Goal: Task Accomplishment & Management: Complete application form

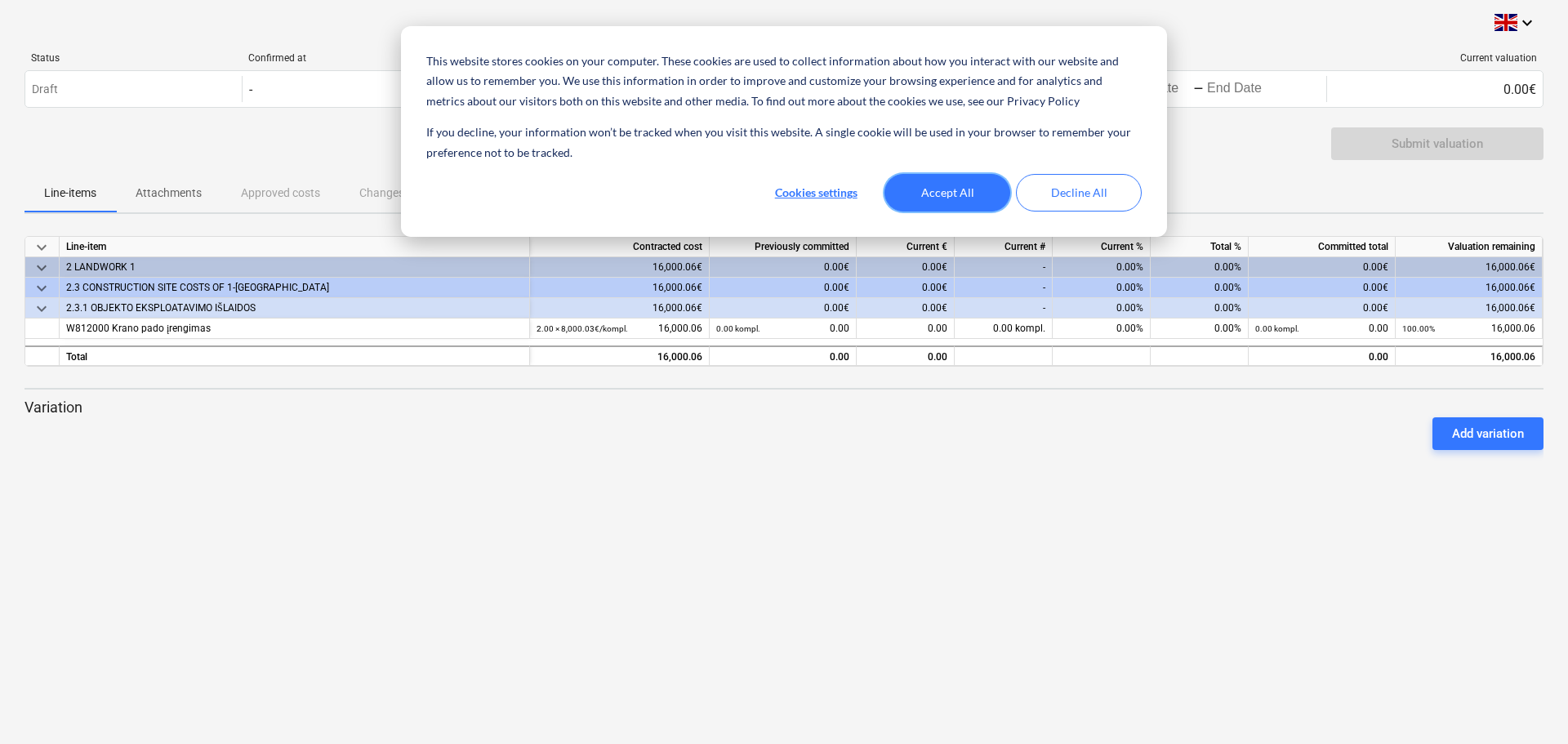
click at [956, 190] on button "Accept All" at bounding box center [947, 193] width 126 height 37
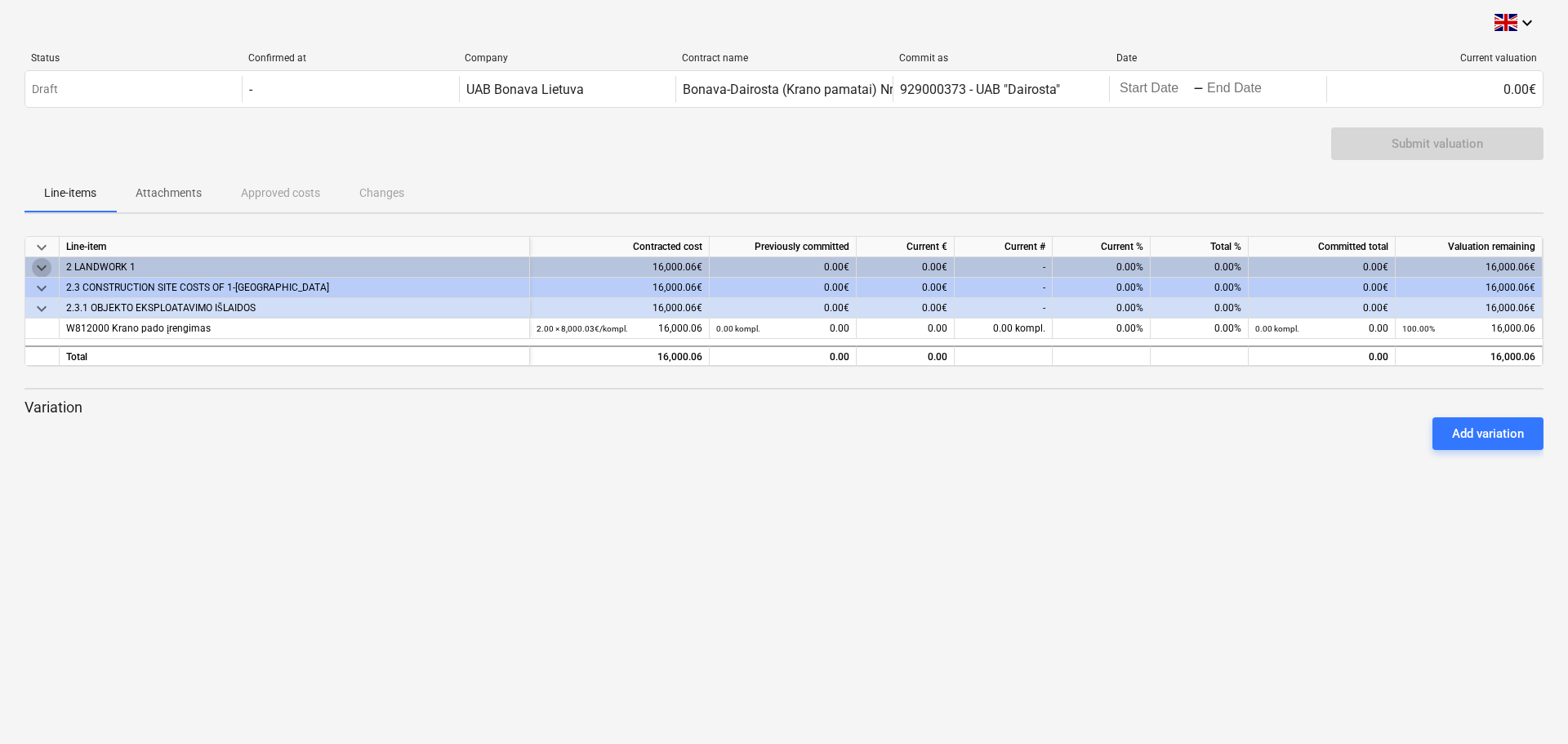
click at [40, 273] on span "keyboard_arrow_down" at bounding box center [41, 268] width 20 height 20
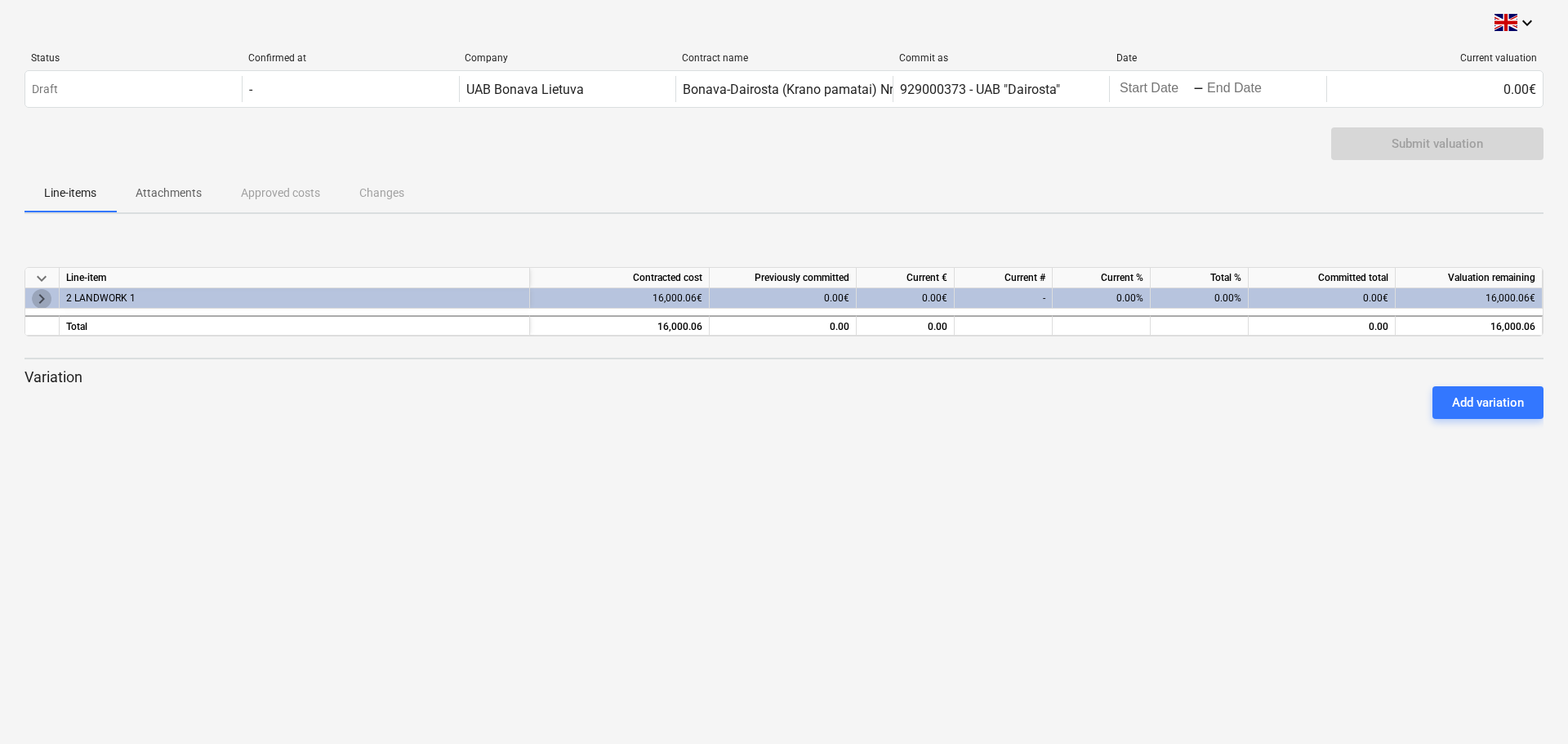
click at [43, 290] on span "keyboard_arrow_right" at bounding box center [41, 297] width 20 height 20
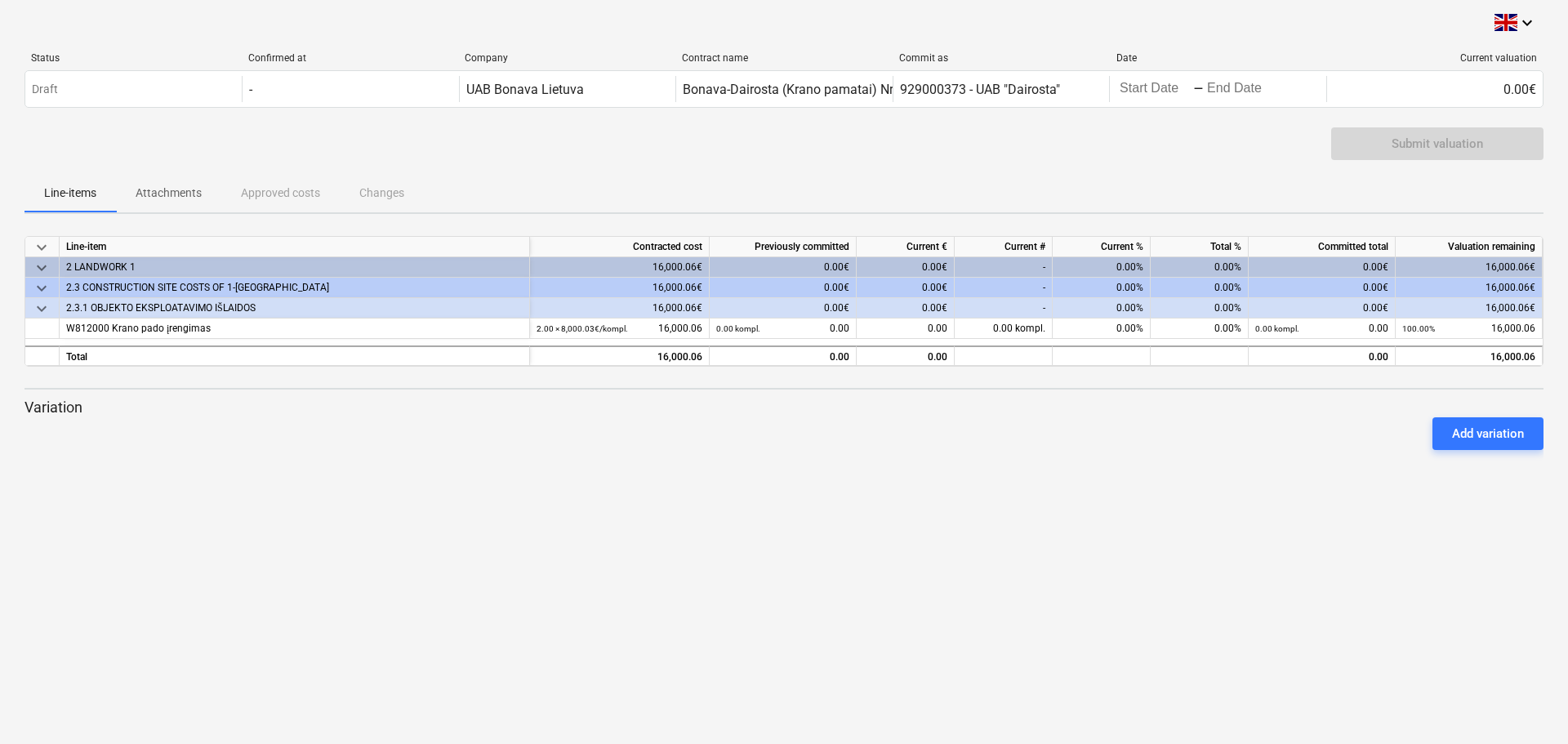
click at [42, 279] on span "keyboard_arrow_down" at bounding box center [41, 288] width 20 height 20
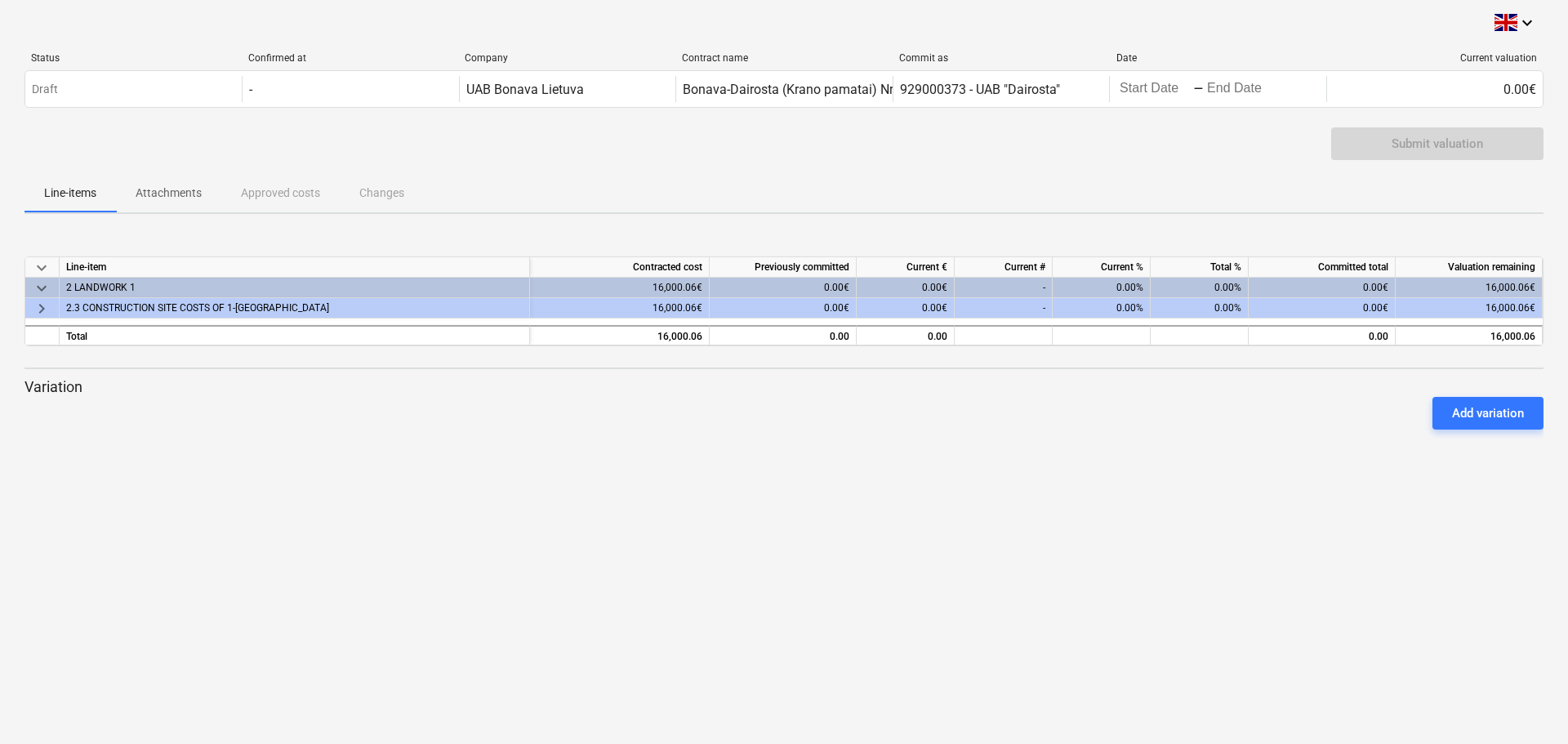
click at [42, 289] on span "keyboard_arrow_down" at bounding box center [41, 288] width 20 height 20
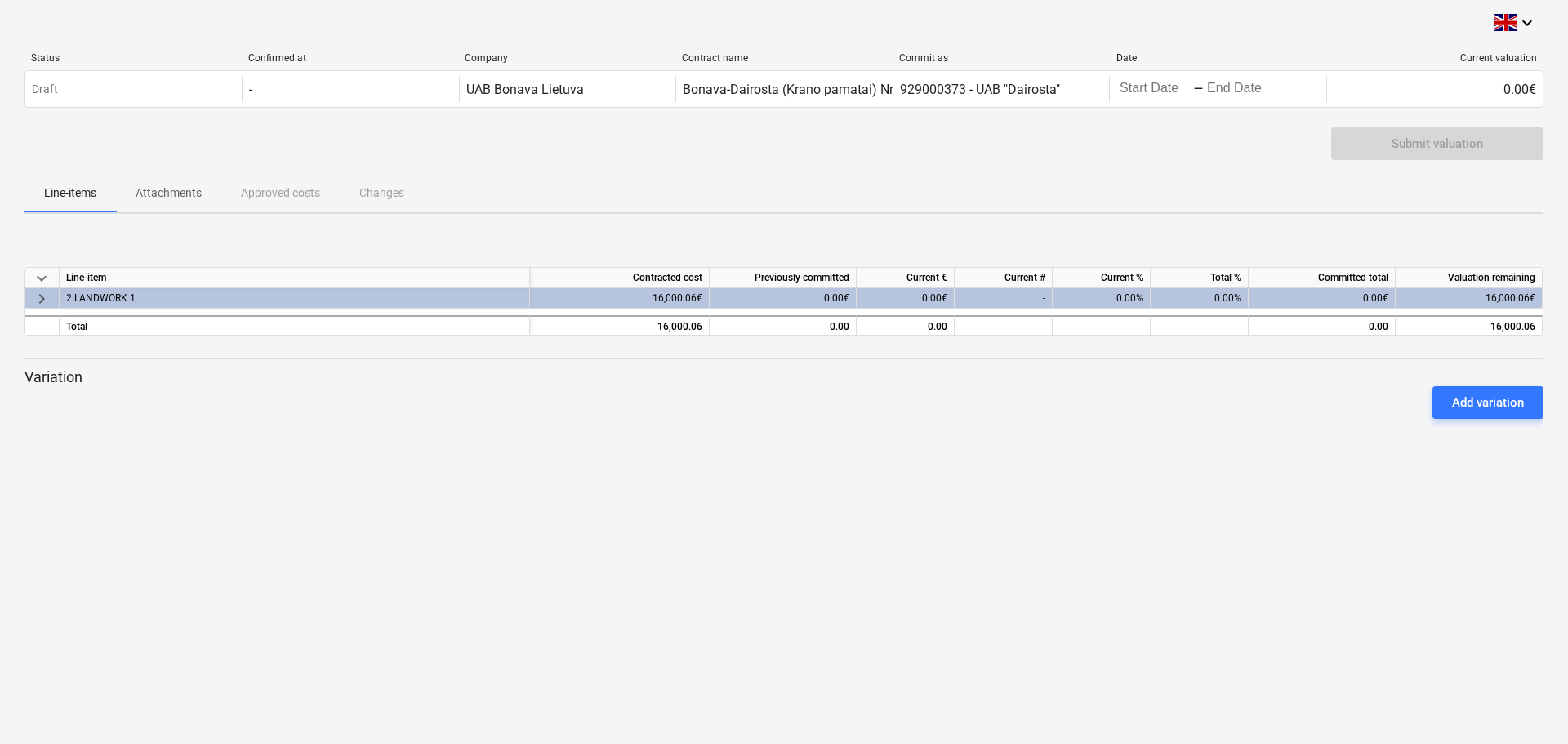
click at [42, 301] on span "keyboard_arrow_right" at bounding box center [41, 297] width 20 height 20
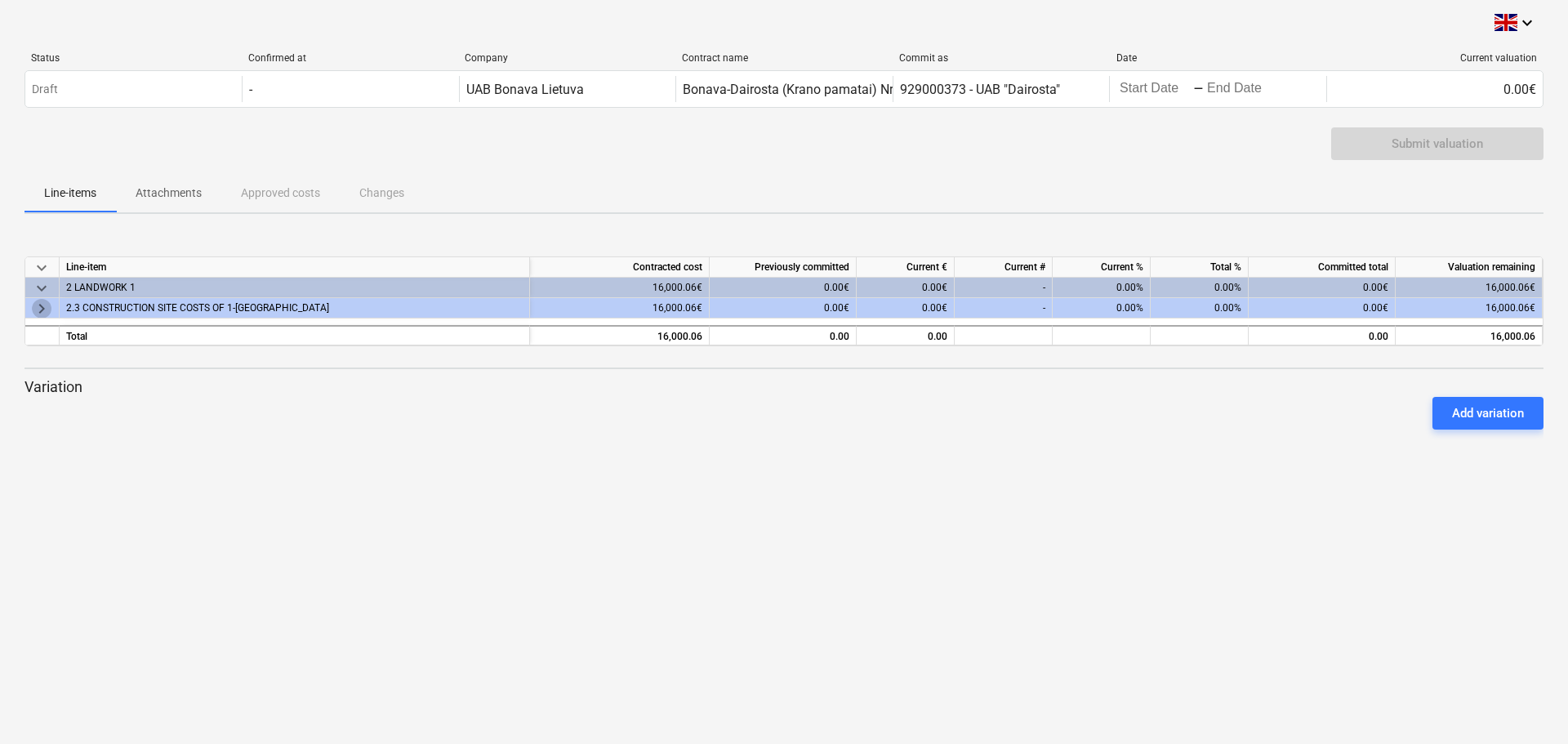
click at [42, 307] on span "keyboard_arrow_right" at bounding box center [41, 308] width 20 height 20
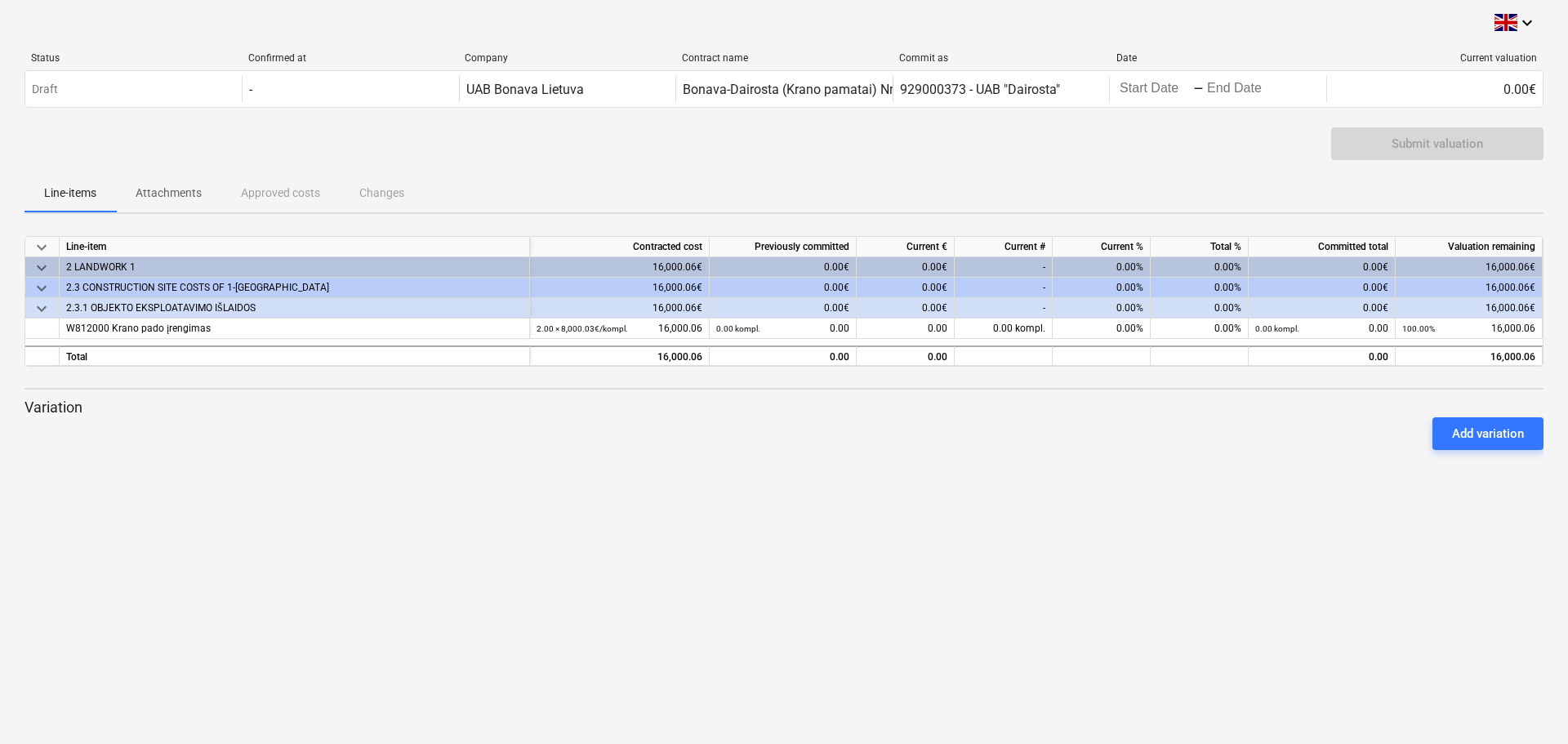
click at [149, 185] on p "Attachments" at bounding box center [169, 193] width 66 height 17
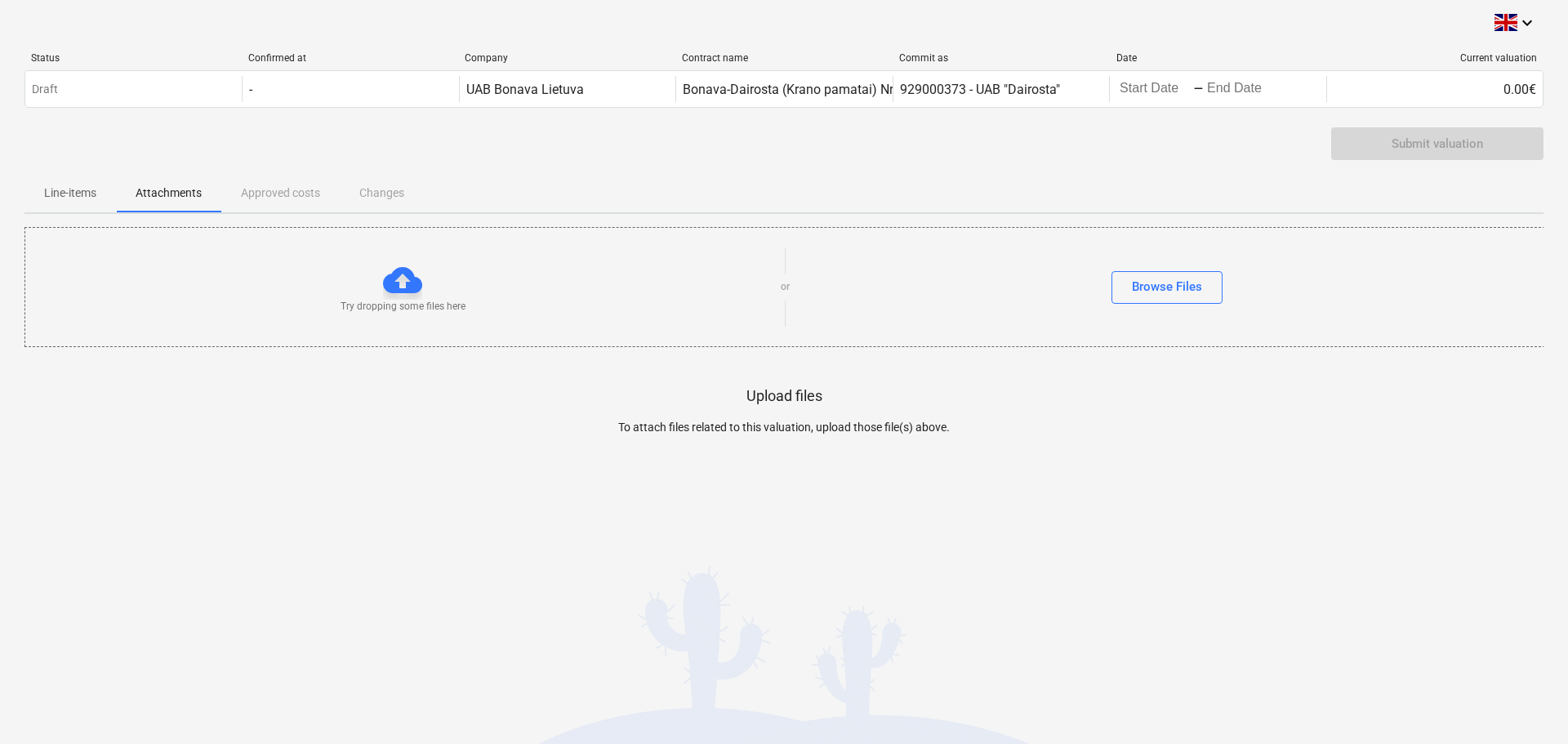
click at [264, 183] on div "Line-items Attachments Approved costs Changes" at bounding box center [784, 193] width 1519 height 39
click at [277, 189] on div "Line-items Attachments Approved costs Changes" at bounding box center [784, 193] width 1519 height 39
click at [141, 199] on p "Attachments" at bounding box center [169, 193] width 66 height 17
click at [59, 196] on p "Line-items" at bounding box center [71, 193] width 53 height 17
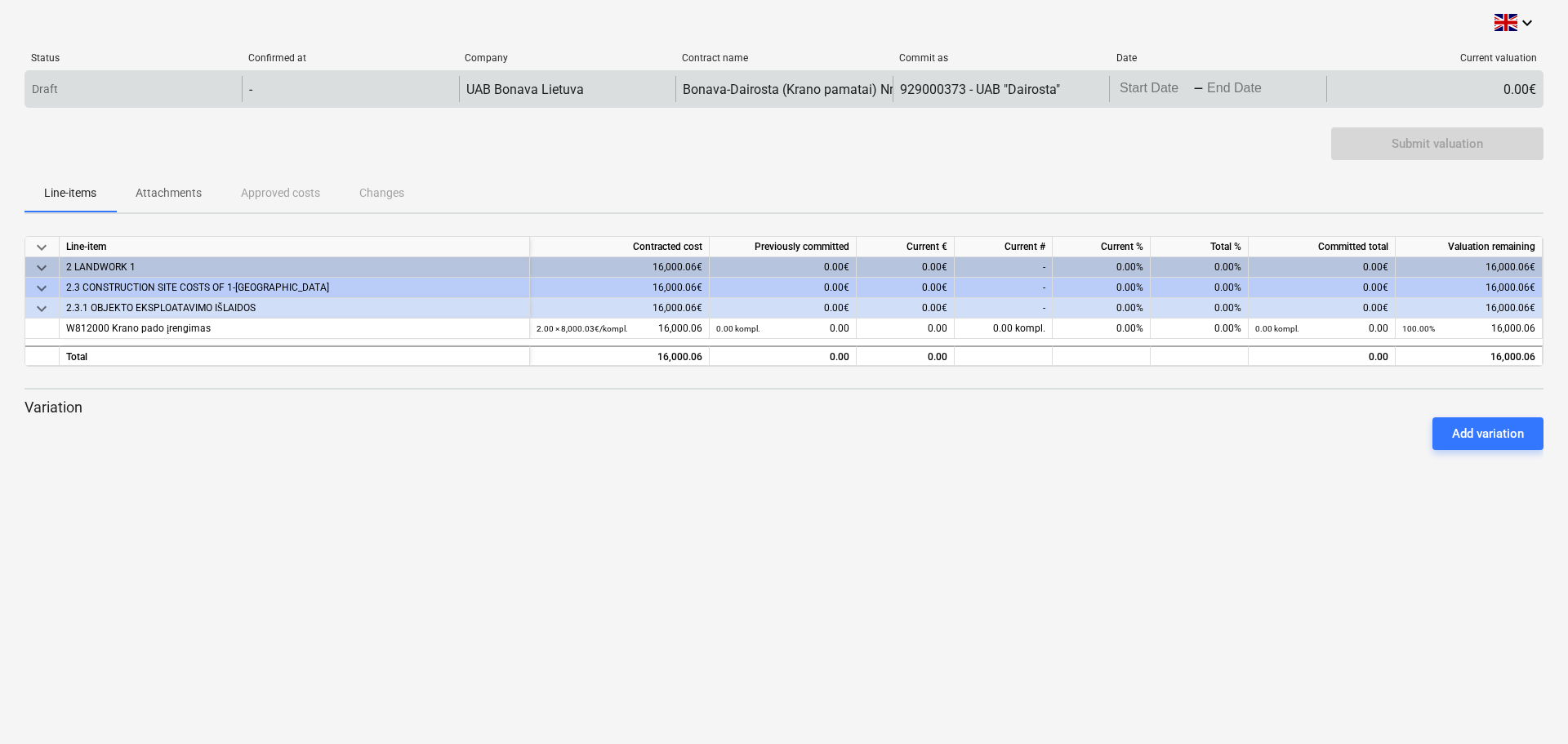
click at [135, 90] on div "Draft" at bounding box center [133, 88] width 217 height 26
click at [285, 90] on div "-" at bounding box center [350, 88] width 217 height 26
click at [820, 95] on div "Bonava-Dairosta (Krano pamatai) Nr. GW1-20250722-8.pdf" at bounding box center [853, 89] width 340 height 15
click at [871, 85] on div "Bonava-Dairosta (Krano pamatai) Nr. GW1-20250722-8.pdf" at bounding box center [853, 89] width 340 height 15
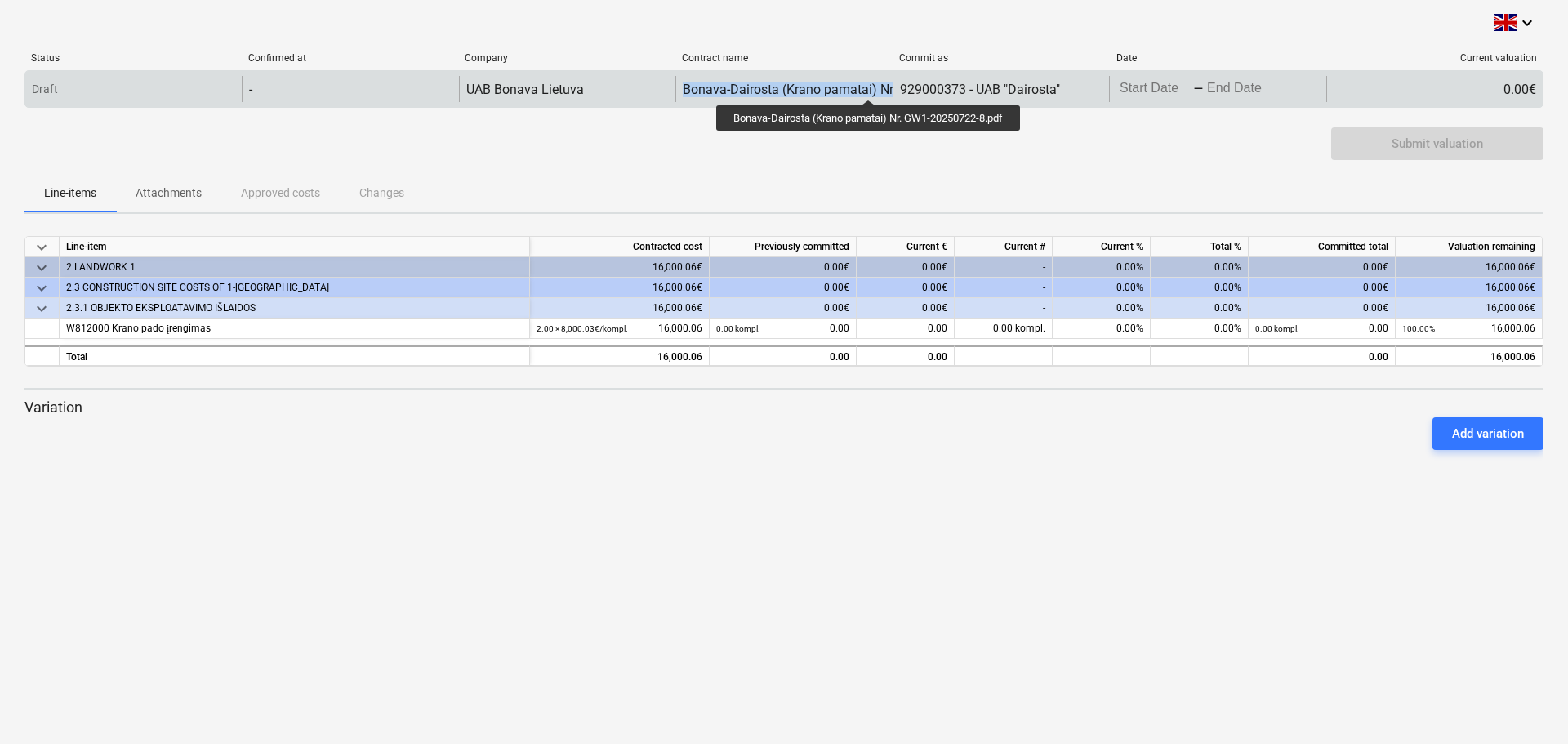
click at [871, 85] on div "Bonava-Dairosta (Krano pamatai) Nr. GW1-20250722-8.pdf" at bounding box center [853, 89] width 340 height 15
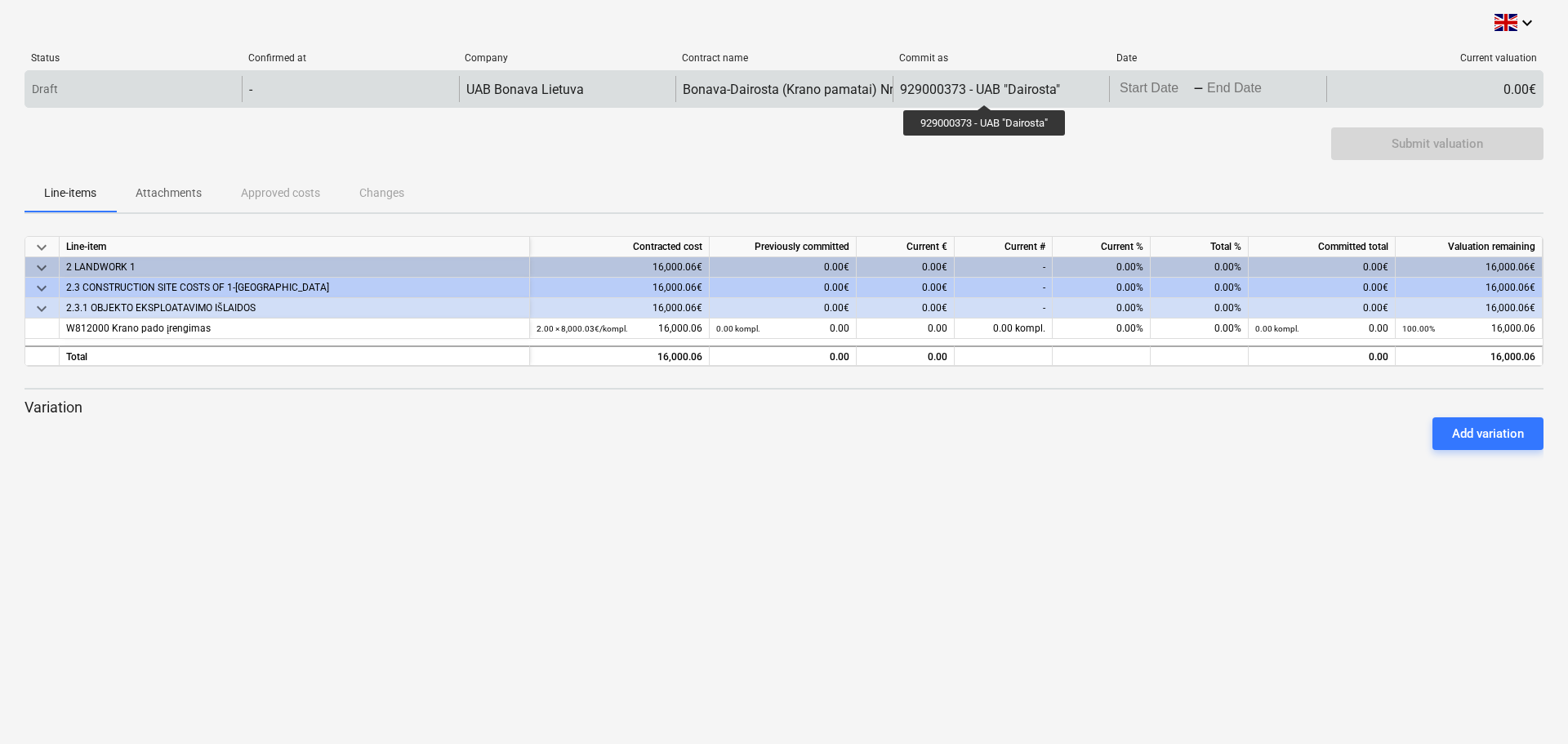
click at [985, 89] on div "929000373 - UAB "Dairosta"" at bounding box center [979, 89] width 160 height 15
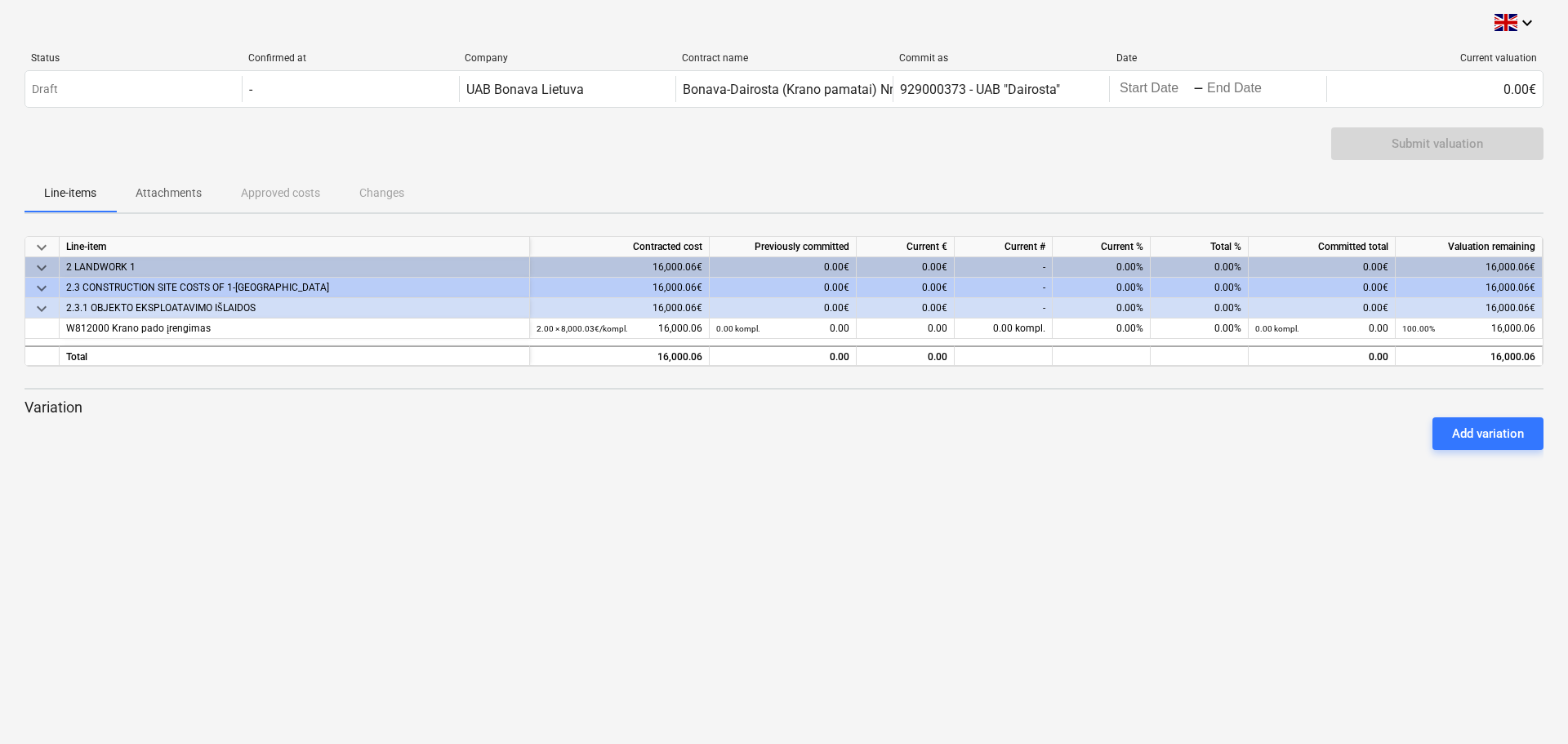
drag, startPoint x: 1007, startPoint y: 156, endPoint x: 934, endPoint y: 164, distance: 73.4
click at [1007, 156] on div "Submit valuation" at bounding box center [784, 150] width 1519 height 46
click at [182, 186] on p "Attachments" at bounding box center [169, 193] width 66 height 17
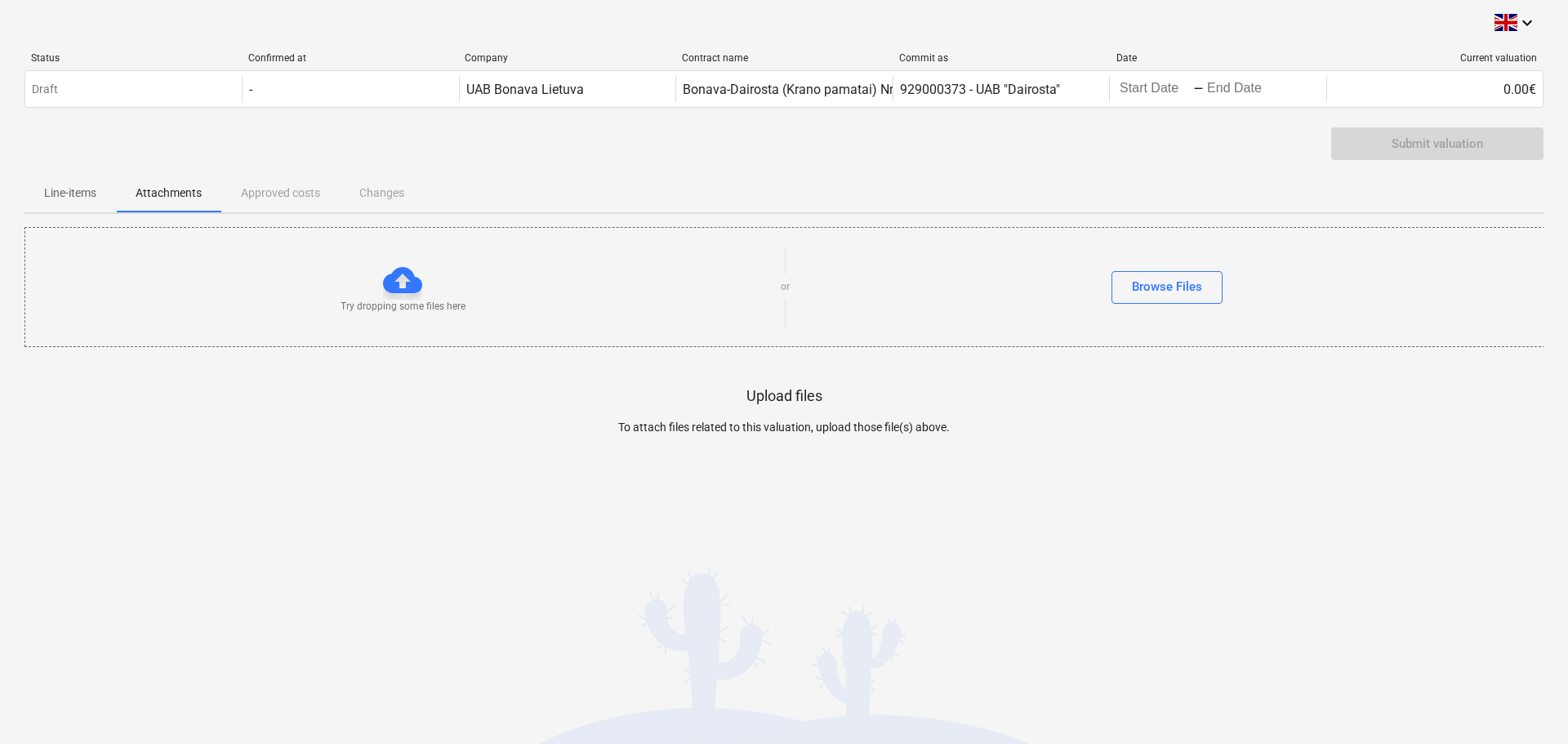
click at [278, 188] on div "Line-items Attachments Approved costs Changes" at bounding box center [784, 193] width 1519 height 39
click at [391, 187] on div "Line-items Attachments Approved costs Changes" at bounding box center [784, 193] width 1519 height 39
drag, startPoint x: 308, startPoint y: 190, endPoint x: 184, endPoint y: 196, distance: 124.1
click at [306, 190] on div "Line-items Attachments Approved costs Changes" at bounding box center [784, 193] width 1519 height 39
click at [81, 194] on p "Line-items" at bounding box center [71, 193] width 53 height 17
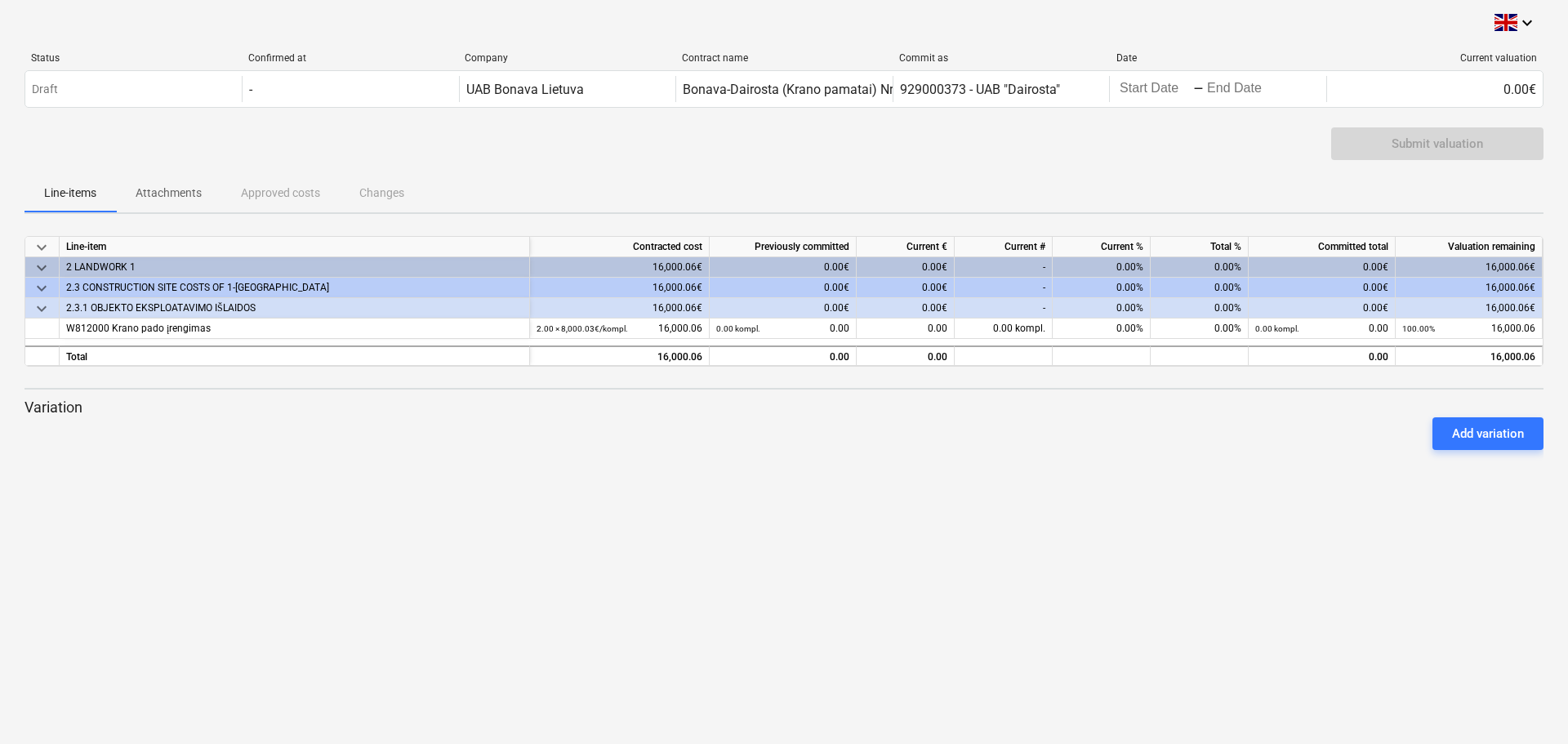
click at [53, 407] on p "Variation" at bounding box center [784, 407] width 1519 height 20
click at [1531, 23] on icon "keyboard_arrow_down" at bounding box center [1526, 22] width 20 height 20
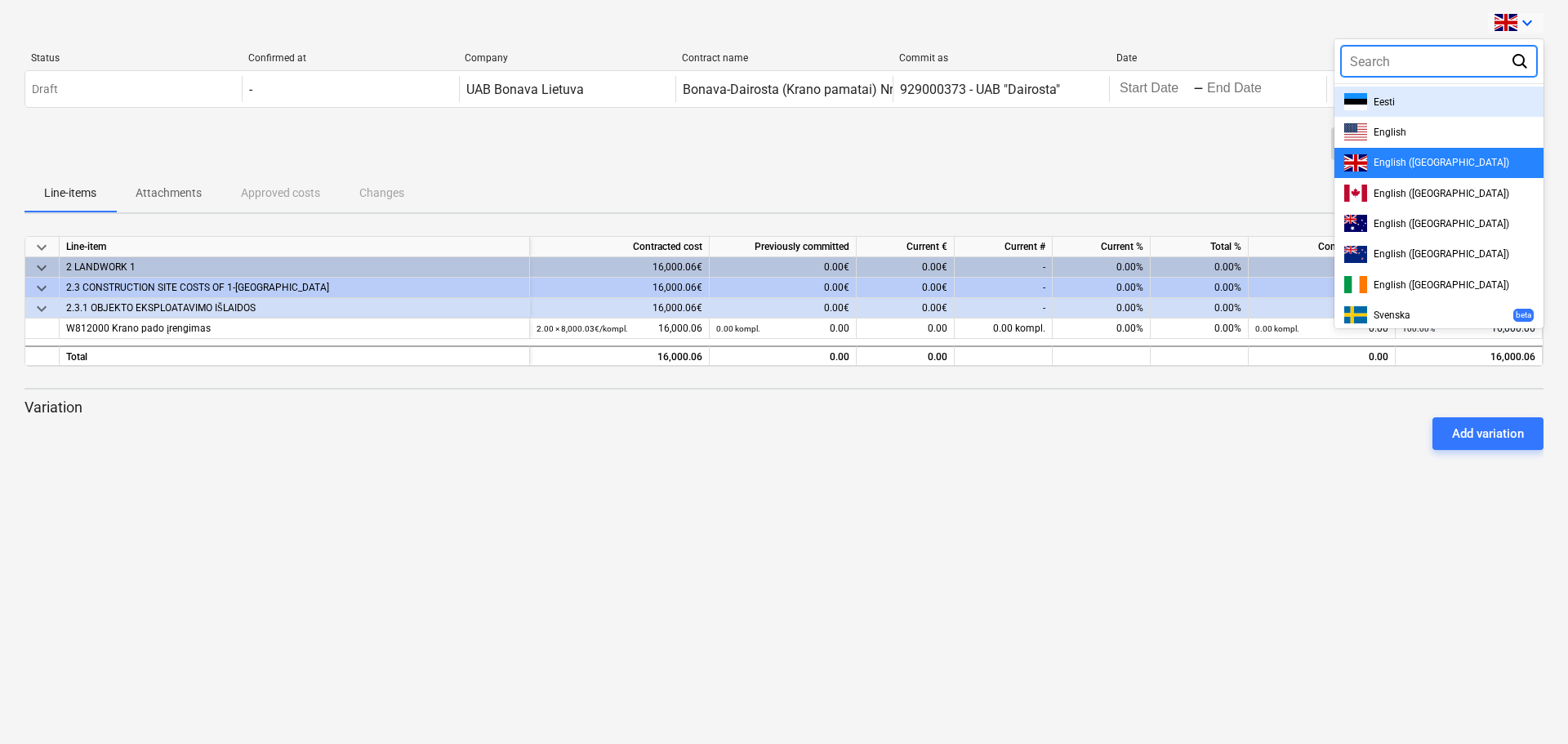
click at [1404, 57] on div at bounding box center [1425, 62] width 152 height 19
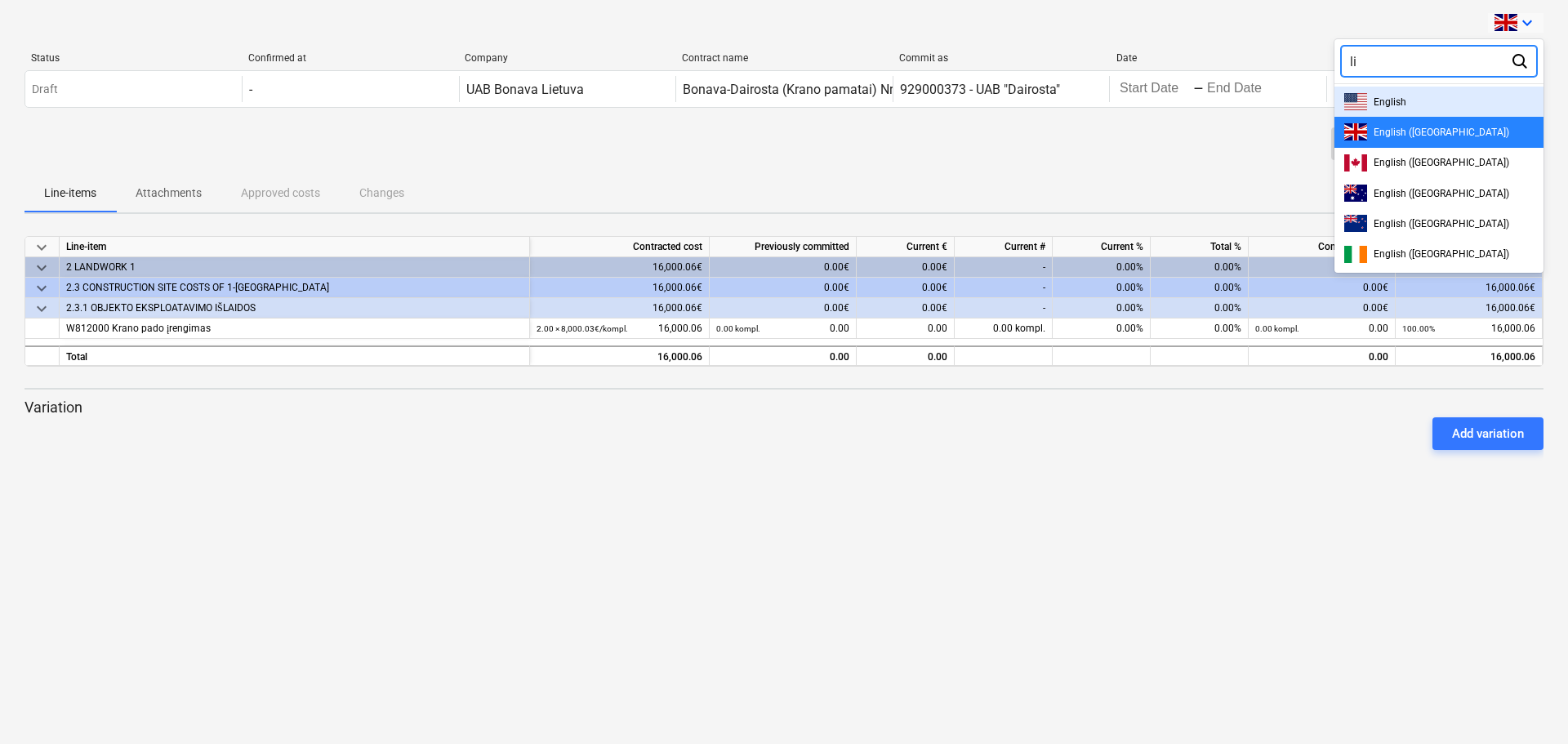
type input "l"
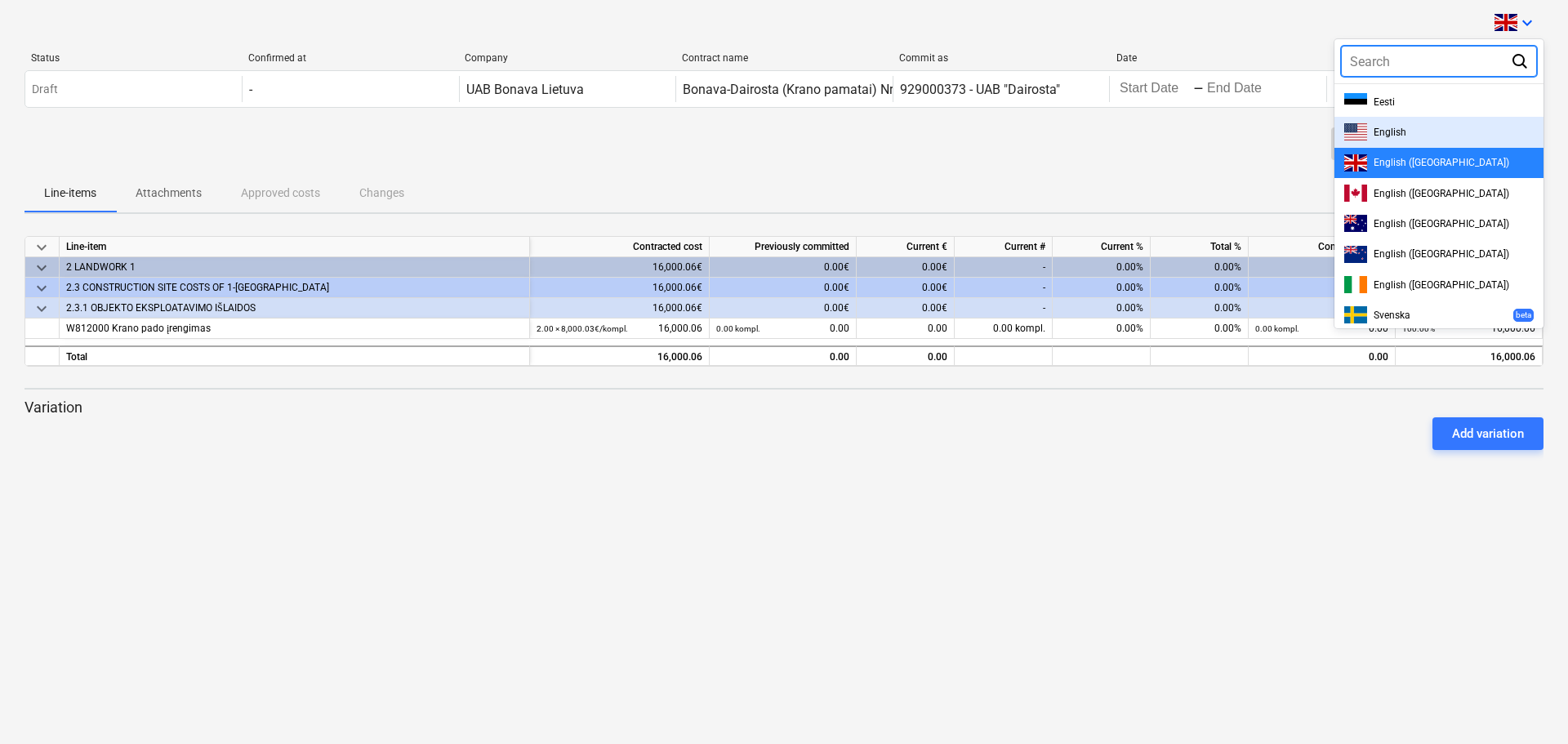
click at [839, 590] on div at bounding box center [784, 372] width 1568 height 744
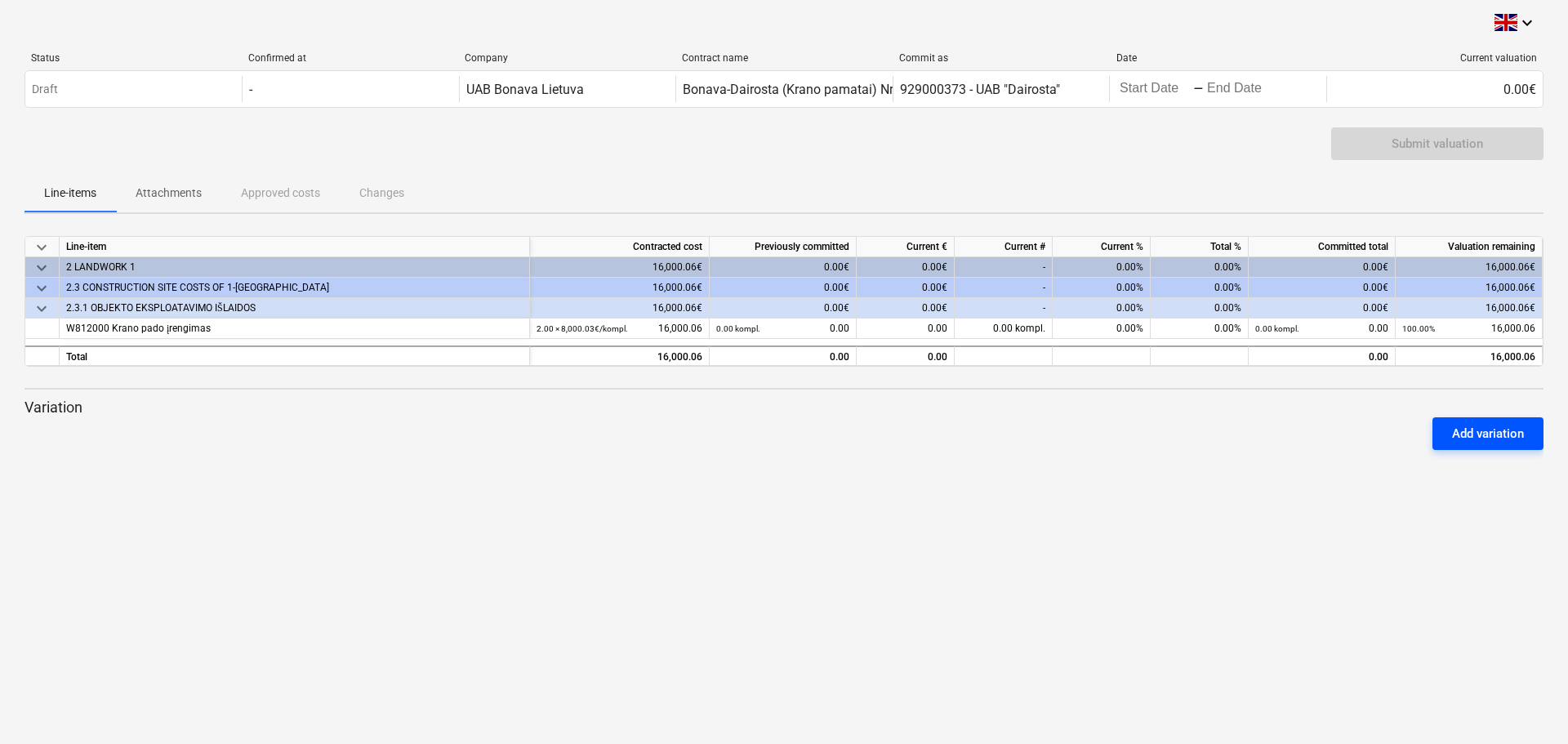
click at [1492, 442] on div "Add variation" at bounding box center [1487, 433] width 72 height 21
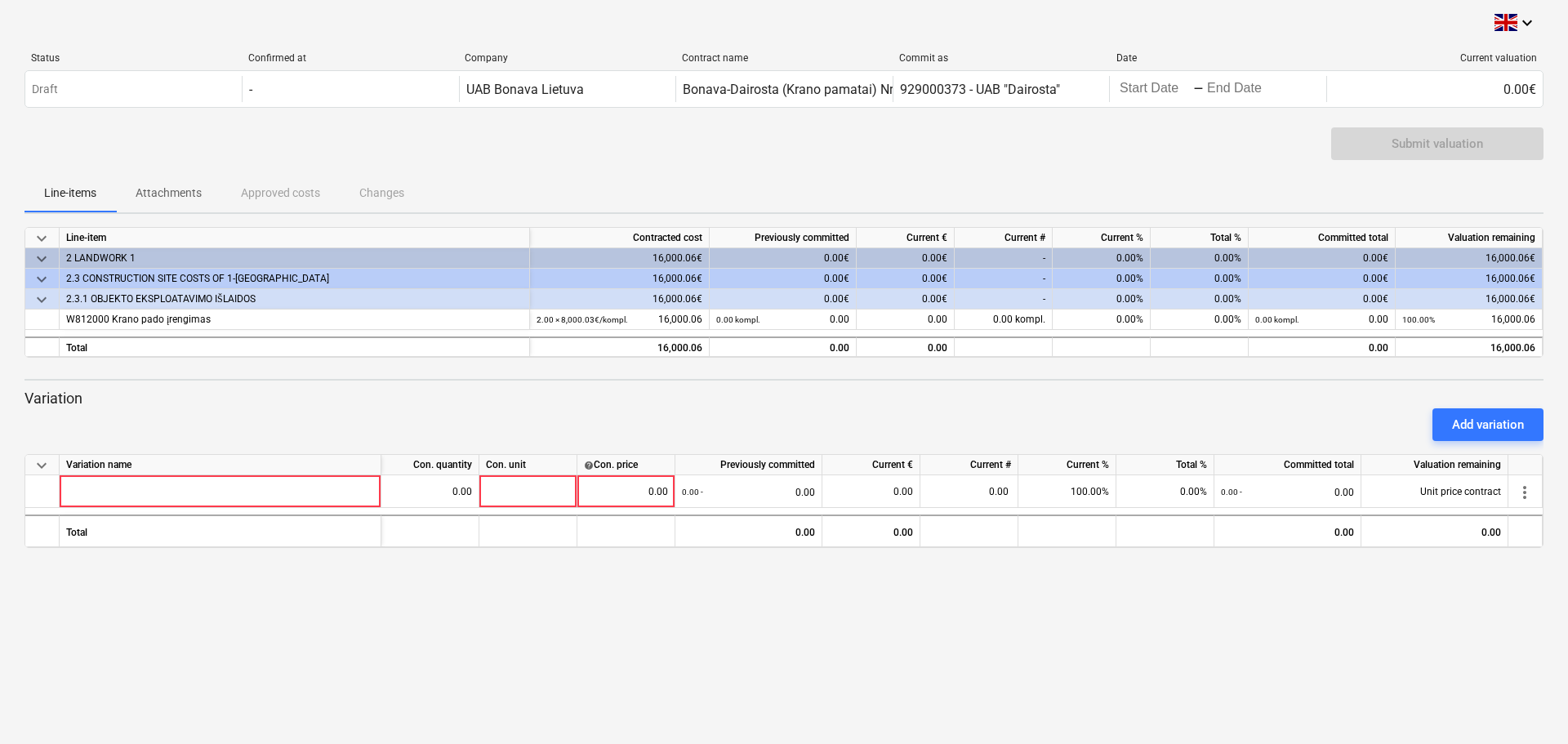
click at [159, 184] on p "Attachments" at bounding box center [169, 193] width 66 height 17
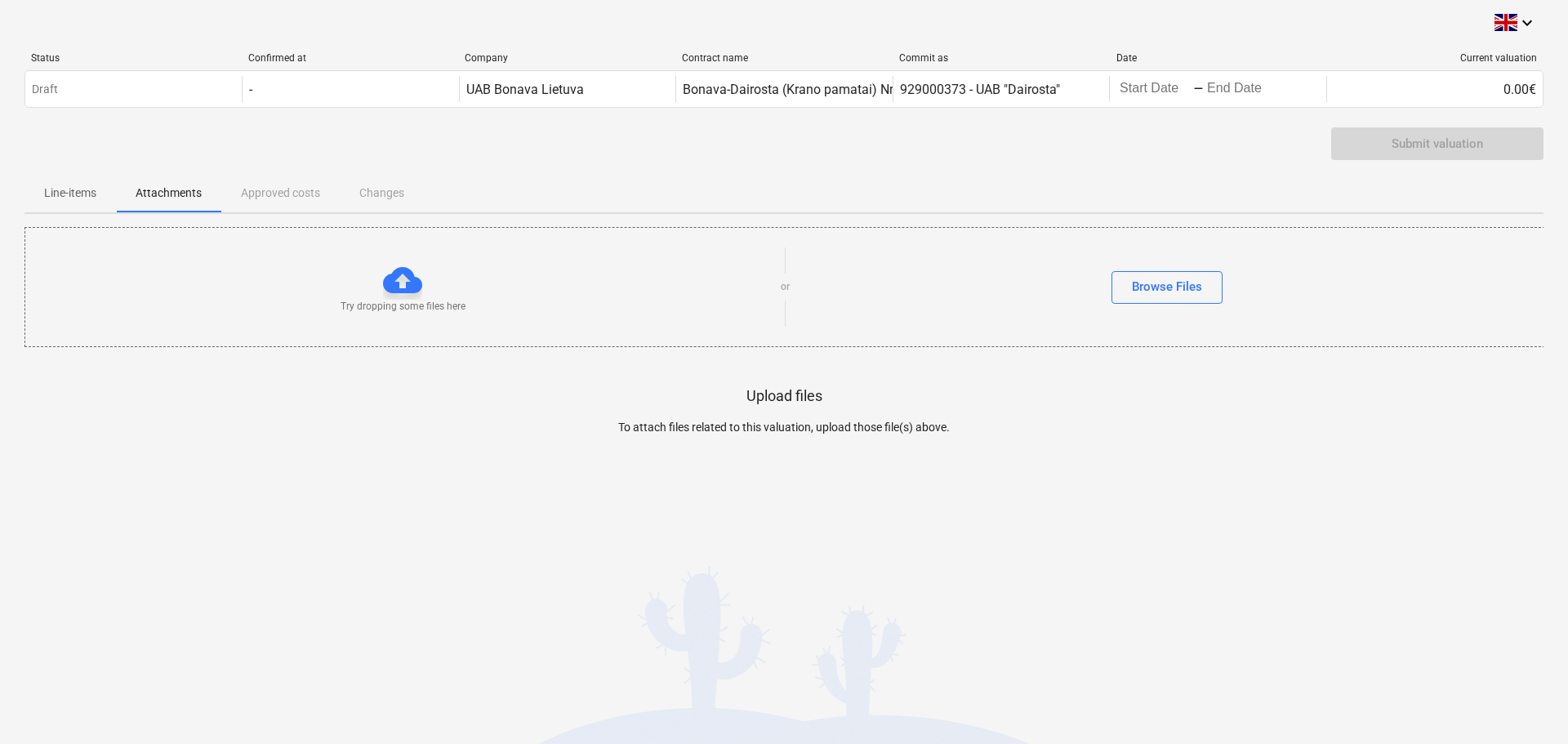
click at [303, 191] on div "Line-items Attachments Approved costs Changes" at bounding box center [784, 193] width 1519 height 39
drag, startPoint x: 379, startPoint y: 191, endPoint x: 290, endPoint y: 200, distance: 89.5
click at [377, 191] on div "Line-items Attachments Approved costs Changes" at bounding box center [784, 193] width 1519 height 39
click at [72, 185] on p "Line-items" at bounding box center [71, 193] width 53 height 17
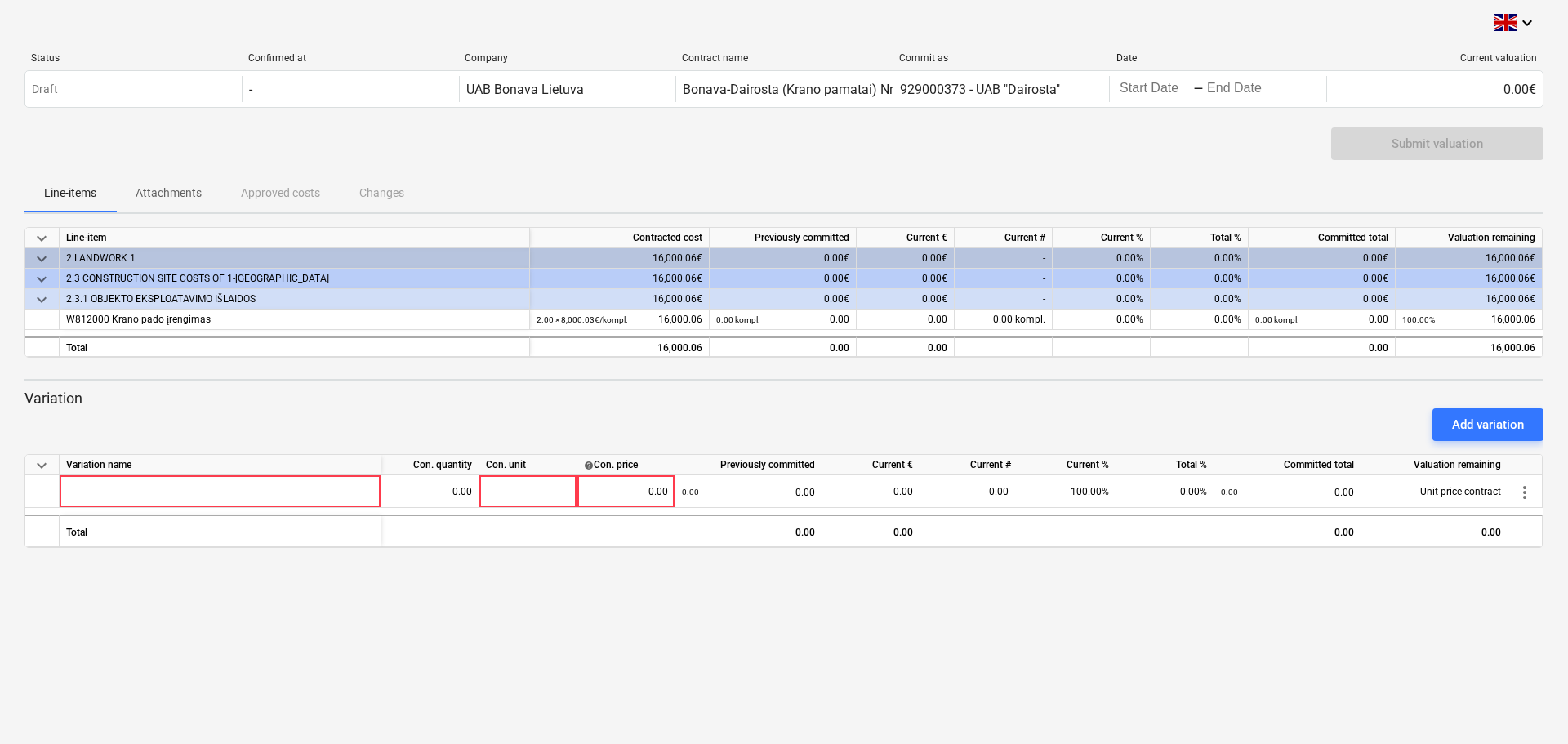
click at [431, 597] on div "keyboard_arrow_down Status Confirmed at Company Contract name Commit as Date Cu…" at bounding box center [784, 372] width 1568 height 744
drag, startPoint x: 813, startPoint y: 644, endPoint x: 819, endPoint y: 671, distance: 27.7
click at [813, 644] on div "keyboard_arrow_down Status Confirmed at Company Contract name Commit as Date Cu…" at bounding box center [784, 372] width 1568 height 744
click at [727, 398] on p "Variation" at bounding box center [784, 398] width 1519 height 20
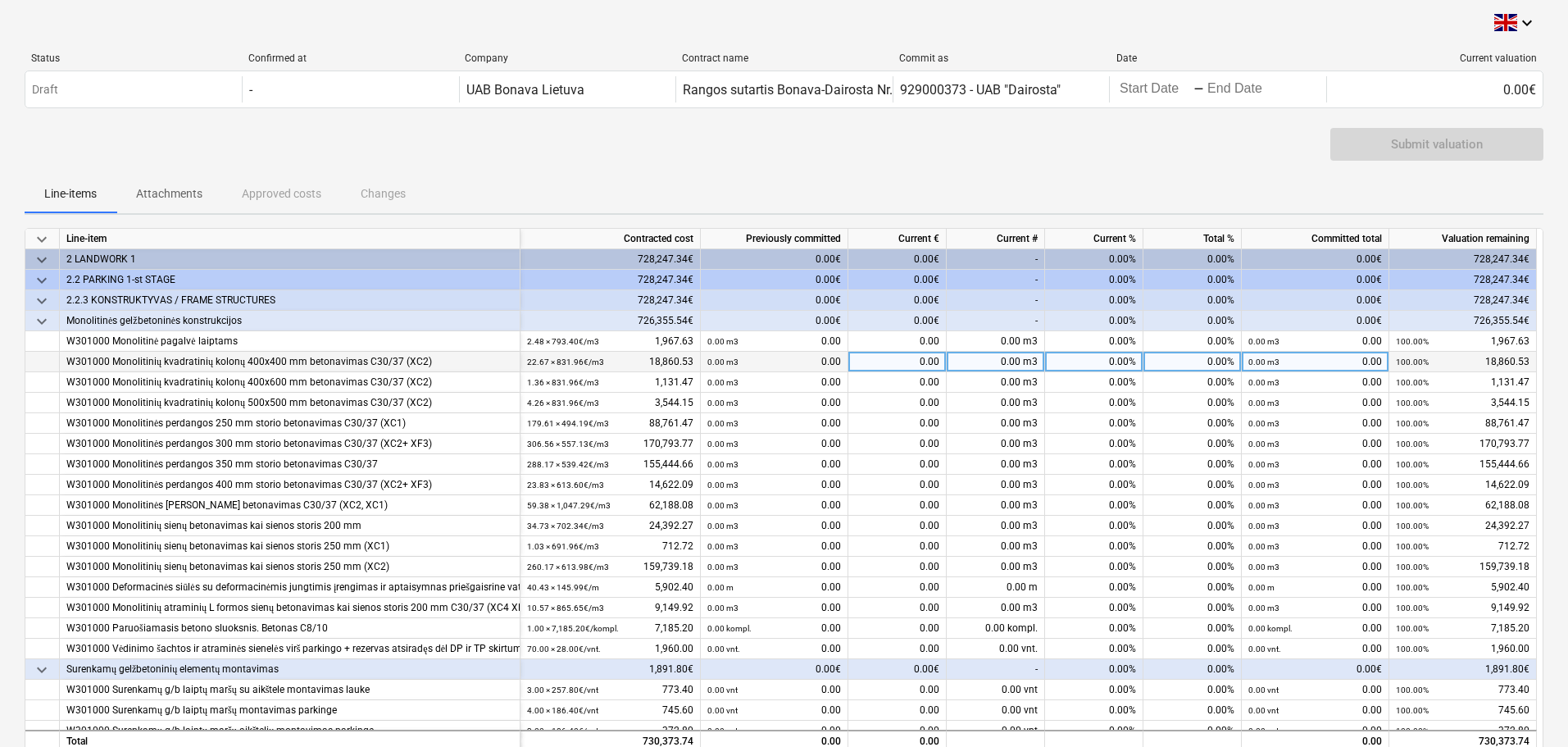
click at [811, 357] on div "0.00 m3 0.00" at bounding box center [774, 362] width 134 height 20
click at [811, 365] on div "0.00 m3 0.00" at bounding box center [774, 362] width 134 height 20
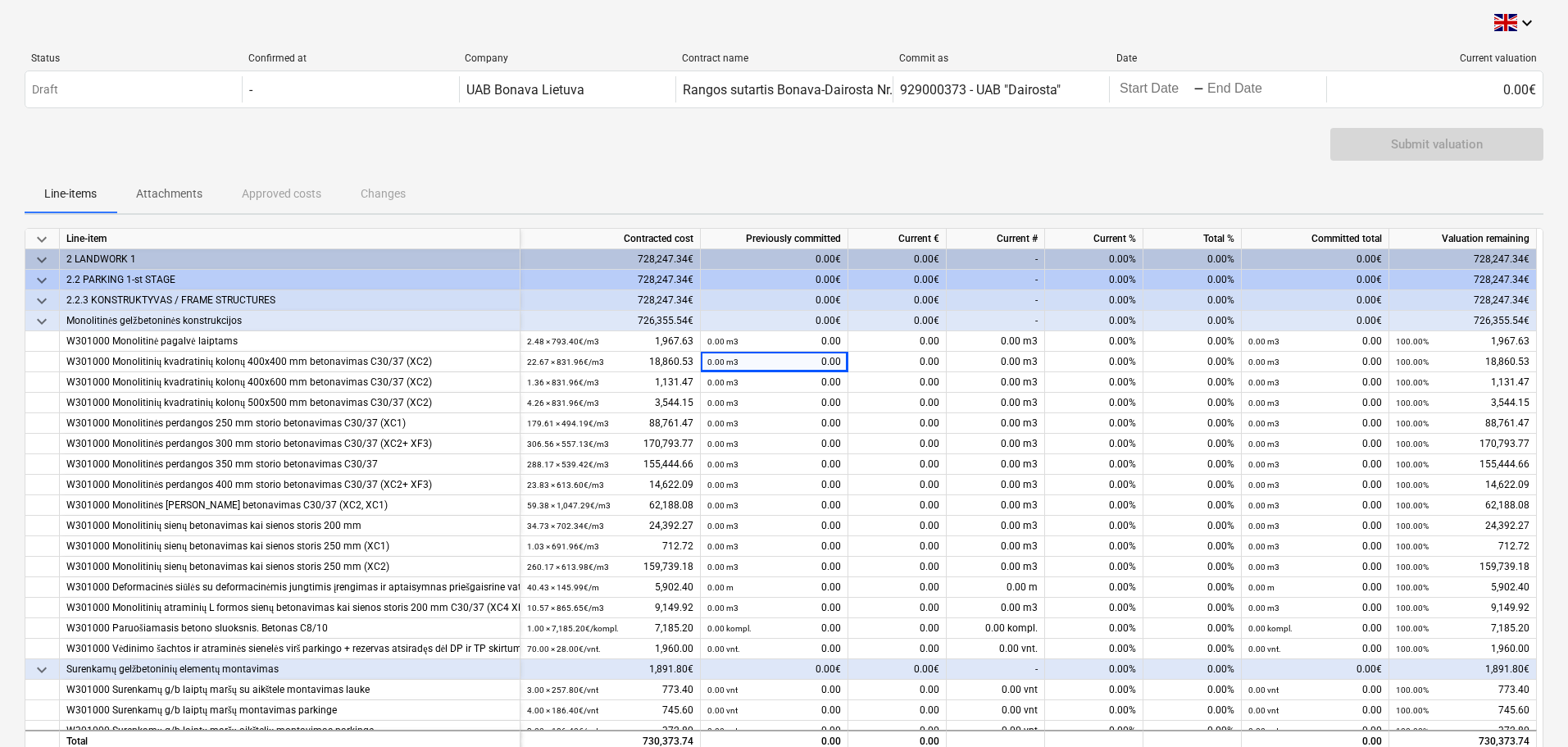
click at [906, 154] on div "Submit valuation" at bounding box center [784, 151] width 1519 height 46
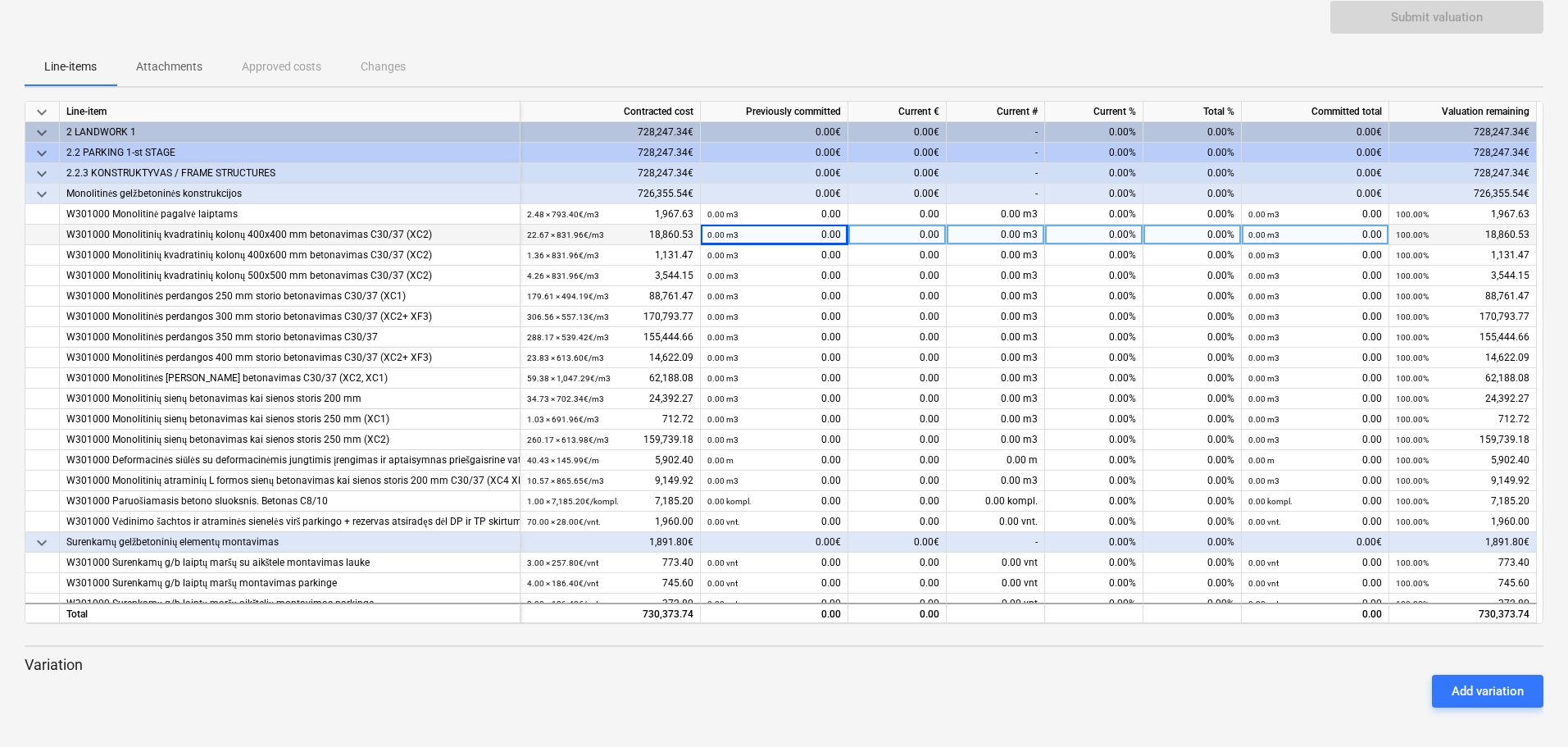
click at [748, 229] on div "0.00 m3 0.00" at bounding box center [774, 235] width 134 height 20
click at [776, 235] on div "0.00 m3 0.00" at bounding box center [774, 235] width 134 height 20
click at [996, 232] on div "0.00 m3" at bounding box center [995, 235] width 98 height 20
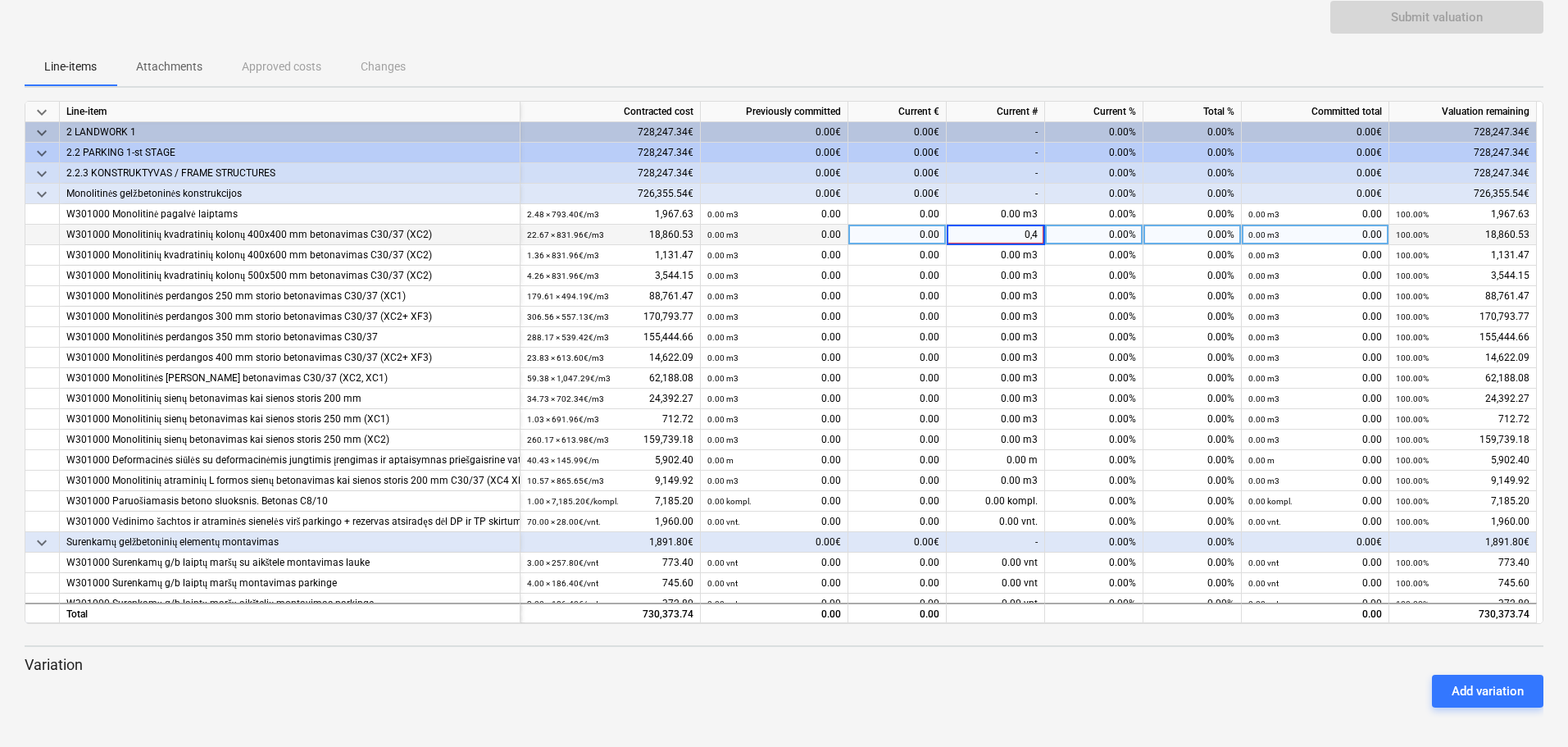
type input "0,45"
type input "0.45"
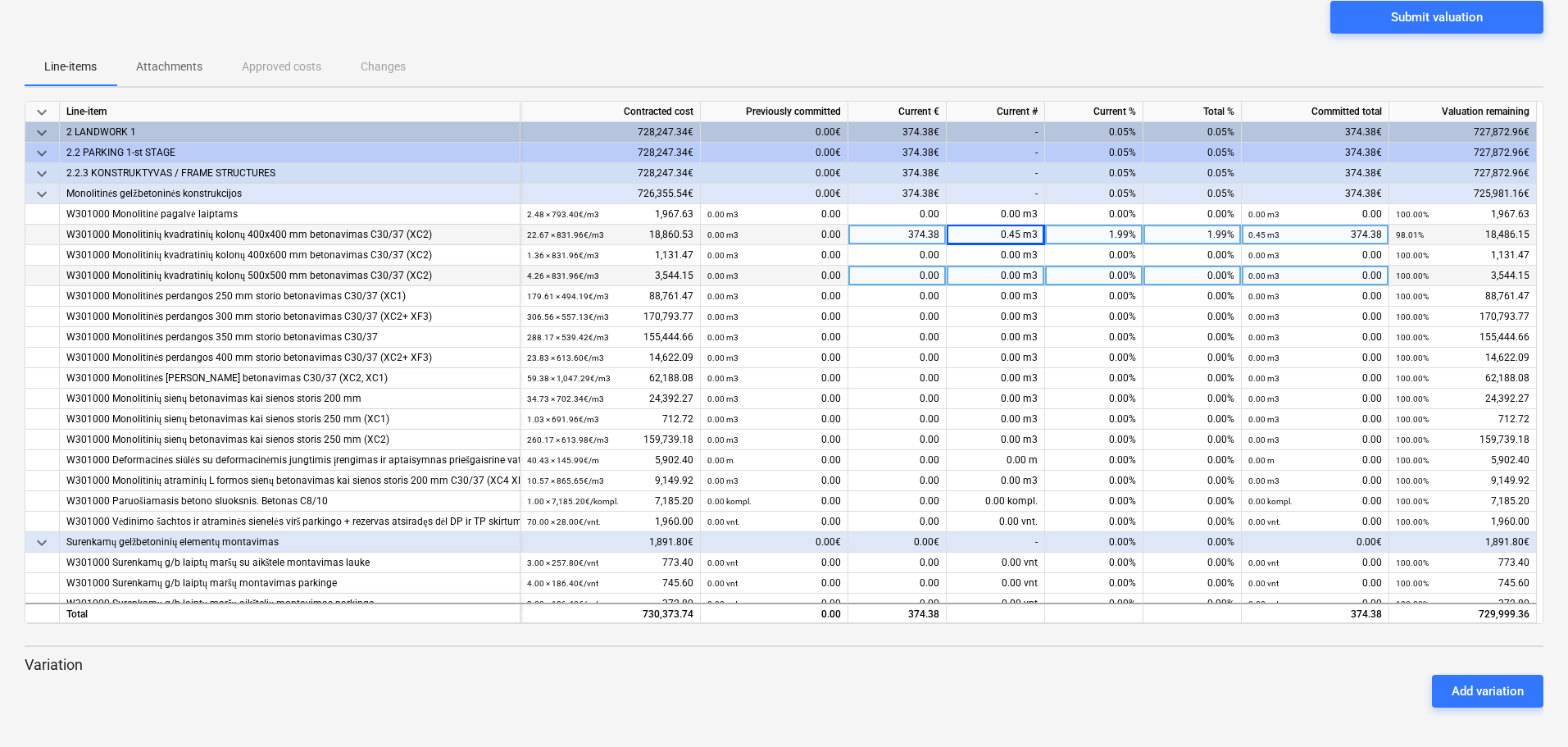
click at [1003, 273] on div "0.00 m3" at bounding box center [995, 275] width 98 height 20
type input "4.26"
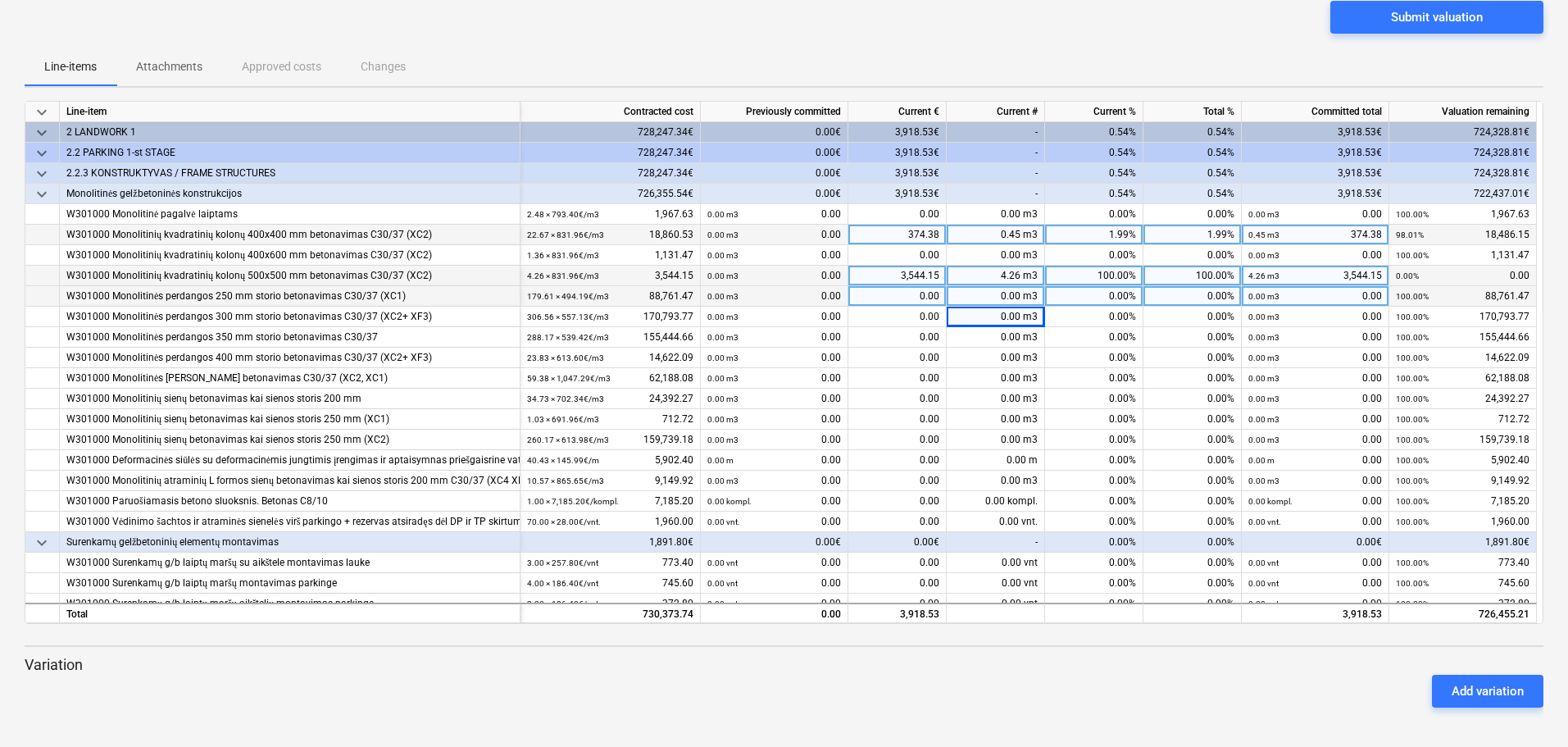
click at [49, 297] on div at bounding box center [43, 297] width 34 height 20
click at [999, 295] on div "0.00 m3" at bounding box center [995, 297] width 98 height 20
type input "114.65"
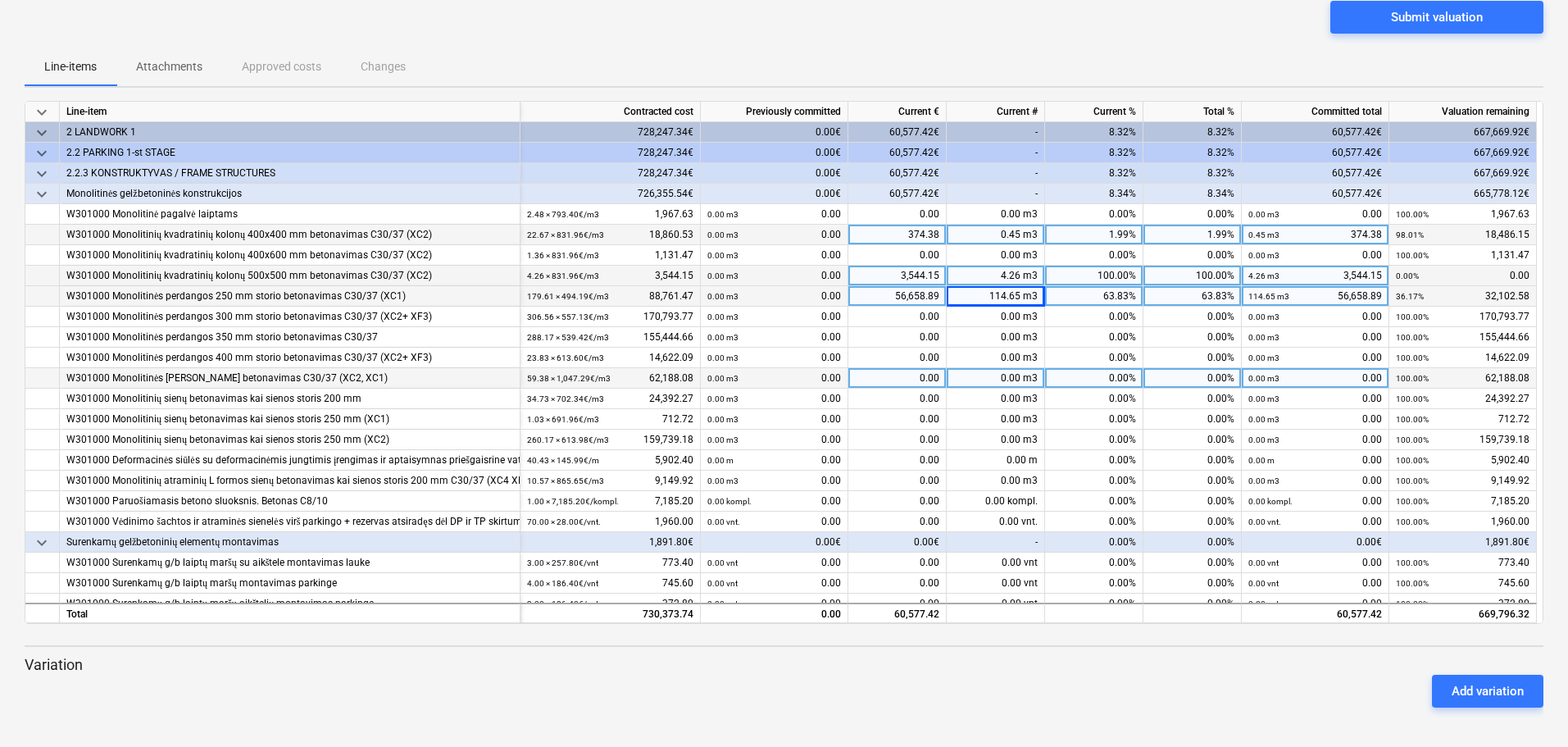
click at [205, 380] on div "W301000 Monolitinės sijų betonavimas C30/37 (XC2, XC1)" at bounding box center [290, 379] width 447 height 20
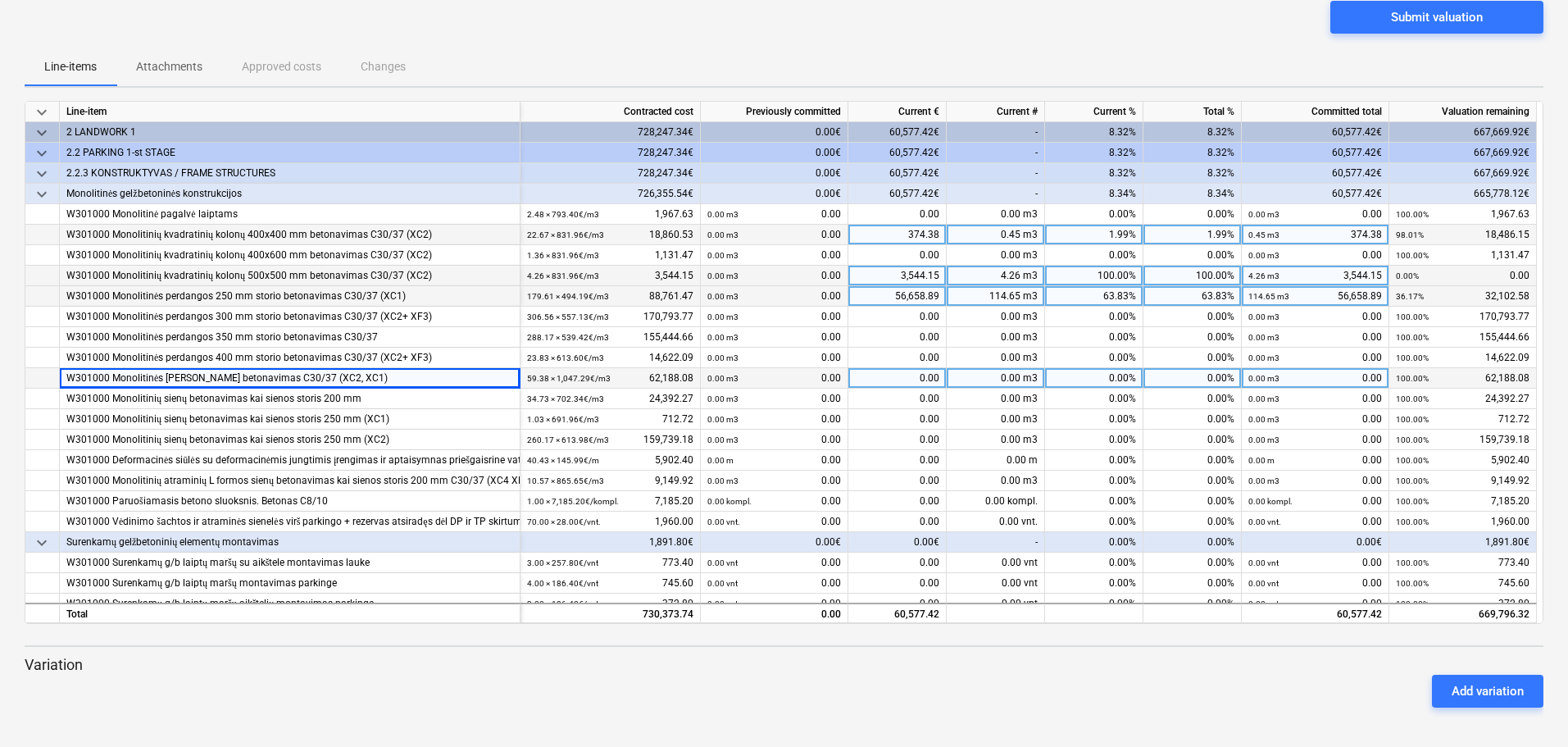
click at [46, 379] on div at bounding box center [43, 379] width 34 height 20
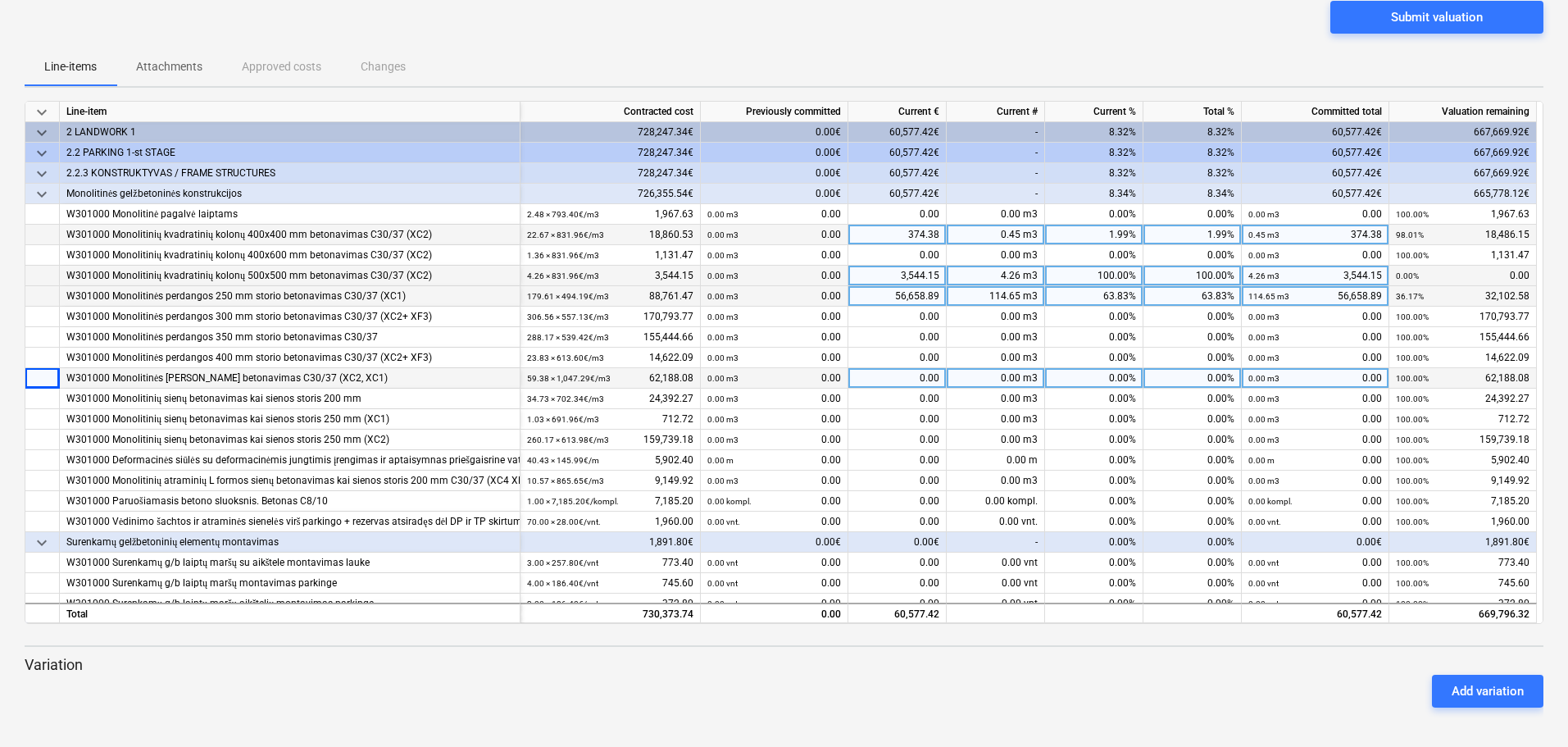
click at [998, 382] on div "0.00 m3" at bounding box center [995, 379] width 98 height 20
type input "9.71"
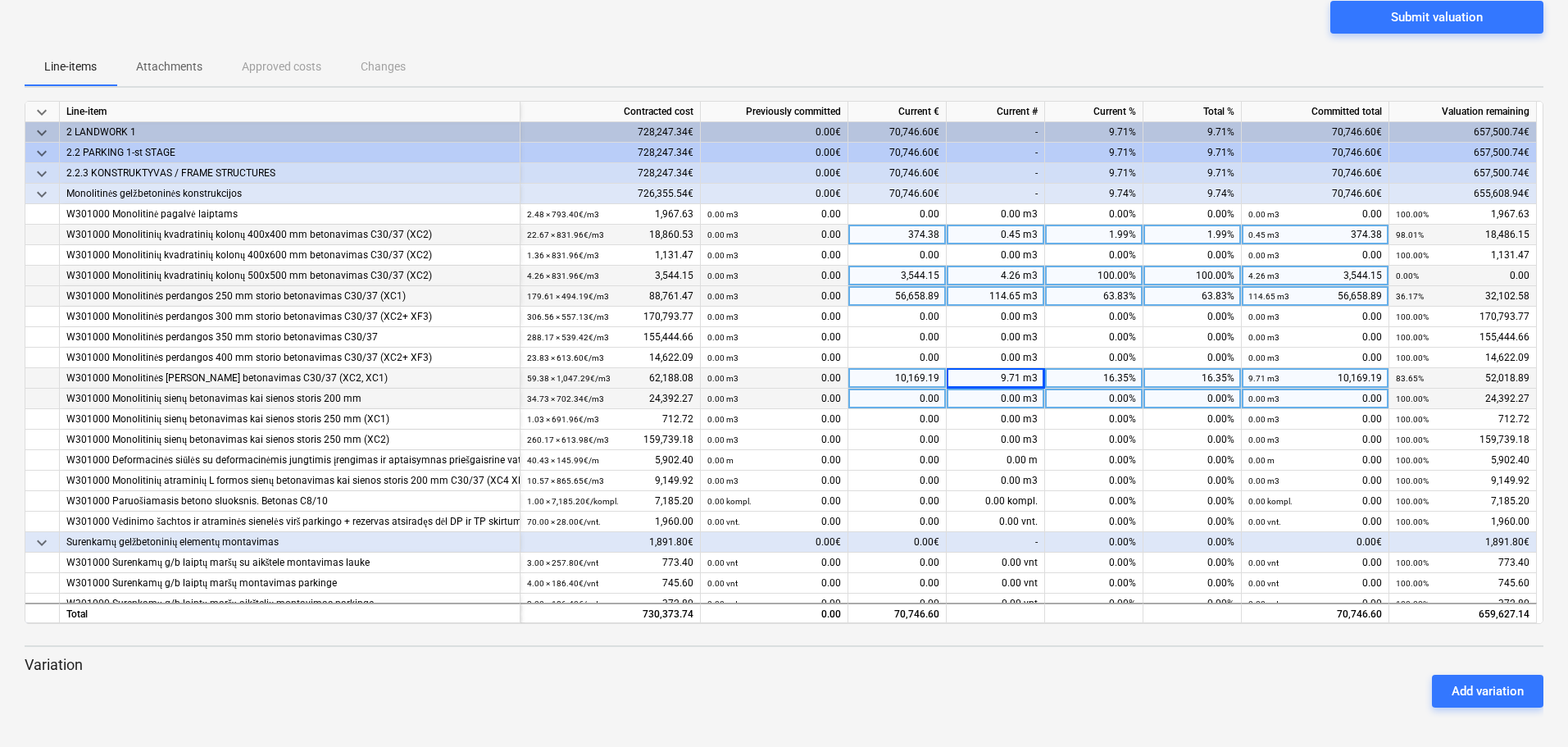
click at [51, 395] on div at bounding box center [43, 399] width 34 height 20
click at [912, 402] on div "0.00" at bounding box center [897, 399] width 98 height 20
click at [969, 402] on div "0.00 m3" at bounding box center [995, 399] width 98 height 20
type input "20.22"
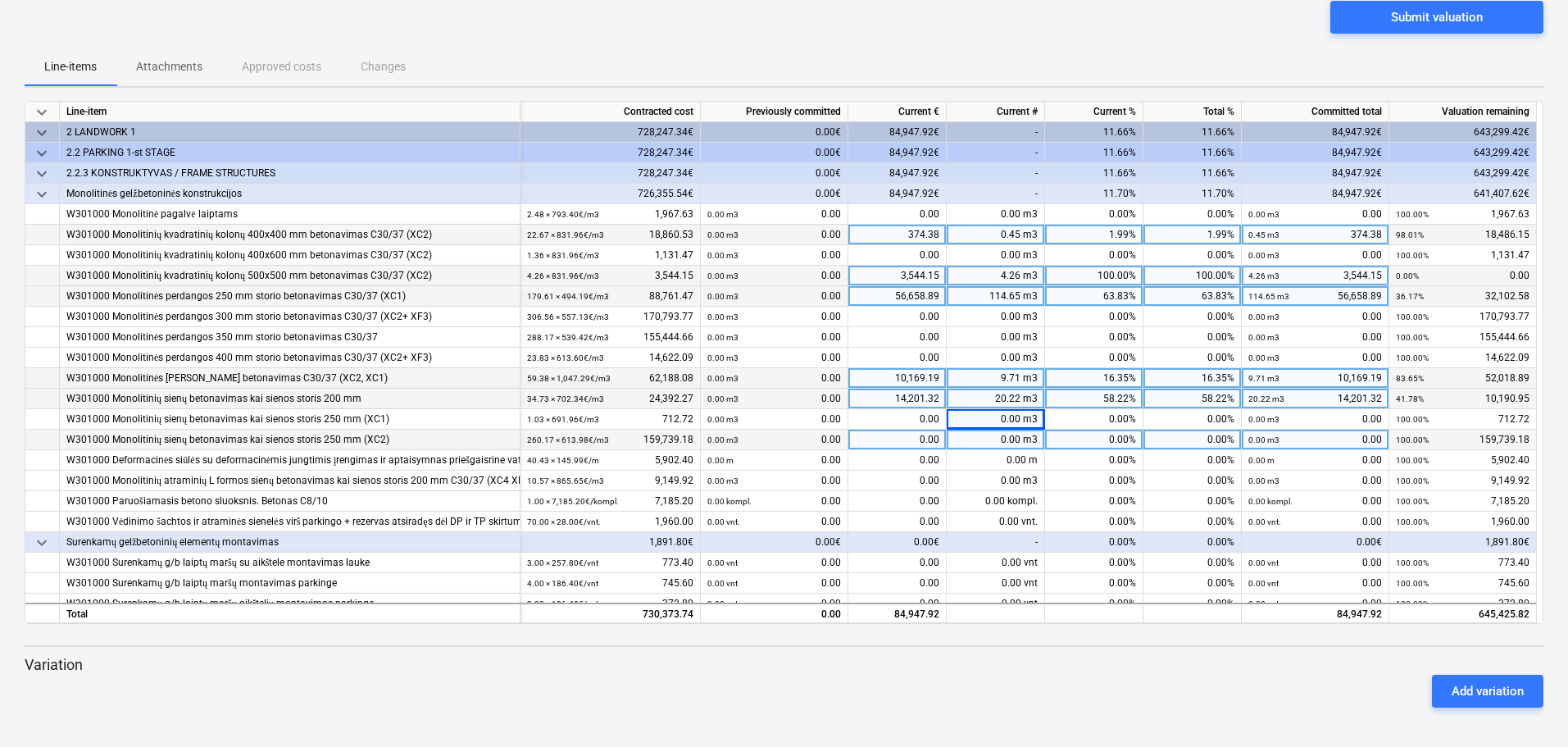
click at [52, 440] on div at bounding box center [43, 440] width 34 height 20
click at [991, 440] on div "0.00 m3" at bounding box center [995, 440] width 98 height 20
type input "114.65"
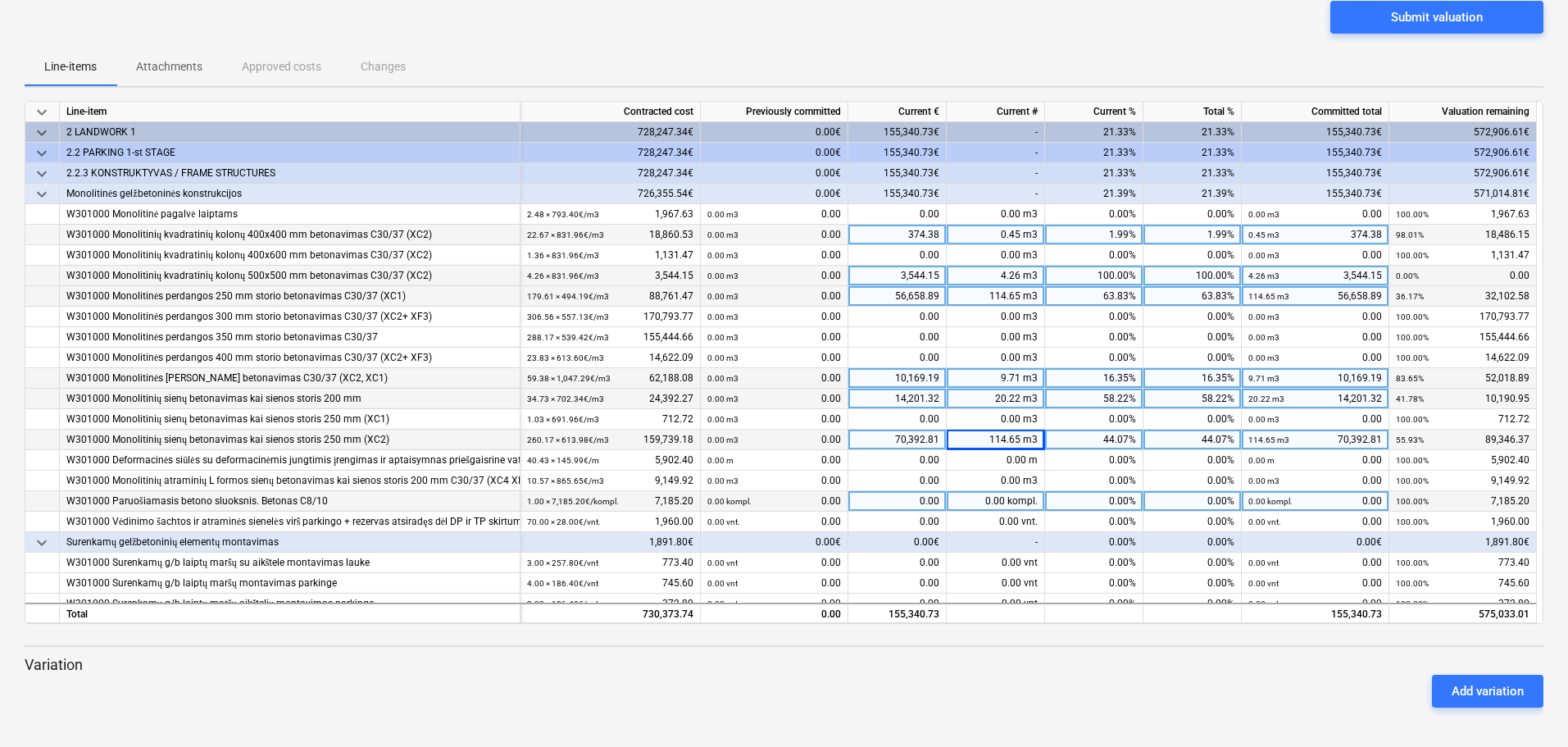
click at [986, 502] on div "0.00 kompl." at bounding box center [995, 501] width 98 height 20
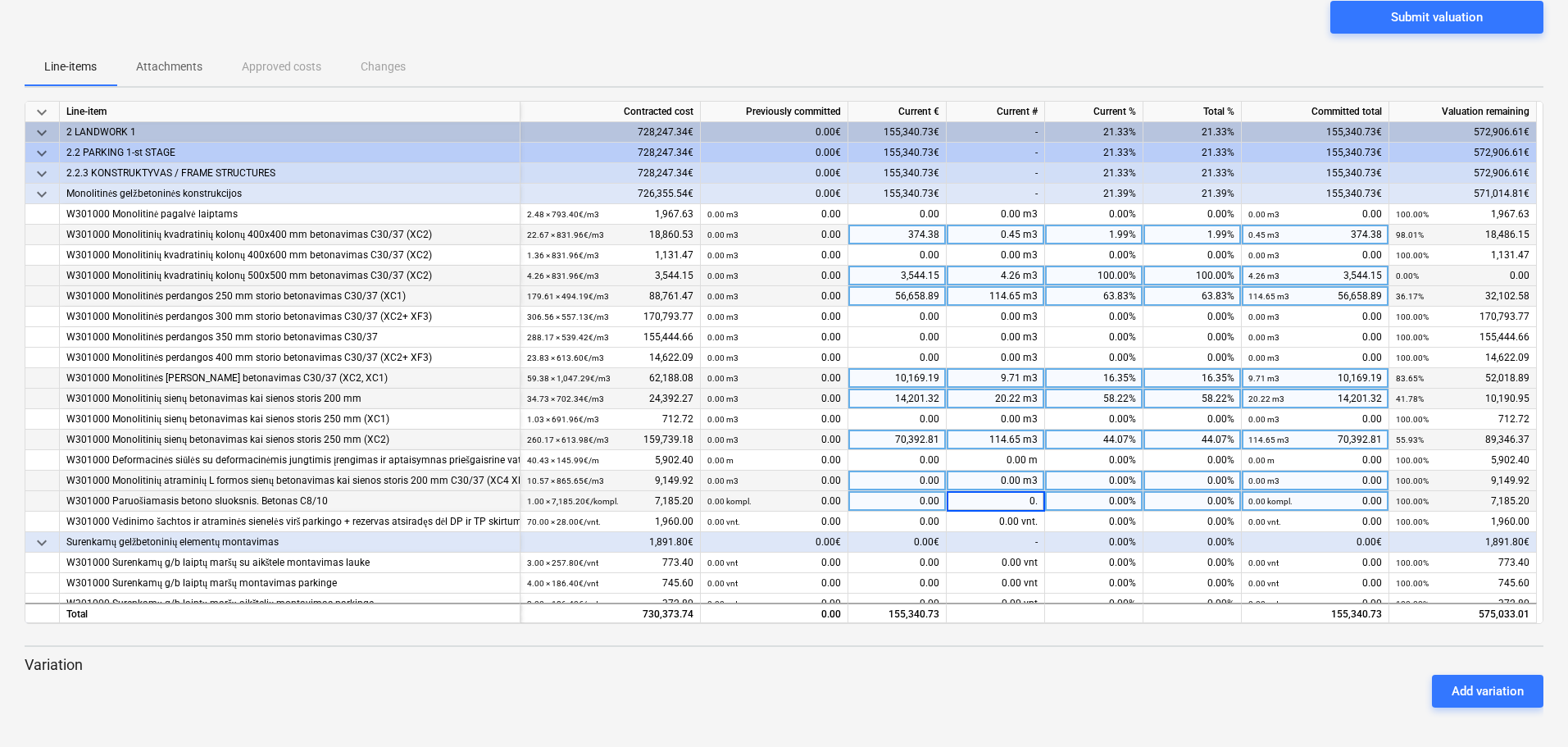
type input "0.5"
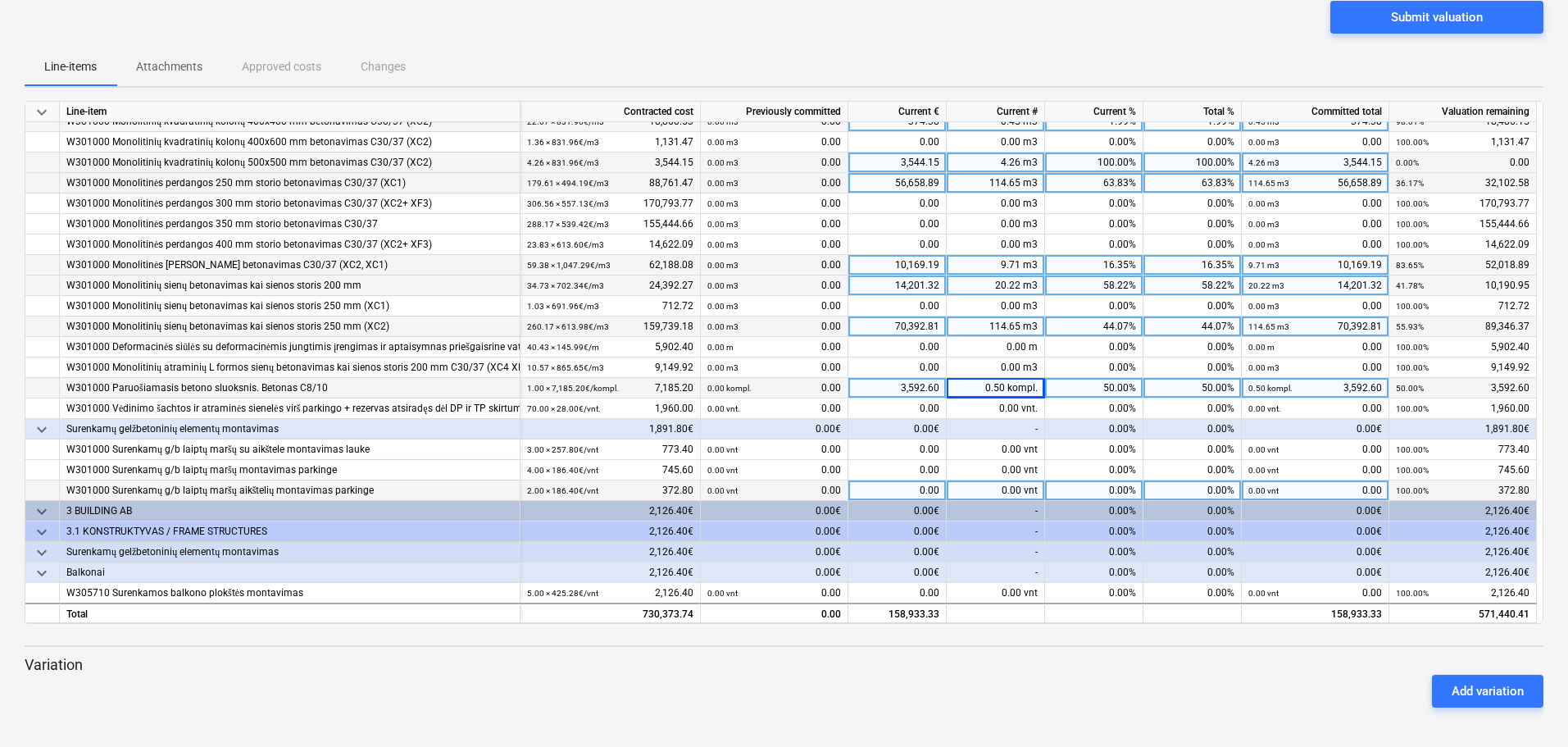
scroll to position [114, 0]
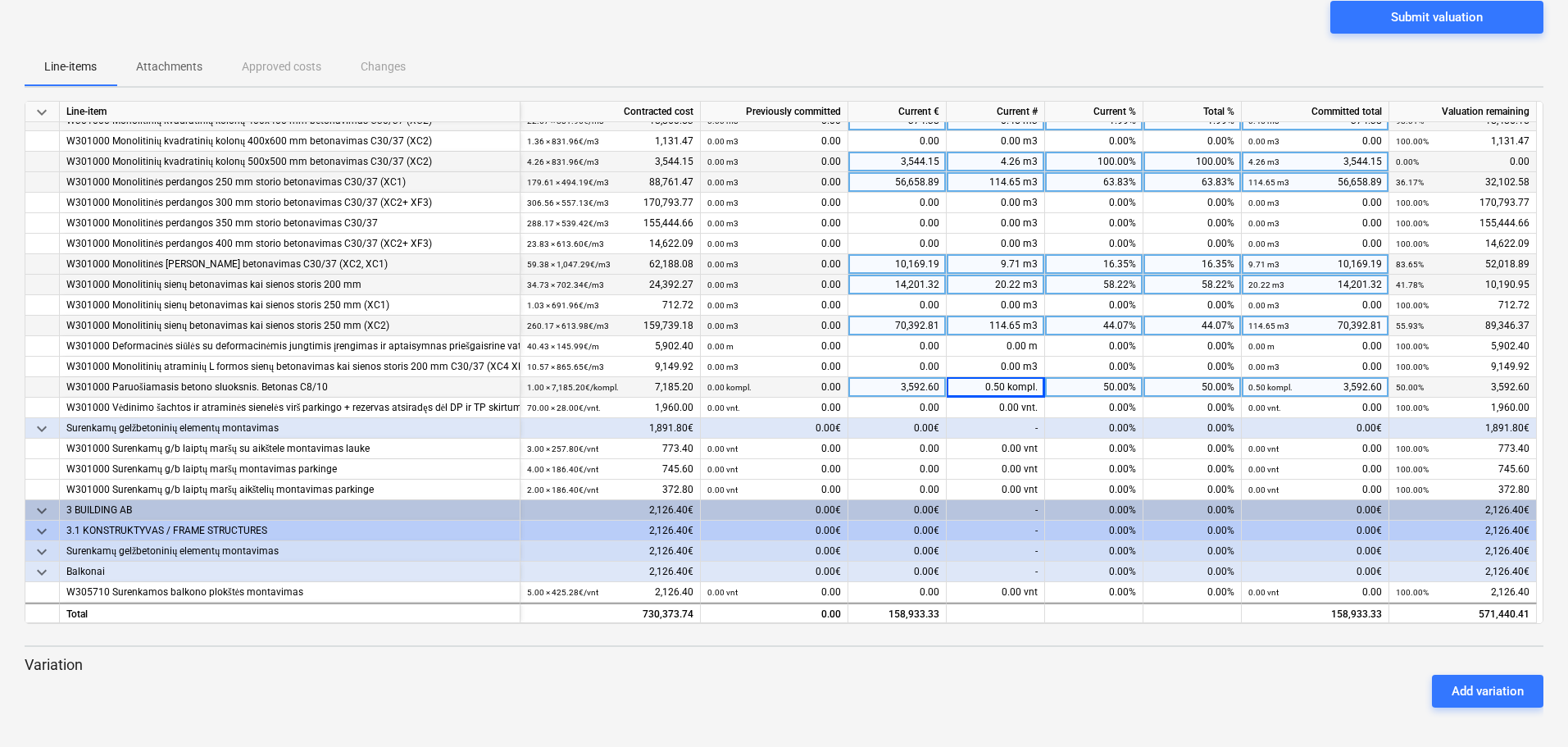
click at [43, 510] on span "keyboard_arrow_down" at bounding box center [41, 510] width 20 height 20
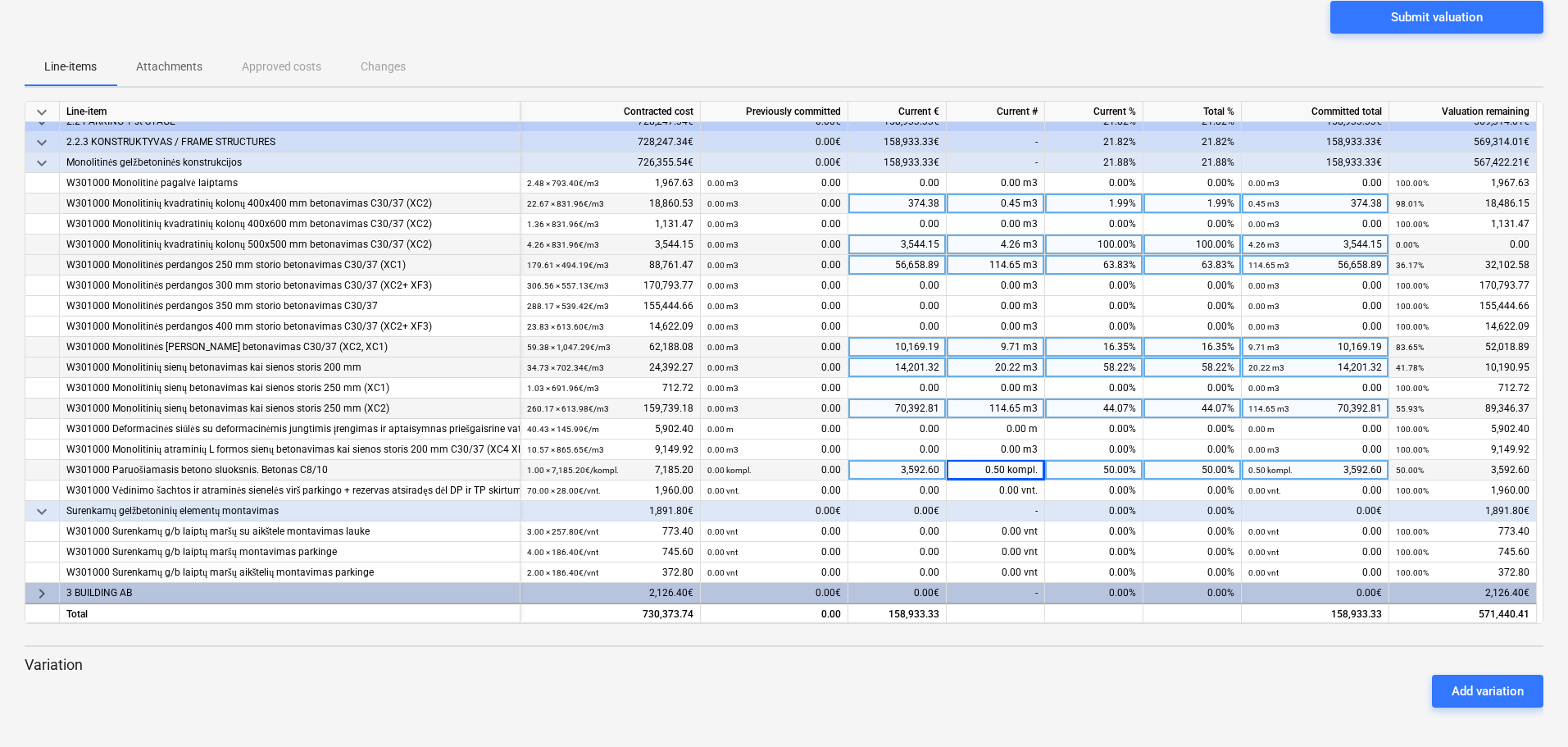
scroll to position [32, 0]
click at [43, 593] on span "keyboard_arrow_right" at bounding box center [41, 592] width 20 height 20
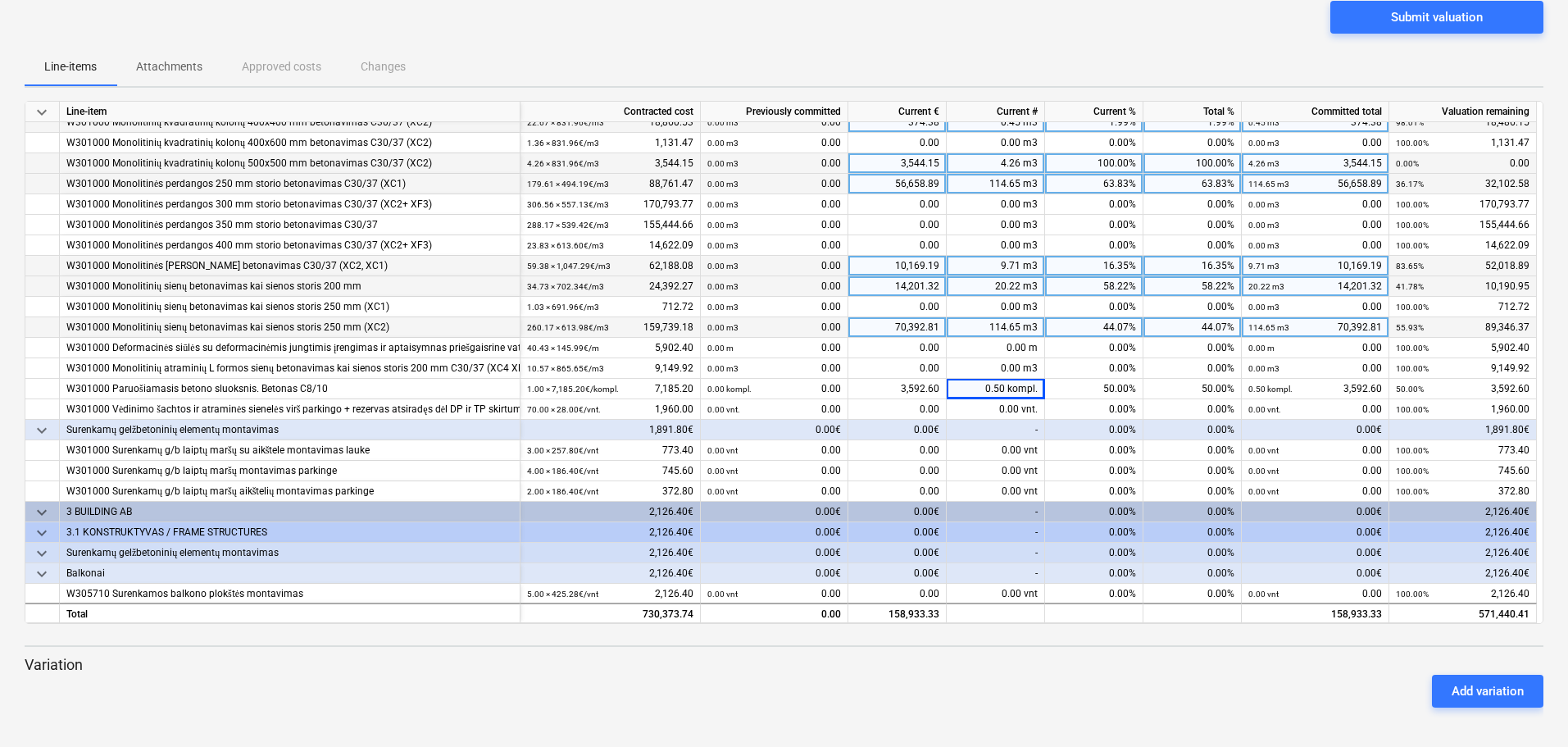
scroll to position [114, 0]
click at [47, 554] on span "keyboard_arrow_down" at bounding box center [41, 551] width 20 height 20
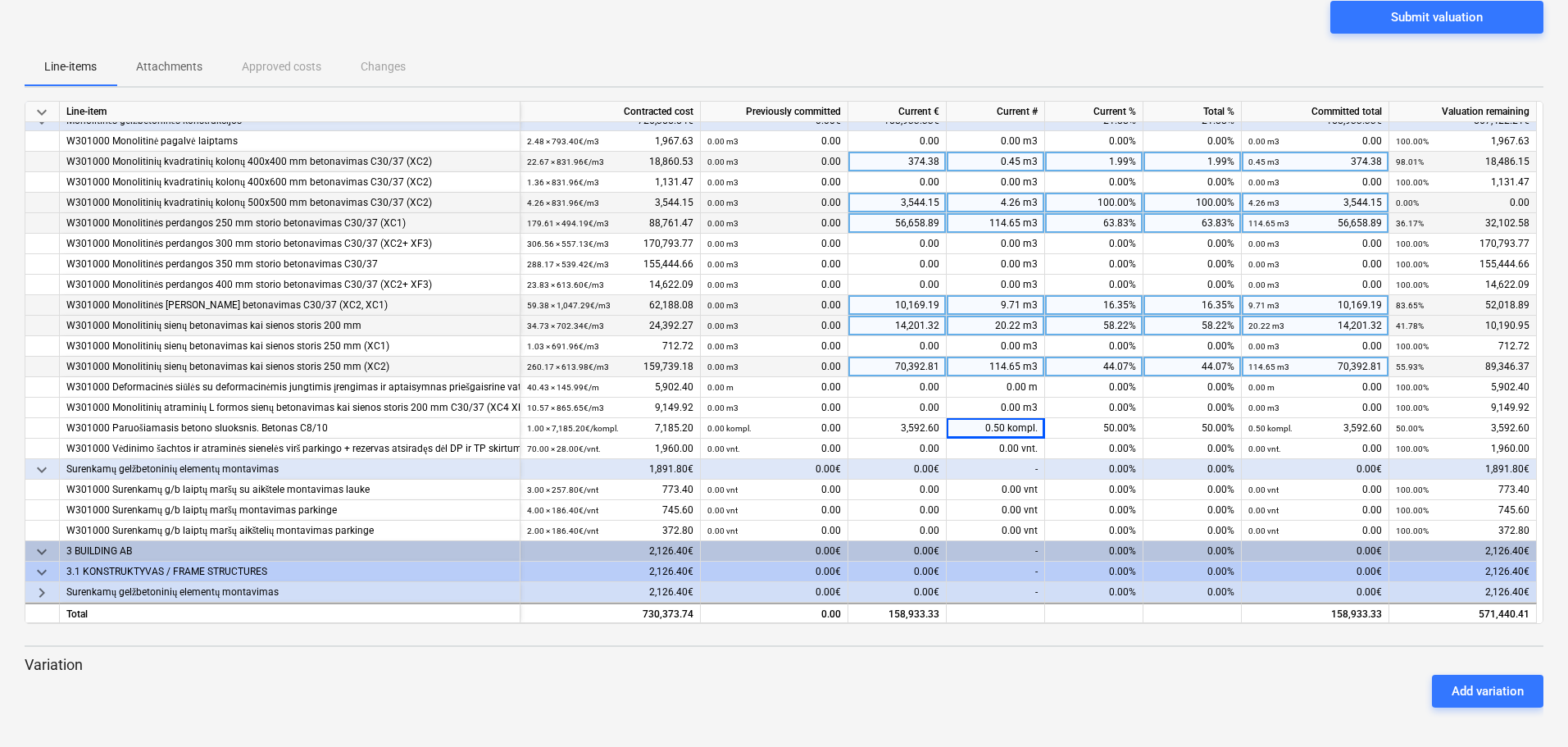
click at [46, 588] on span "keyboard_arrow_right" at bounding box center [41, 592] width 20 height 20
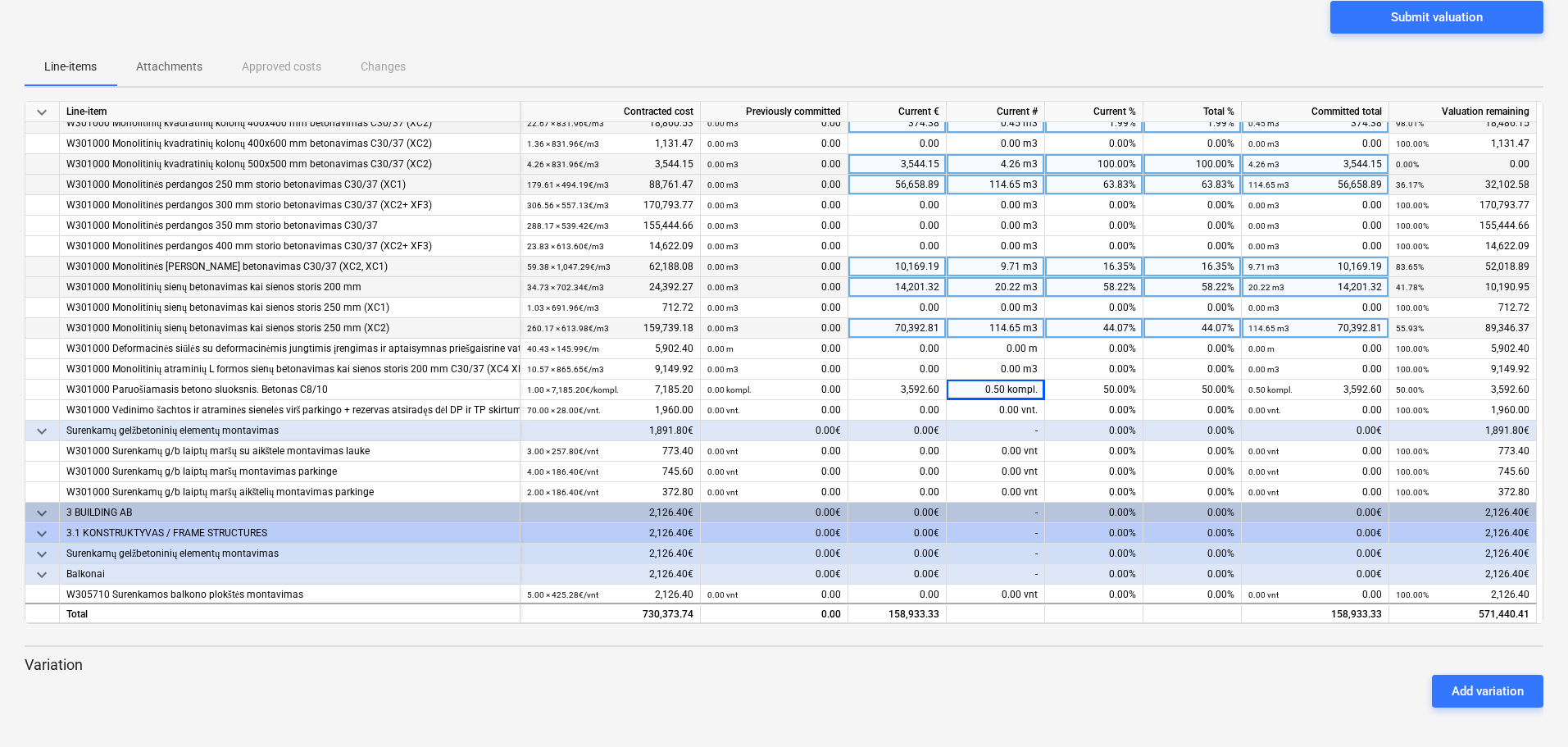
scroll to position [114, 0]
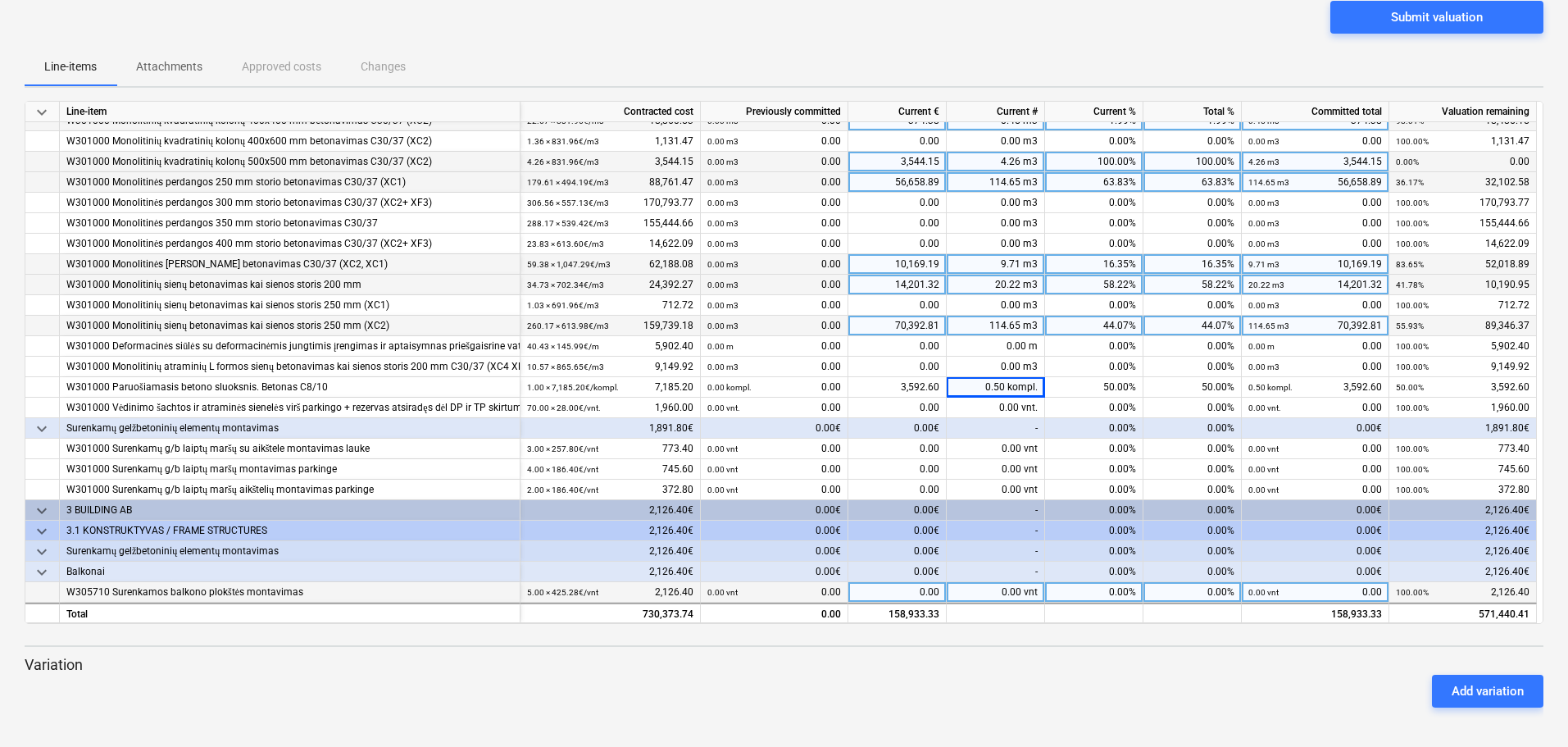
click at [997, 594] on div "0.00 vnt" at bounding box center [995, 593] width 98 height 20
type input "2"
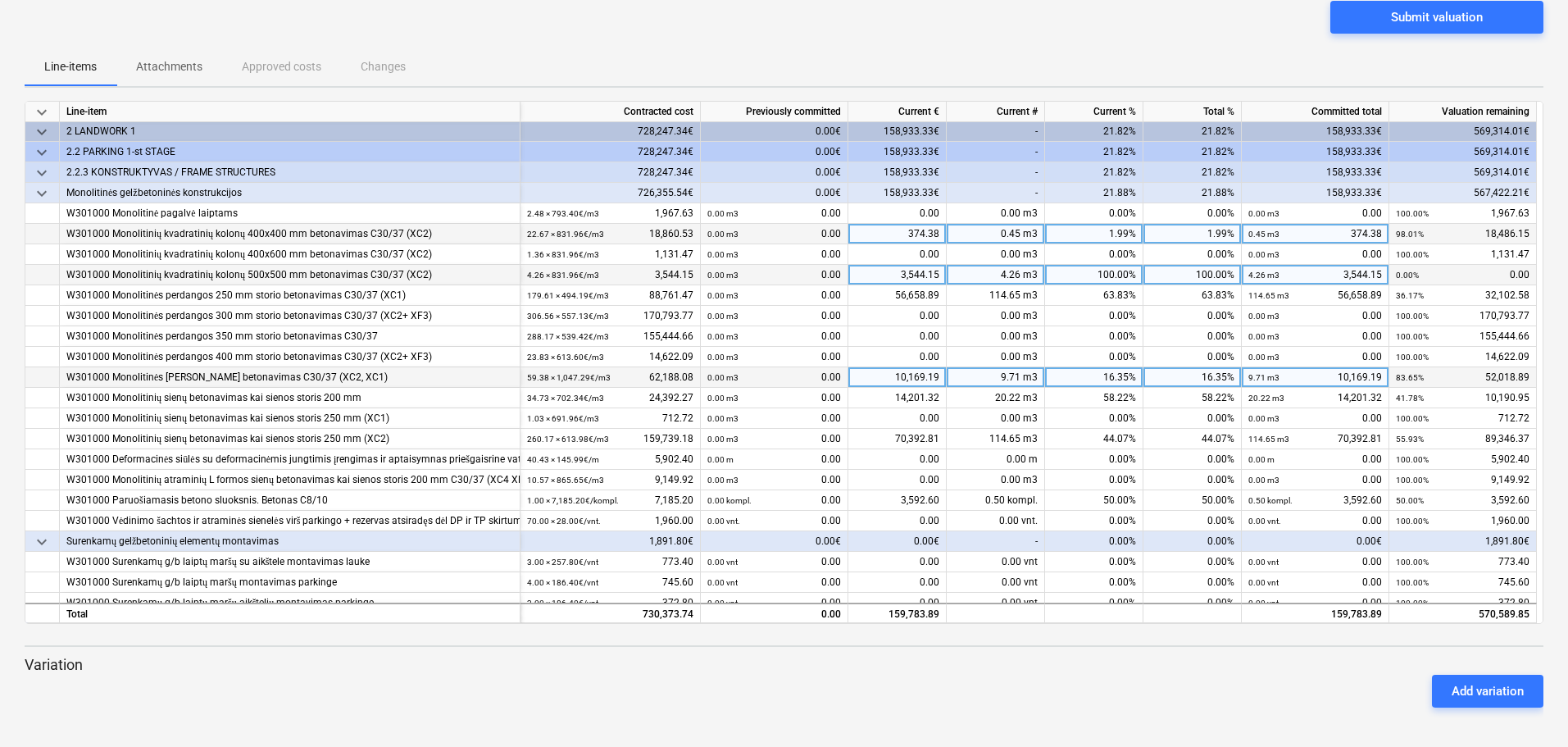
scroll to position [0, 0]
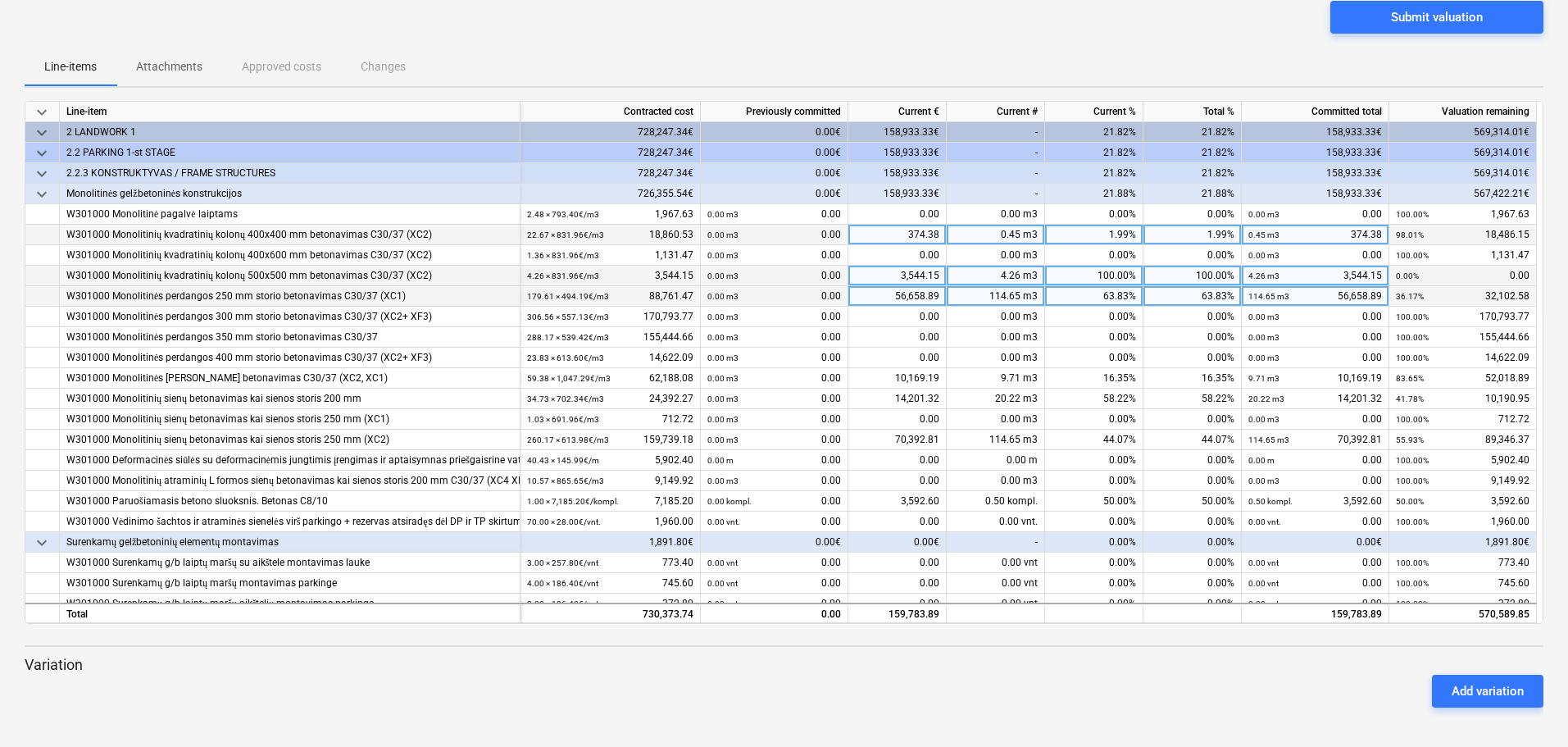
click at [1007, 298] on div "114.65 m3" at bounding box center [995, 297] width 98 height 20
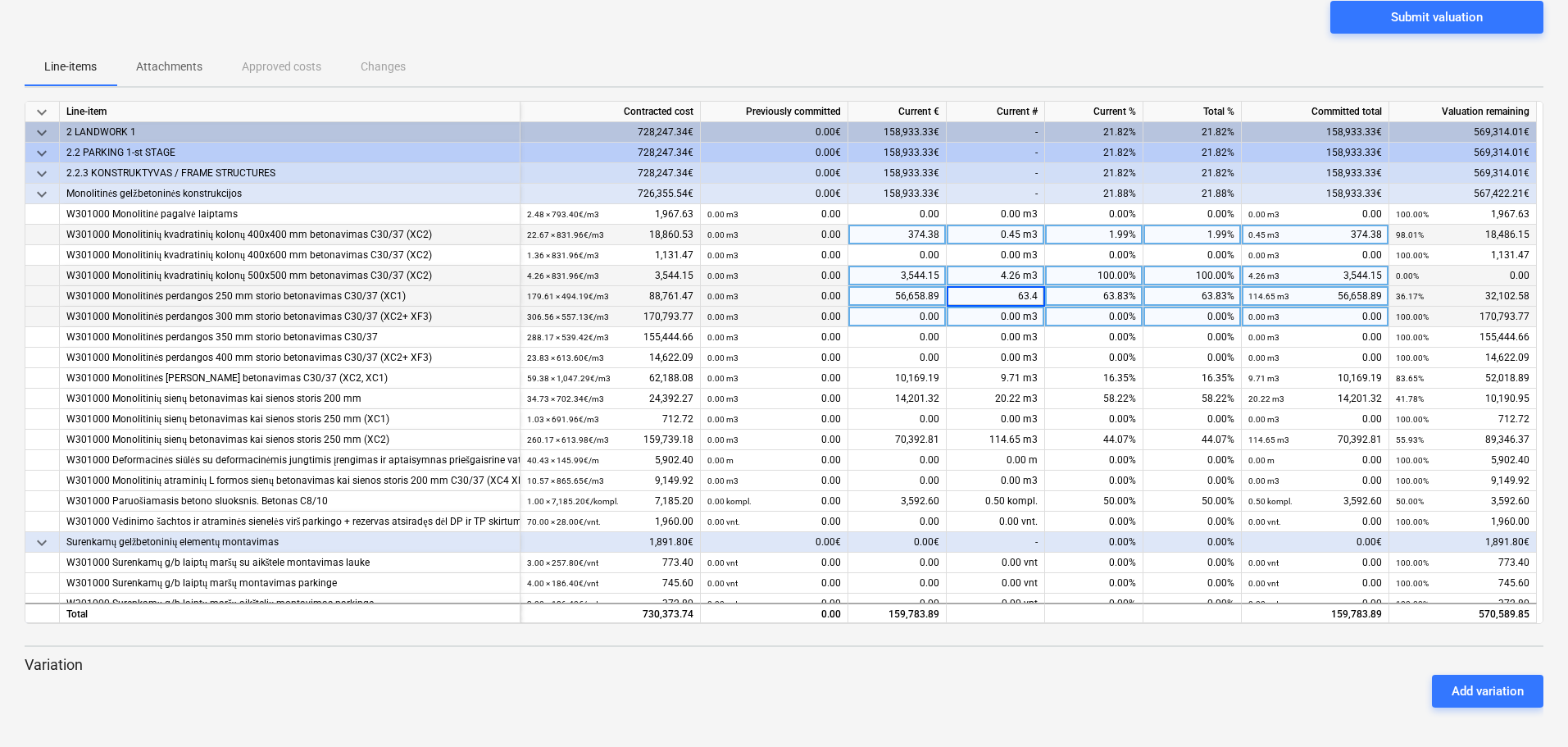
type input "63.44"
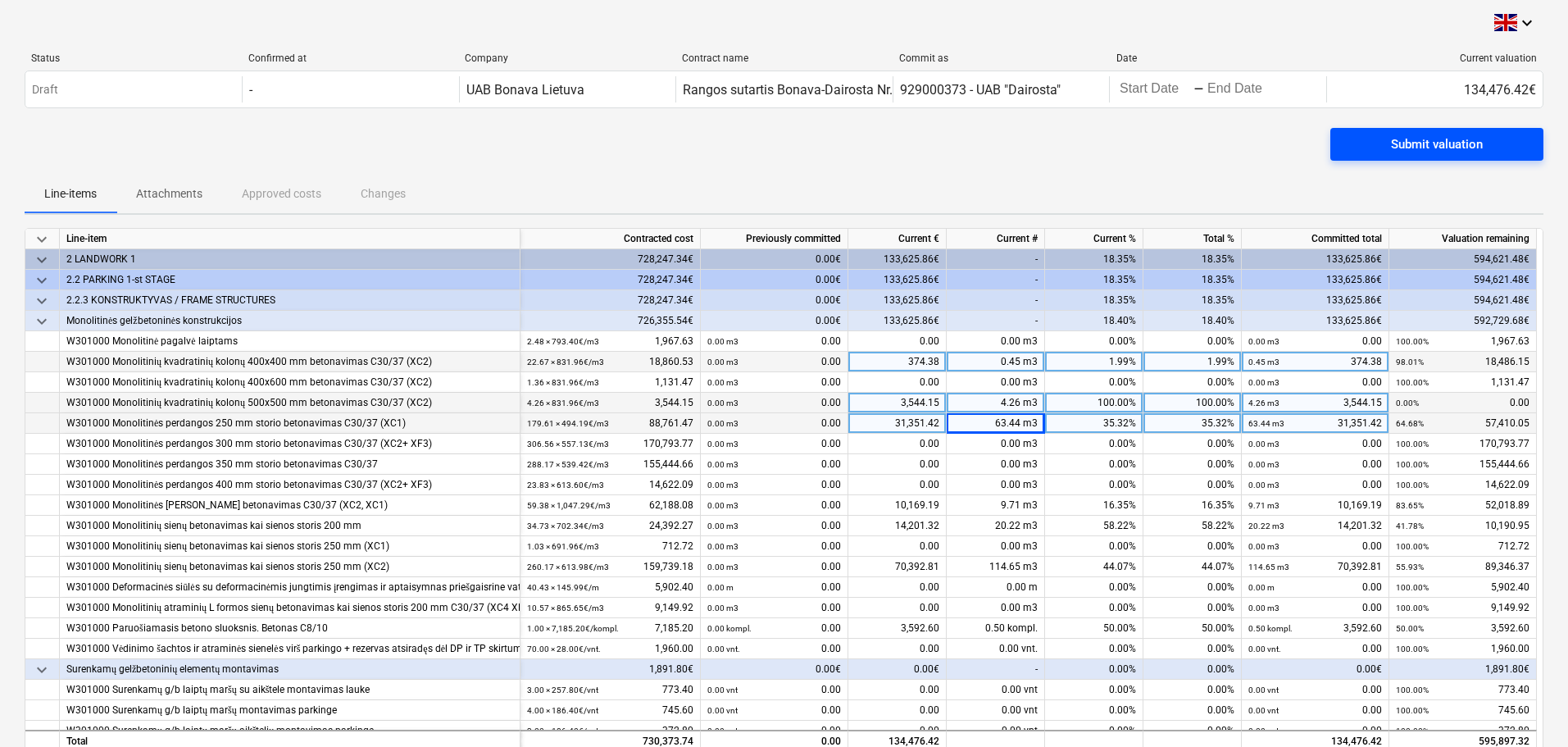
click at [1417, 153] on div "Submit valuation" at bounding box center [1437, 144] width 92 height 21
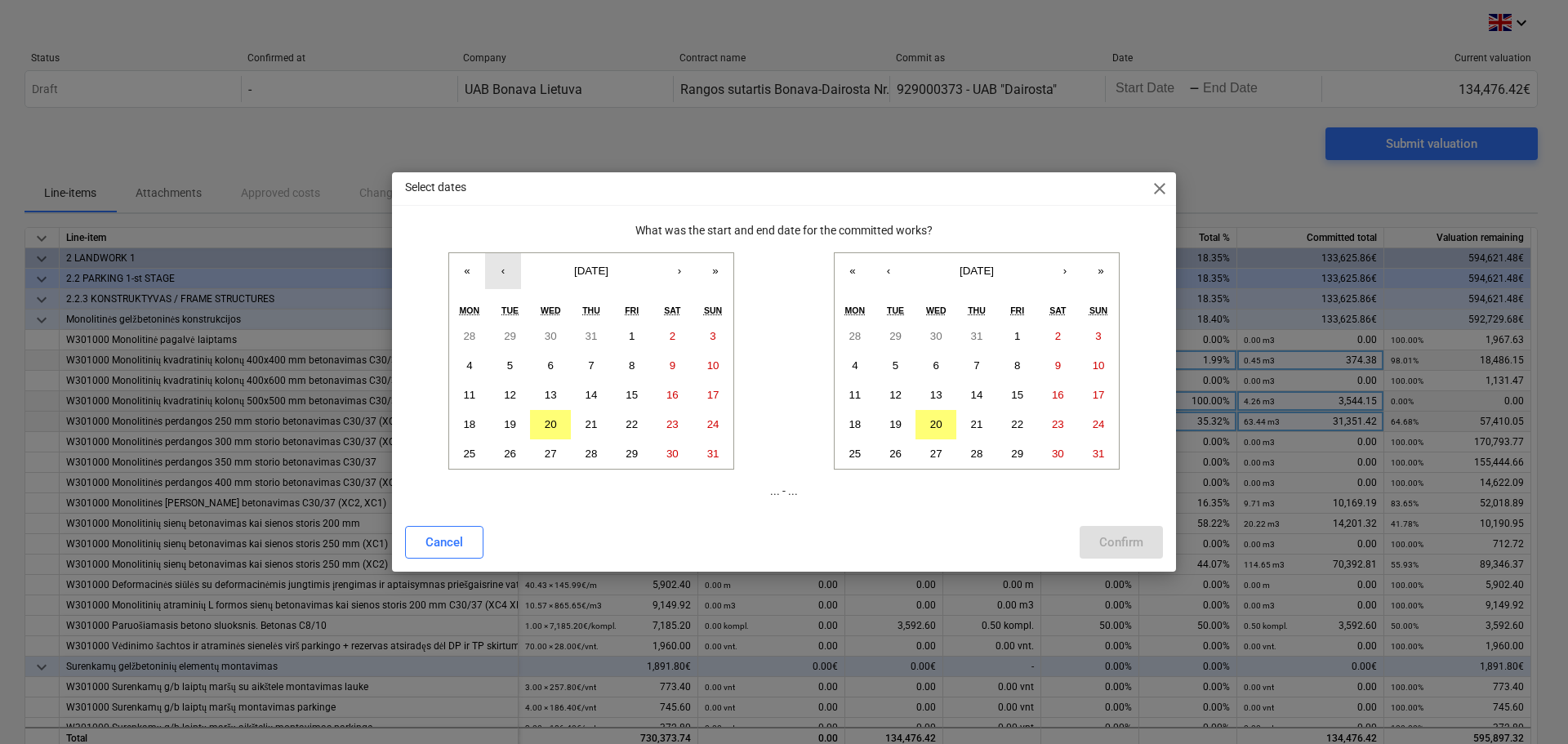
click at [500, 268] on button "‹" at bounding box center [503, 271] width 36 height 36
click at [471, 423] on abbr "21" at bounding box center [469, 424] width 12 height 12
click at [942, 426] on button "20" at bounding box center [936, 425] width 41 height 30
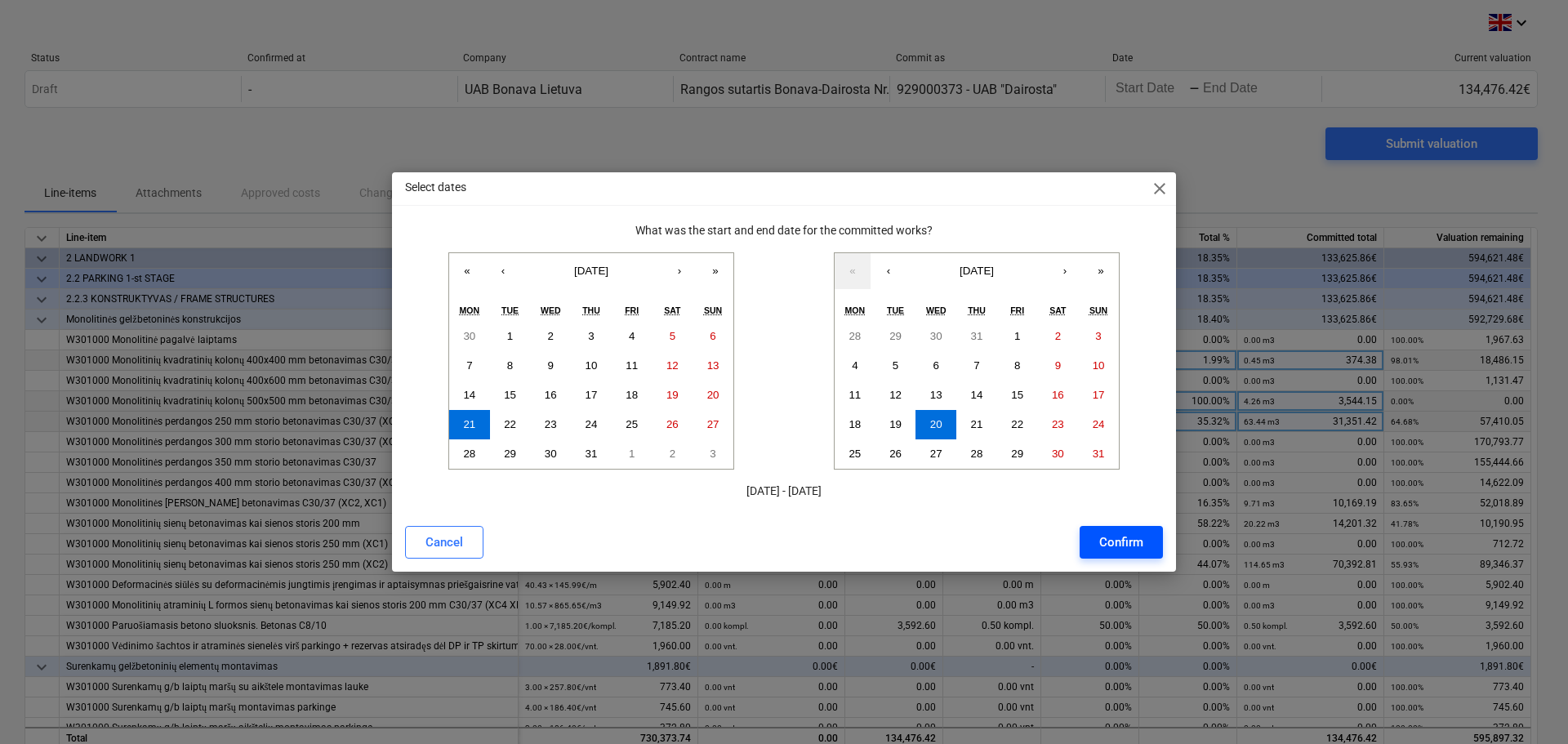
click at [1104, 546] on div "Confirm" at bounding box center [1121, 542] width 44 height 21
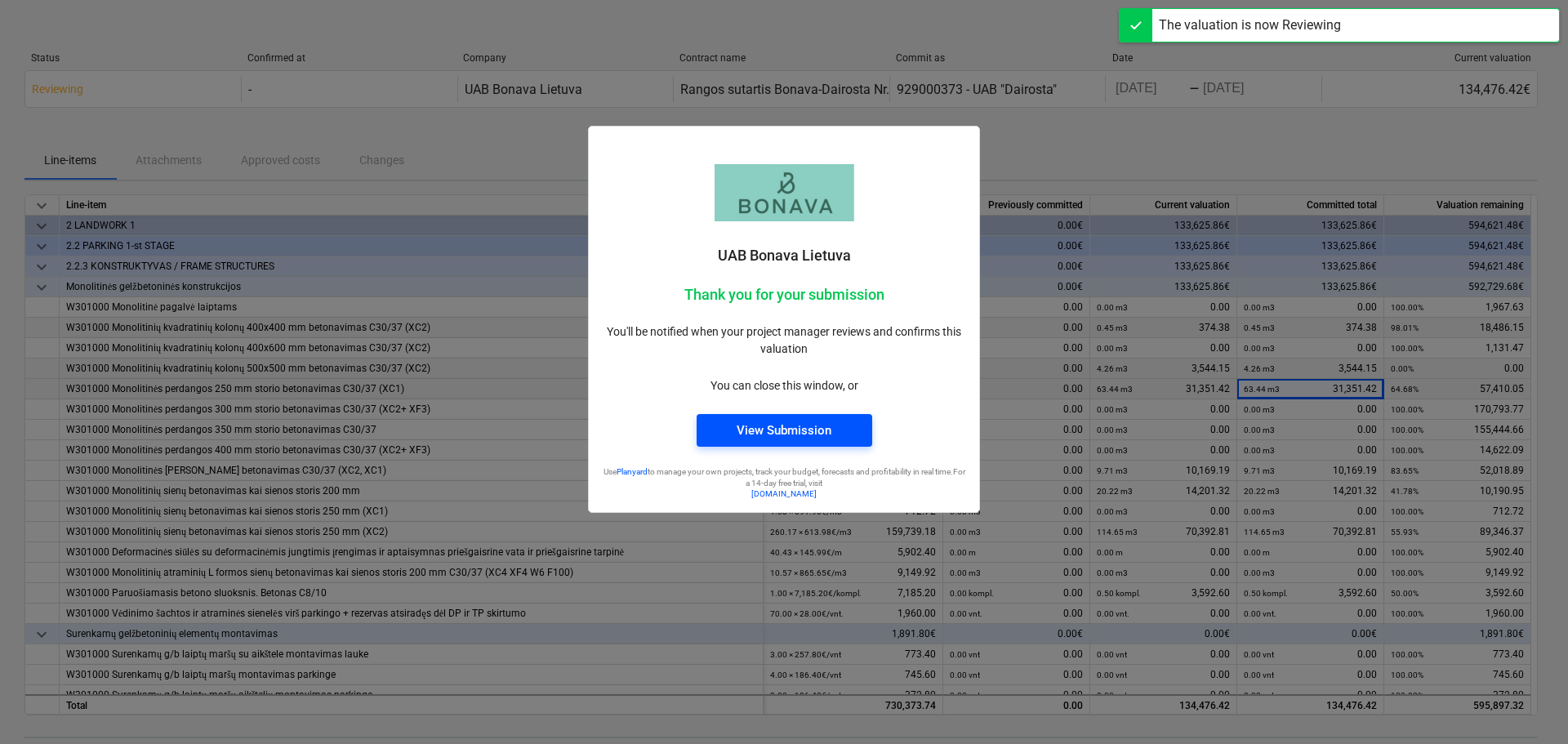
click at [793, 430] on div "View Submission" at bounding box center [784, 430] width 95 height 21
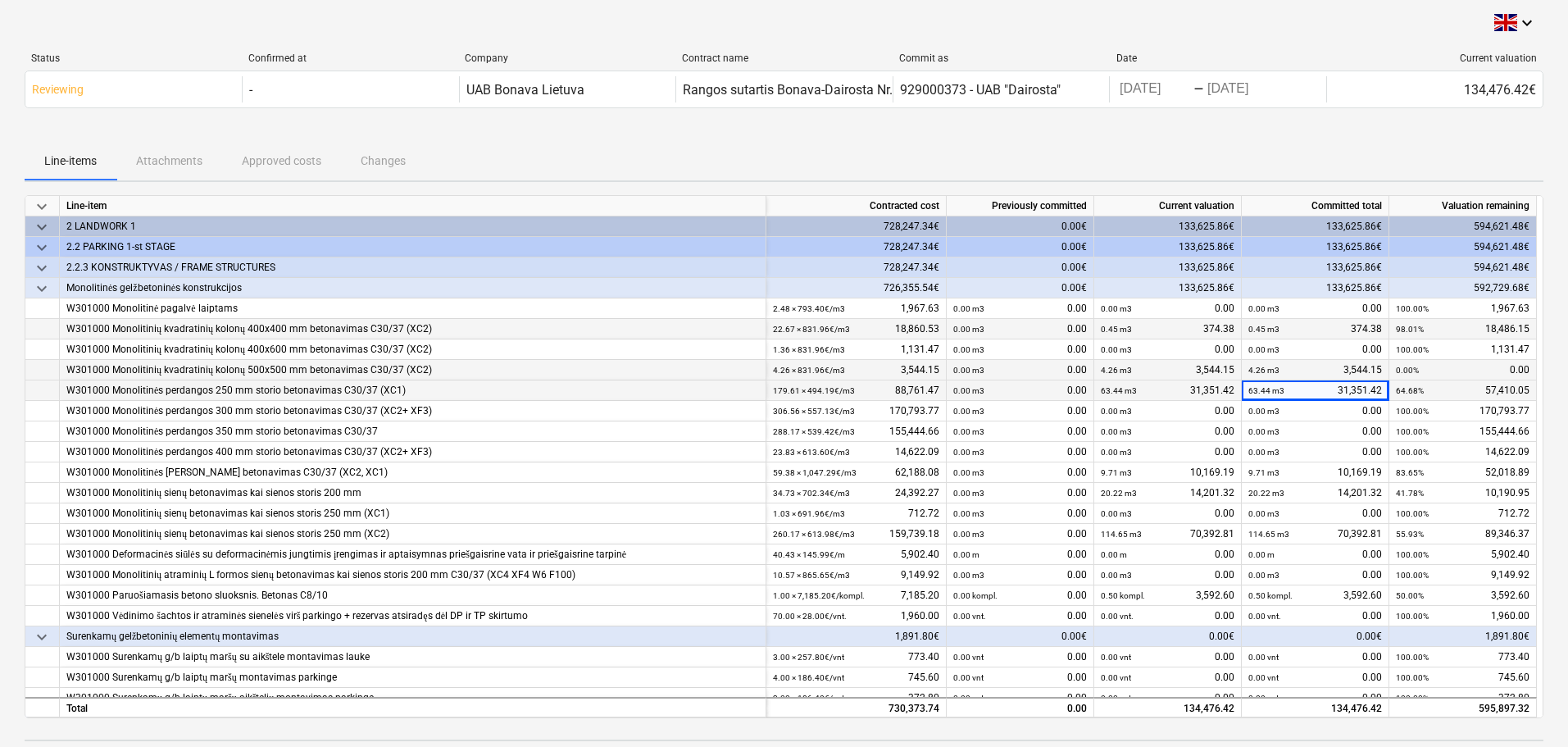
click at [747, 137] on div at bounding box center [784, 134] width 1519 height 13
click at [1090, 26] on div "keyboard_arrow_down" at bounding box center [784, 22] width 1519 height 20
click at [1527, 10] on div "keyboard_arrow_down Status Confirmed at Company Contract name Commit as Date Cu…" at bounding box center [784, 420] width 1568 height 841
click at [1334, 34] on div "keyboard_arrow_down Status Confirmed at Company Contract name Commit as Date Cu…" at bounding box center [784, 414] width 1519 height 802
click at [844, 139] on div at bounding box center [784, 134] width 1519 height 13
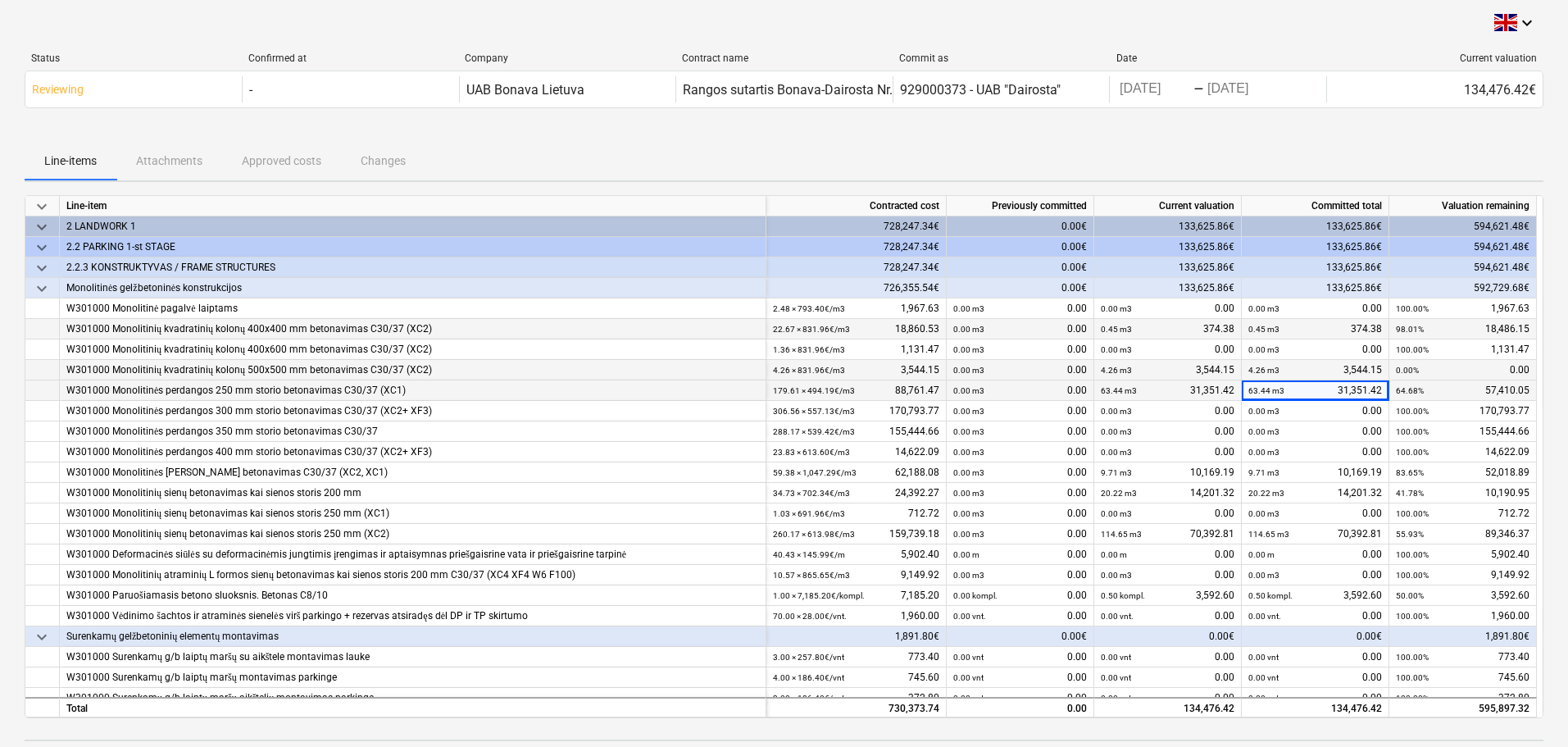
click at [929, 128] on div at bounding box center [784, 134] width 1519 height 13
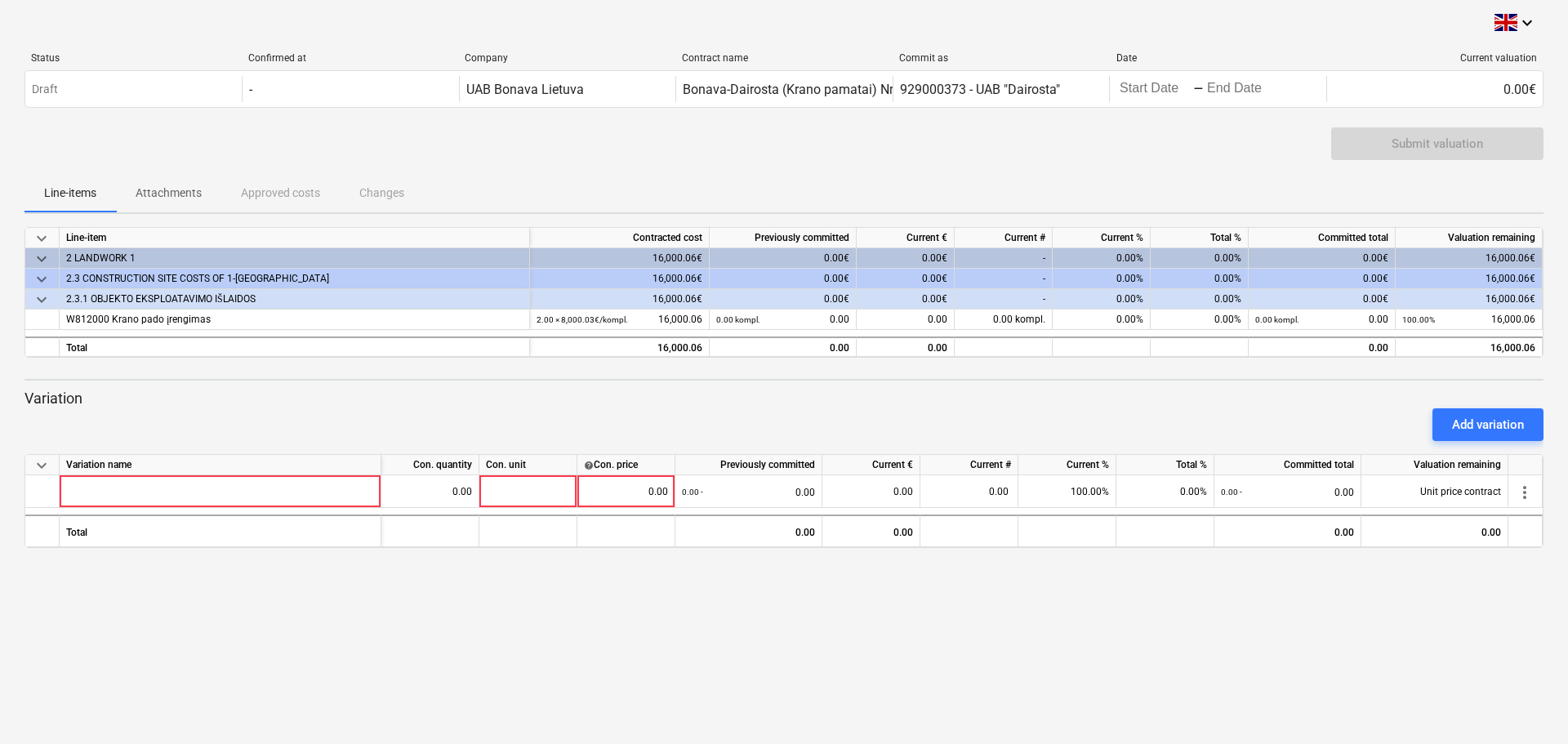
click at [38, 471] on span "keyboard_arrow_down" at bounding box center [41, 465] width 20 height 20
click at [120, 618] on div "keyboard_arrow_down Status Confirmed at Company Contract name Commit as Date Cu…" at bounding box center [784, 372] width 1568 height 744
click at [770, 419] on div "Add variation" at bounding box center [783, 425] width 1531 height 46
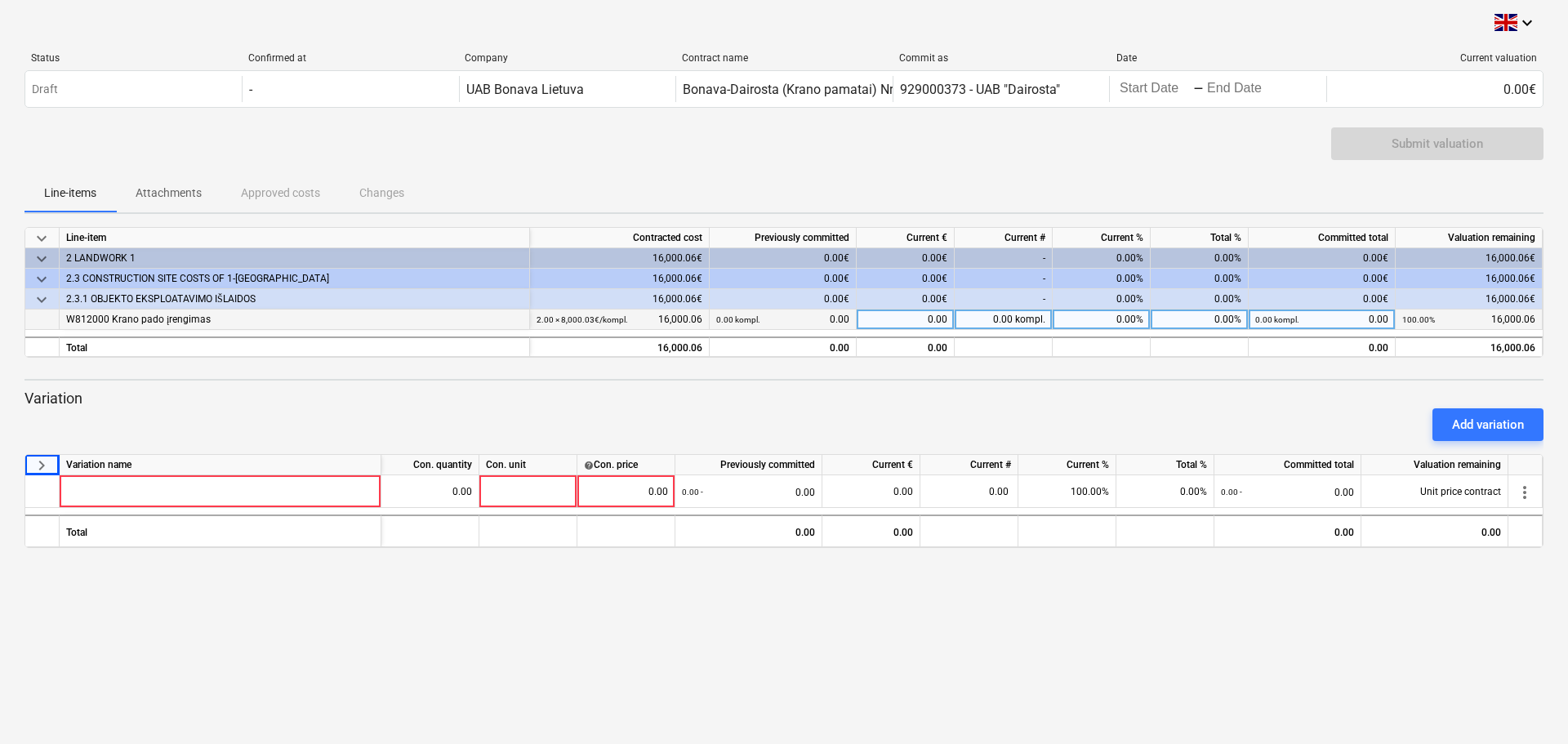
click at [1023, 319] on div "0.00 kompl." at bounding box center [1003, 319] width 98 height 20
click at [892, 316] on div "0.00" at bounding box center [905, 319] width 98 height 20
type input "16,000.06"
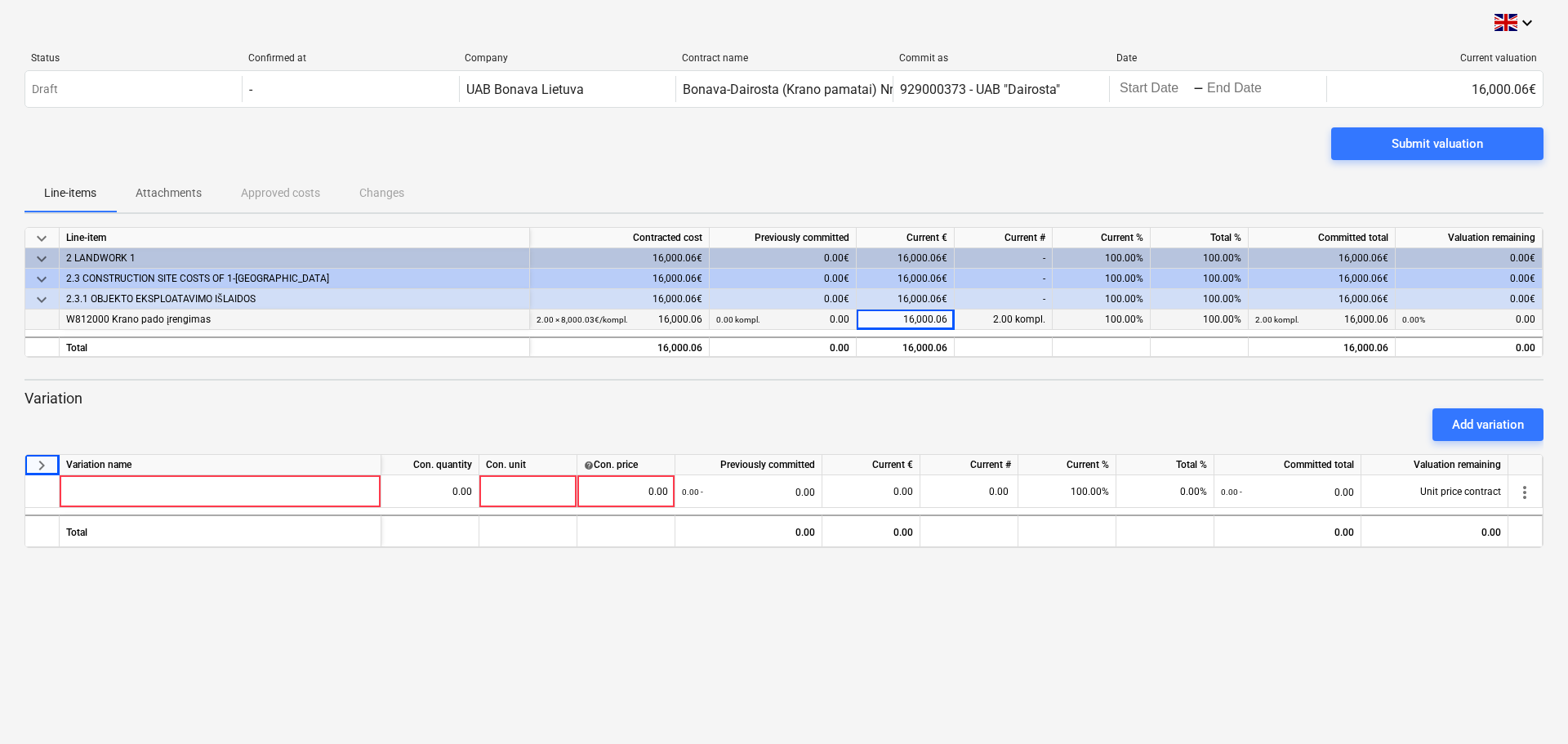
click at [1022, 318] on div "2.00 kompl." at bounding box center [1003, 319] width 98 height 20
click at [1003, 318] on div "2.00 kompl." at bounding box center [1003, 319] width 98 height 20
type input "1"
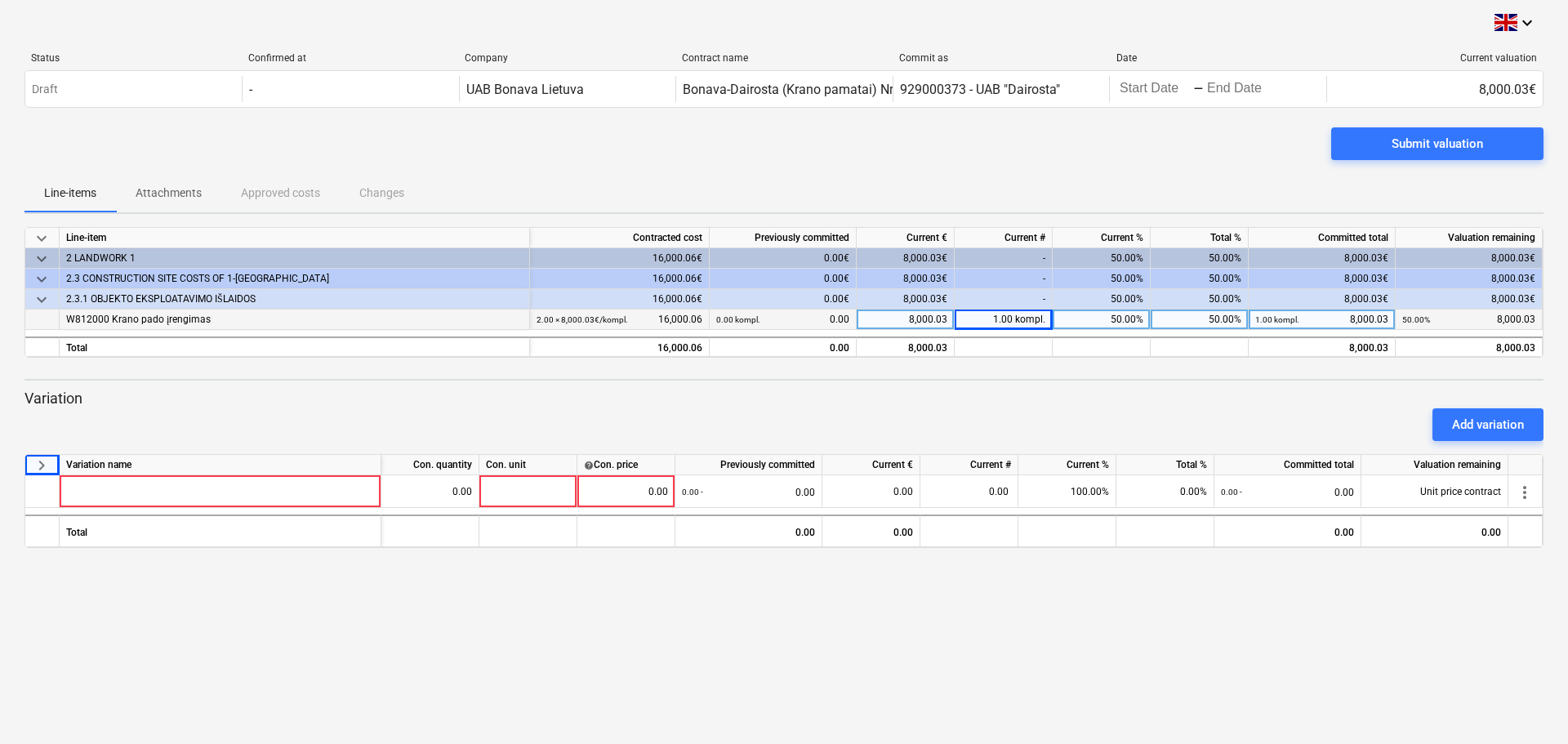
click at [997, 321] on div "1.00 kompl." at bounding box center [1003, 319] width 98 height 20
type input "2"
click at [1278, 402] on div "Add variation" at bounding box center [783, 425] width 1531 height 46
click at [1404, 145] on div "Submit valuation" at bounding box center [1437, 144] width 92 height 21
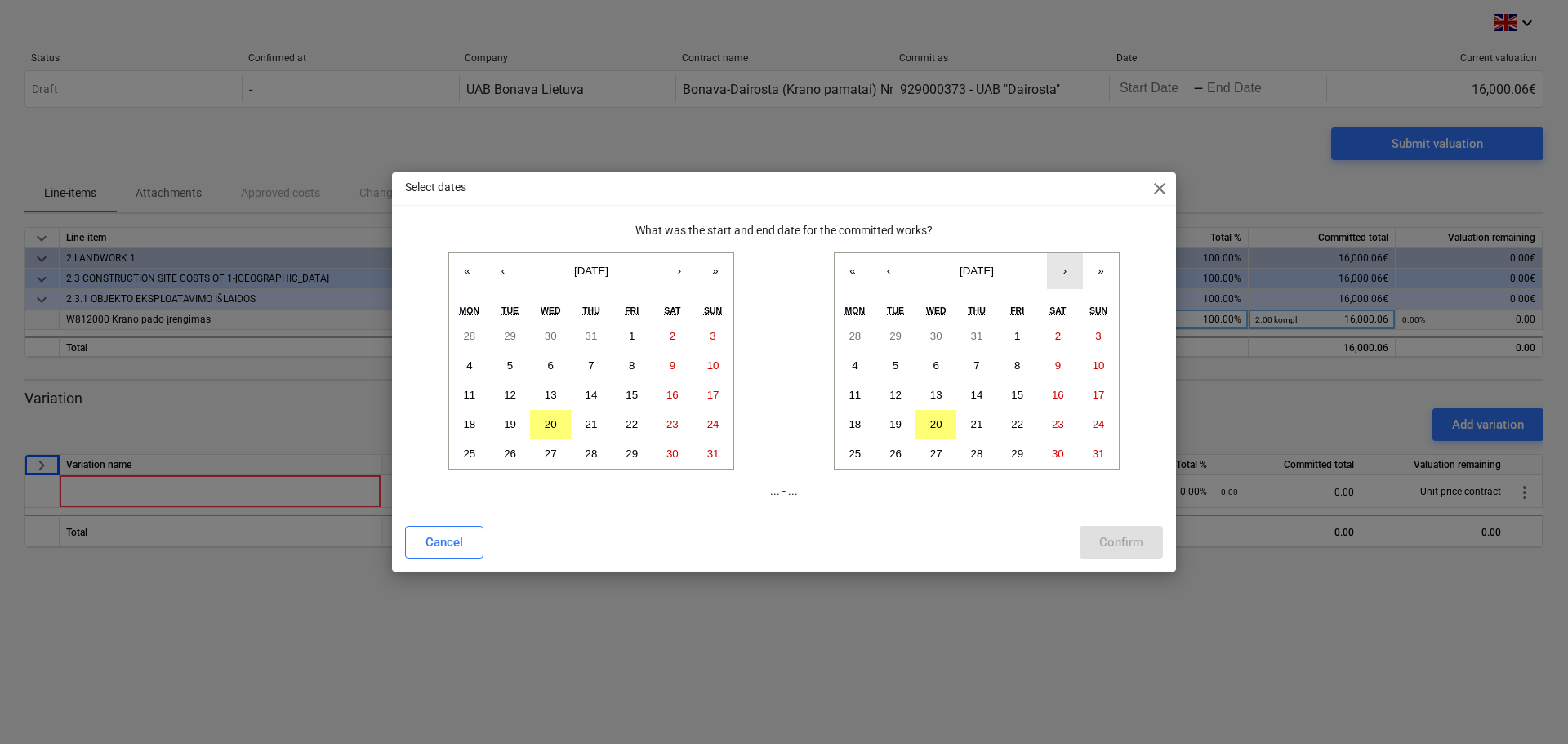
click at [1064, 269] on button "›" at bounding box center [1064, 271] width 36 height 36
click at [890, 271] on button "‹" at bounding box center [888, 271] width 36 height 36
click at [496, 279] on button "‹" at bounding box center [503, 271] width 36 height 36
click at [472, 423] on abbr "21" at bounding box center [469, 424] width 12 height 12
click at [825, 492] on p "[DATE] - ..." at bounding box center [784, 491] width 758 height 17
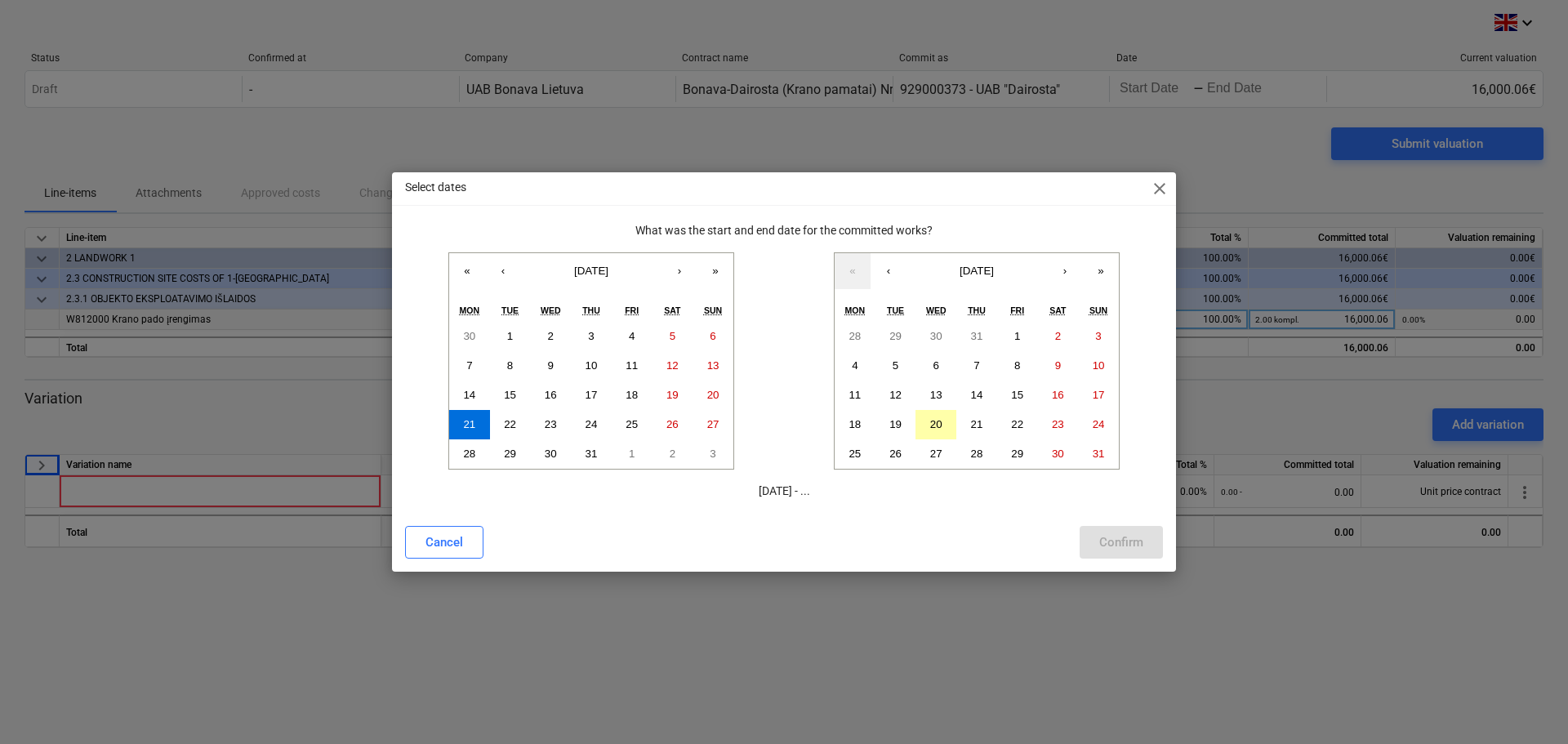
click at [944, 417] on button "20" at bounding box center [936, 425] width 41 height 30
click at [887, 526] on div "Cancel Confirm" at bounding box center [784, 542] width 758 height 32
click at [1023, 420] on abbr "22" at bounding box center [1017, 424] width 12 height 12
click at [940, 432] on button "20" at bounding box center [936, 425] width 41 height 30
click at [1111, 541] on div "Confirm" at bounding box center [1121, 542] width 44 height 21
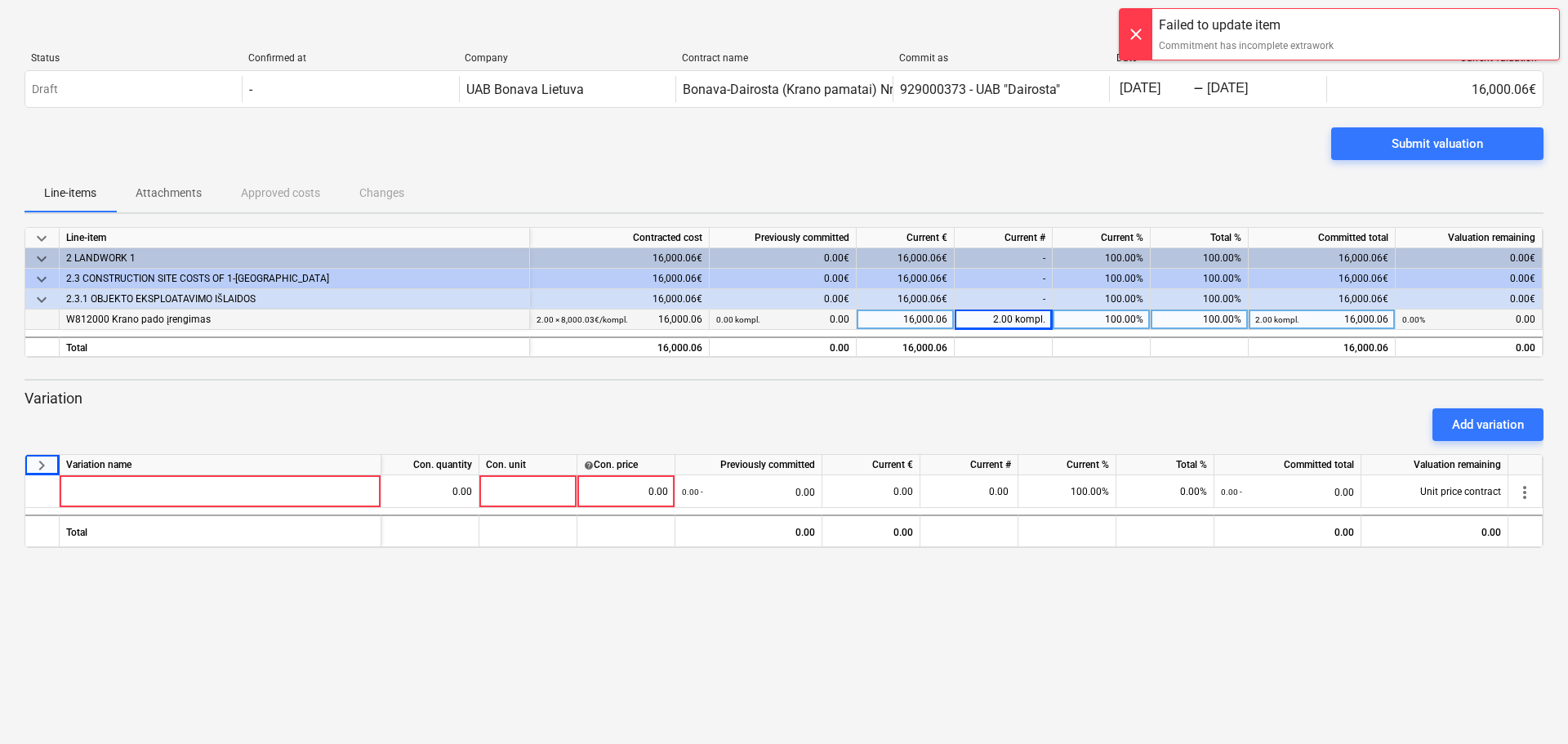
click at [104, 406] on div "Add variation" at bounding box center [783, 425] width 1531 height 46
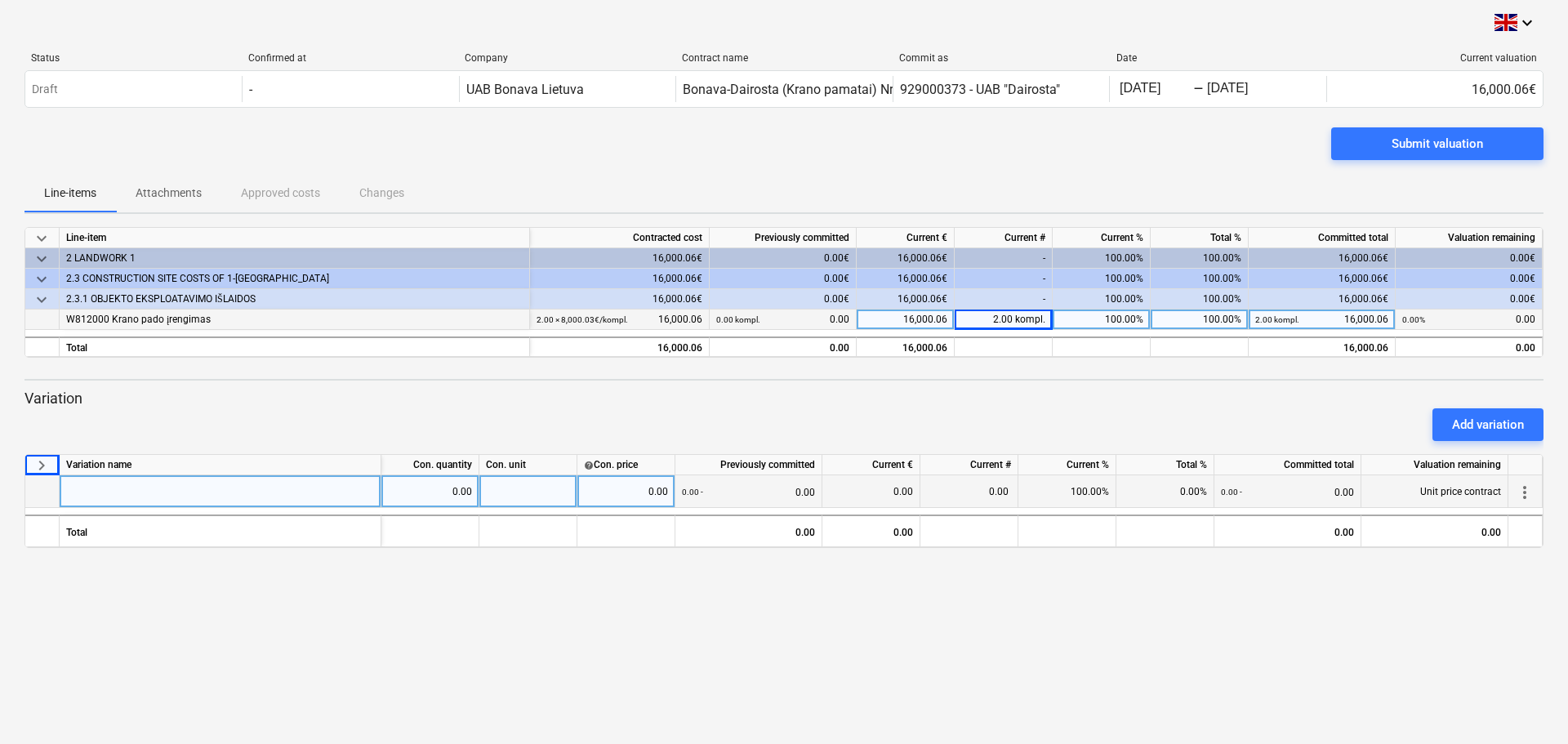
click at [651, 496] on div "0.00" at bounding box center [625, 491] width 84 height 32
click at [697, 566] on div "keyboard_arrow_down Status Confirmed at Company Contract name Commit as Date Cu…" at bounding box center [784, 372] width 1568 height 744
click at [199, 490] on div at bounding box center [220, 491] width 322 height 32
drag, startPoint x: 276, startPoint y: 607, endPoint x: 261, endPoint y: 584, distance: 27.5
click at [276, 606] on div "keyboard_arrow_down Status Confirmed at Company Contract name Commit as Date Cu…" at bounding box center [784, 372] width 1568 height 744
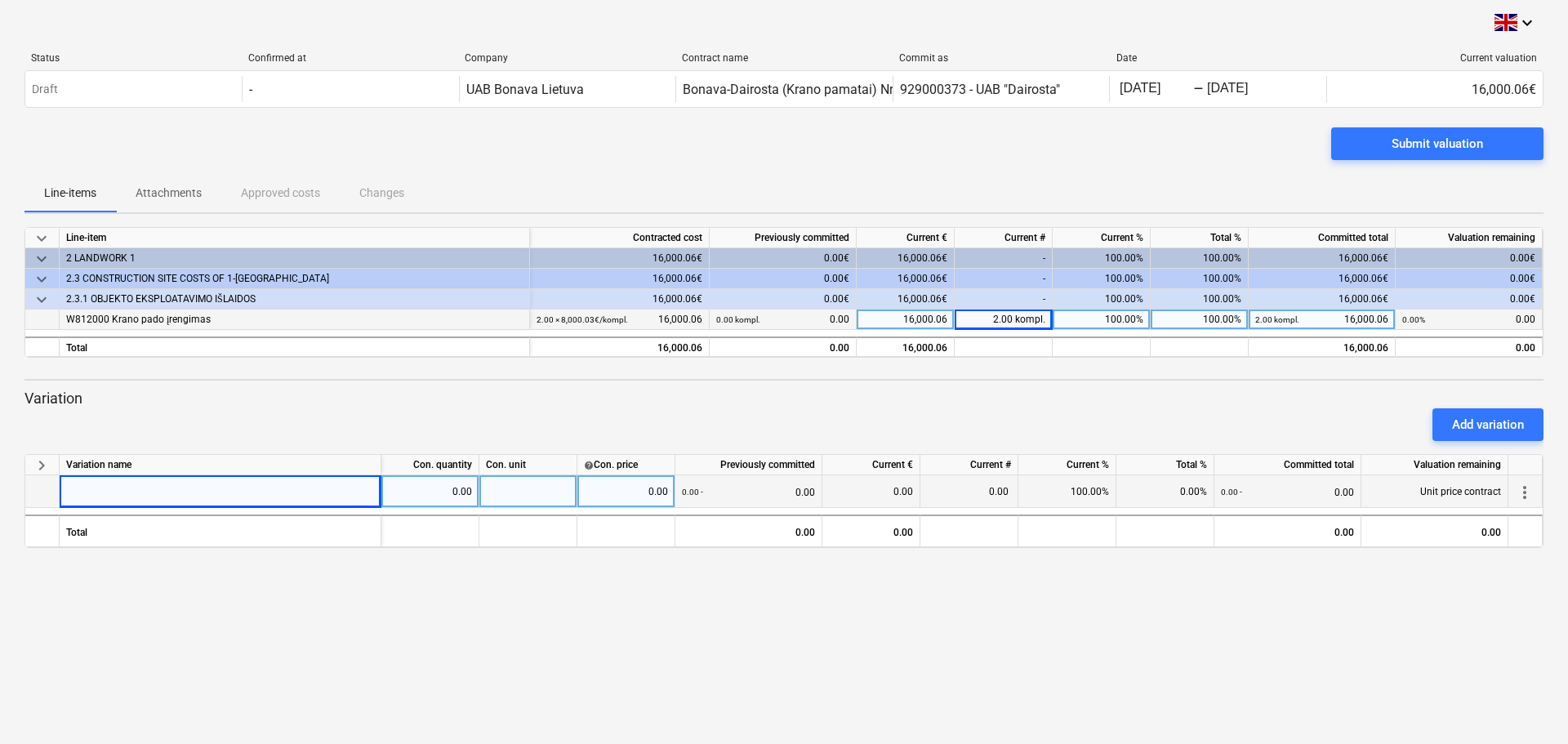
drag, startPoint x: 432, startPoint y: 397, endPoint x: 410, endPoint y: 400, distance: 22.2
click at [1521, 489] on span "more_vert" at bounding box center [1524, 492] width 20 height 20
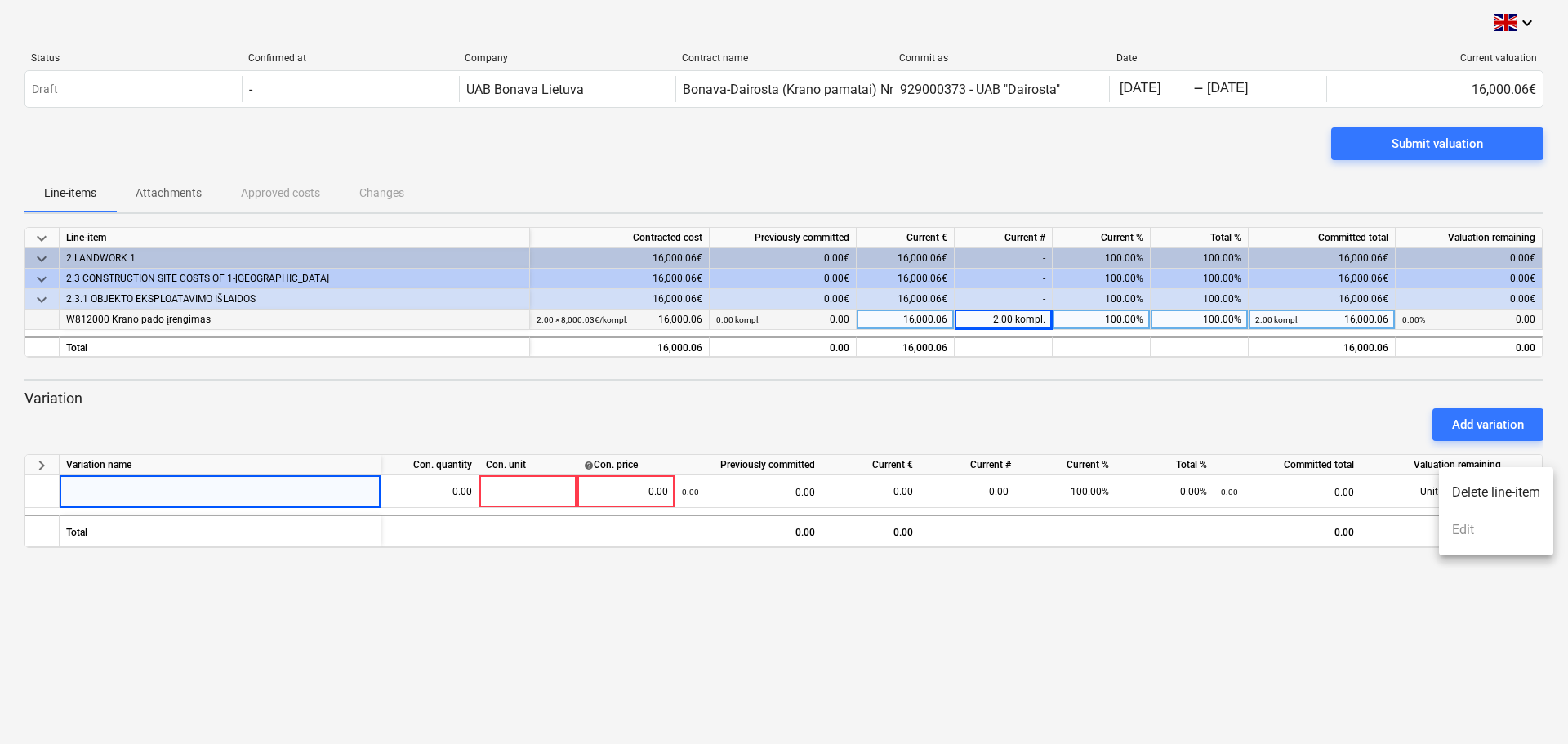
click at [1498, 488] on li "Delete line-item" at bounding box center [1496, 493] width 115 height 37
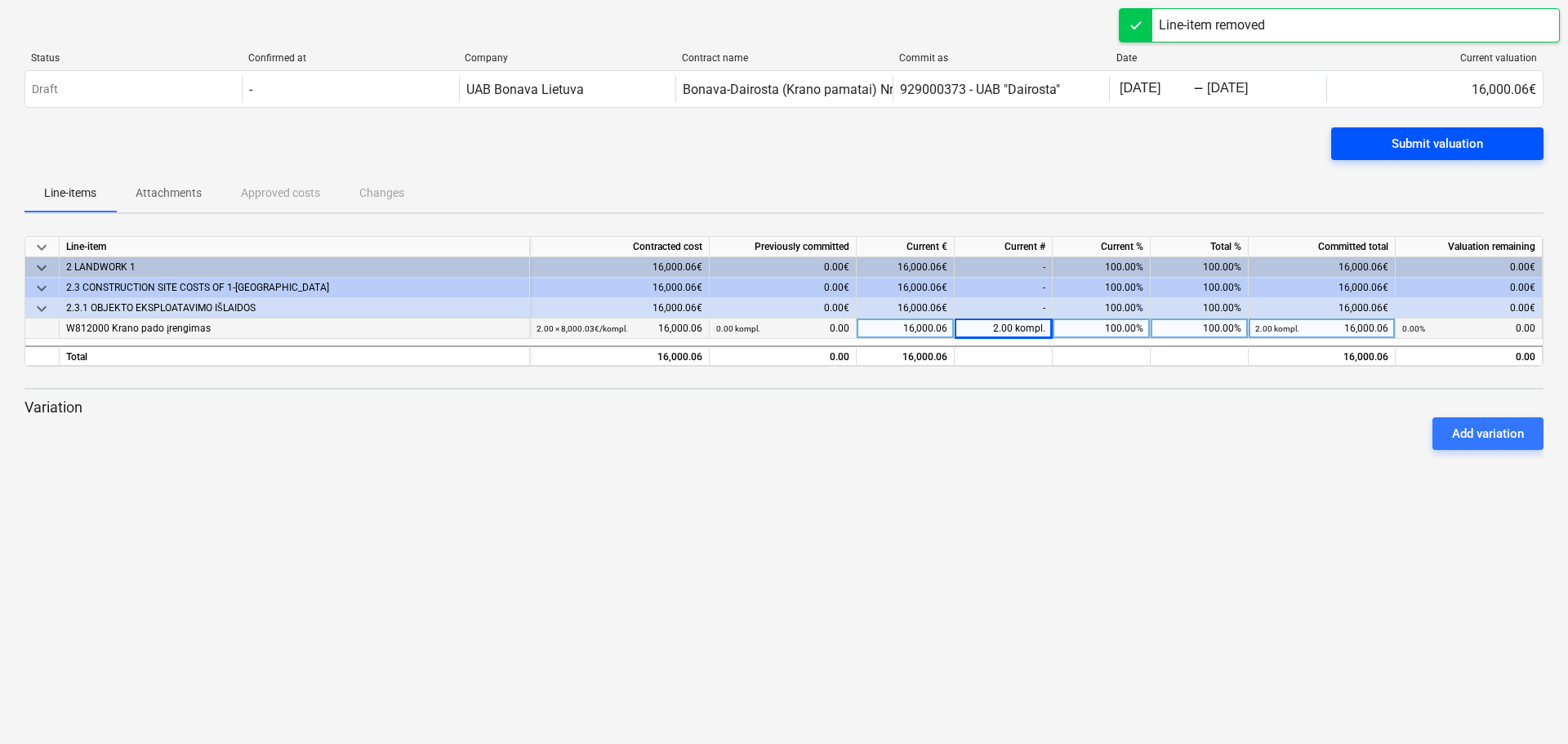
click at [1422, 134] on div "Submit valuation" at bounding box center [1437, 144] width 92 height 21
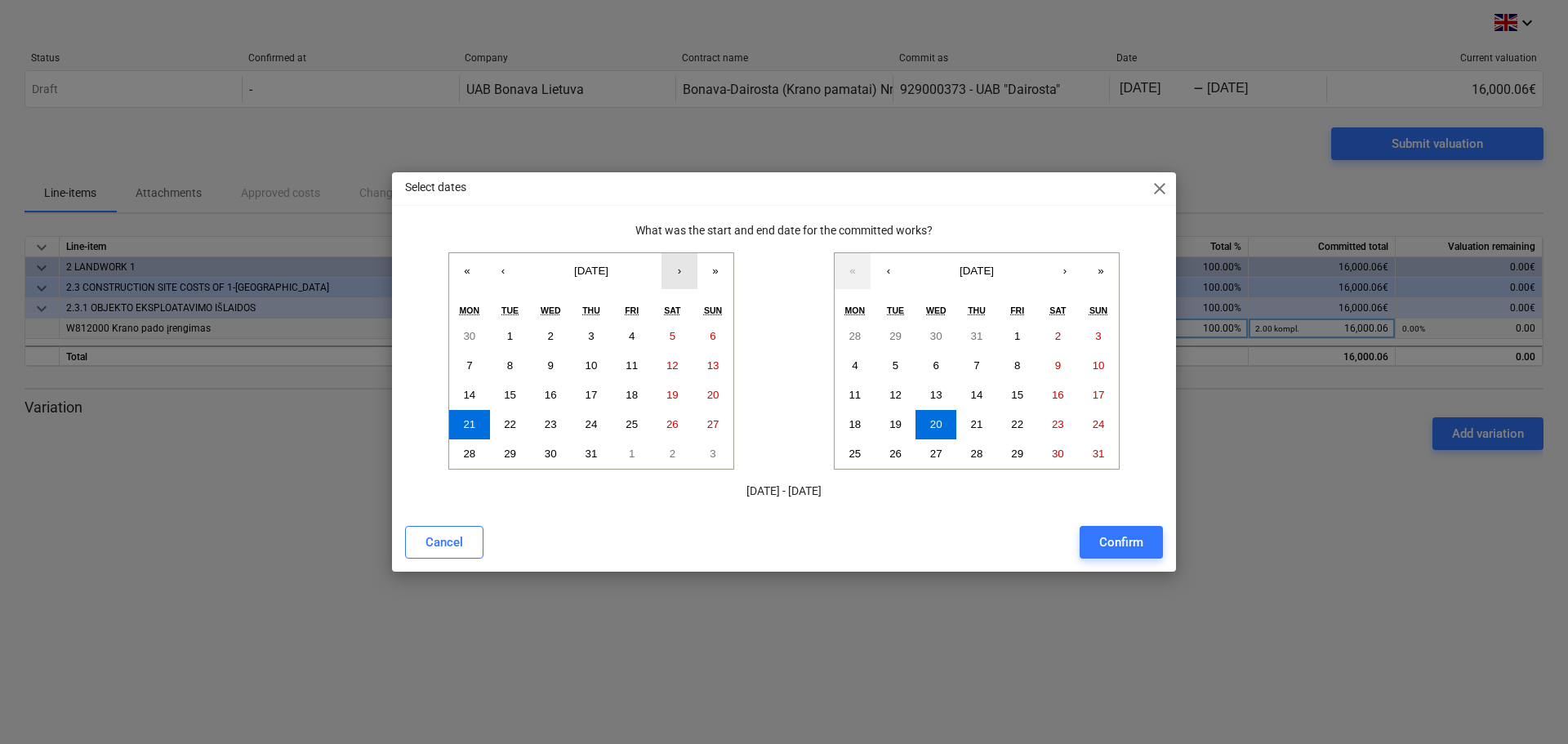
click at [683, 271] on button "›" at bounding box center [680, 271] width 36 height 36
click at [490, 271] on button "‹" at bounding box center [503, 271] width 36 height 36
click at [1126, 540] on div "Confirm" at bounding box center [1121, 542] width 44 height 21
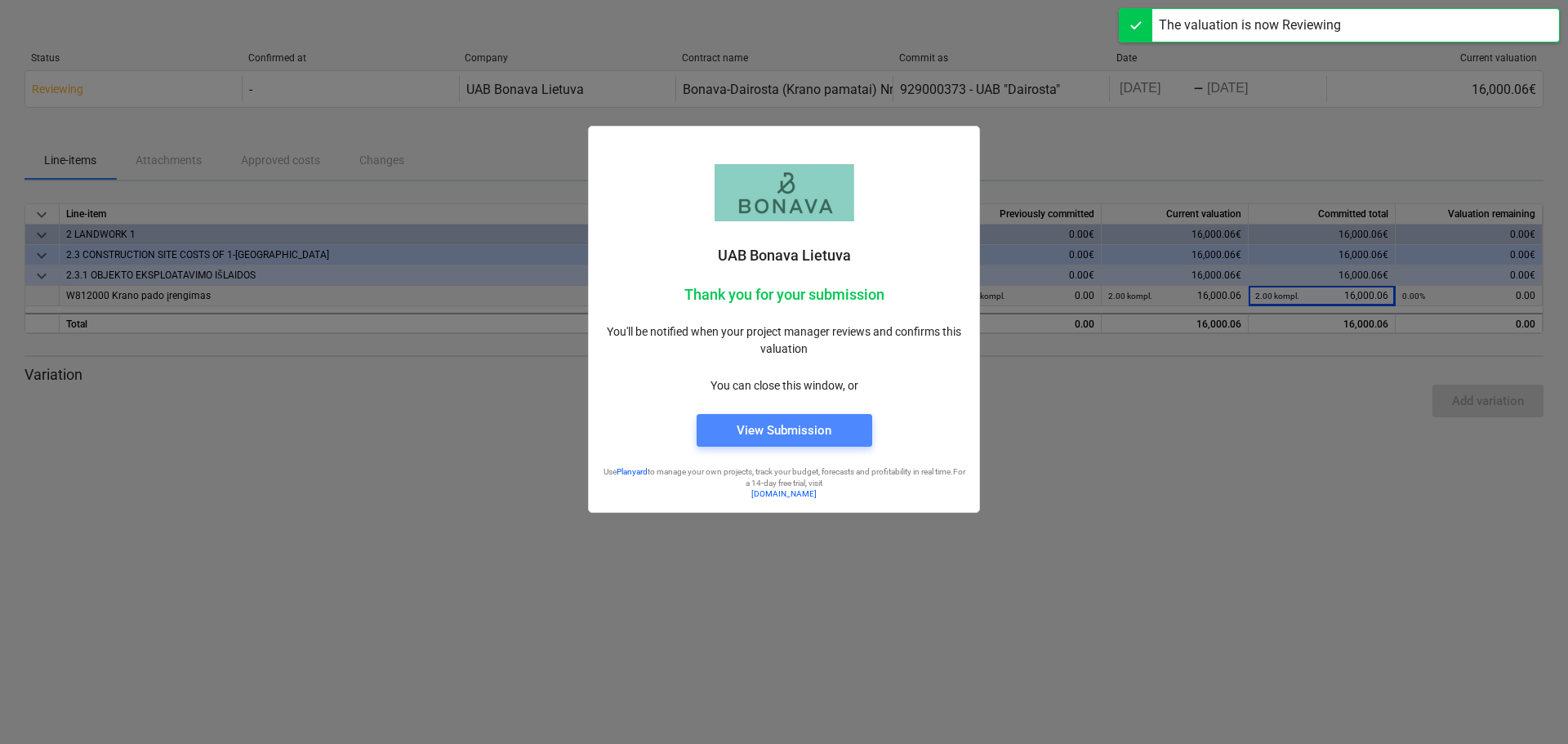
click at [779, 432] on div "View Submission" at bounding box center [784, 430] width 95 height 21
